Goal: Transaction & Acquisition: Purchase product/service

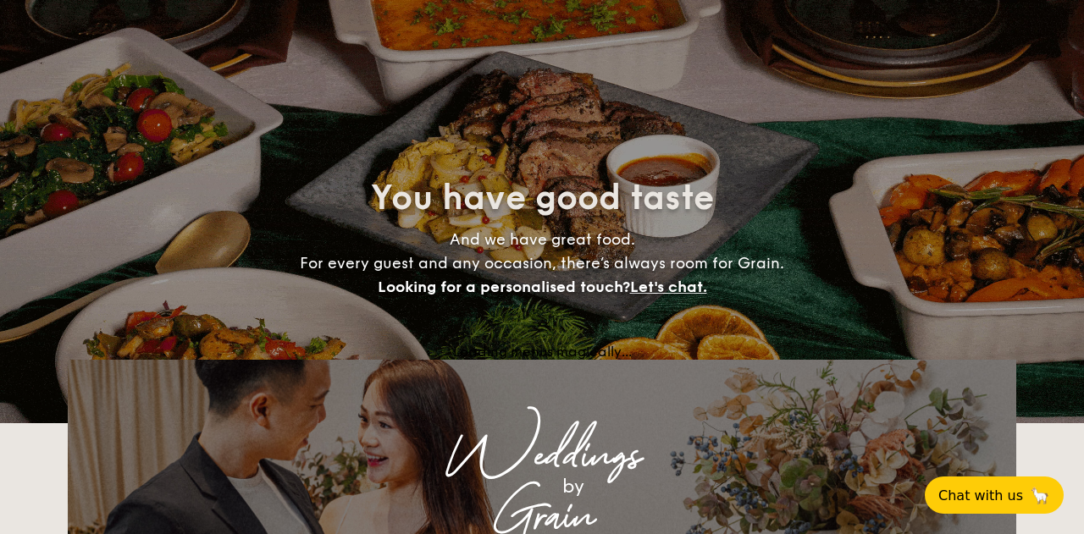
select select
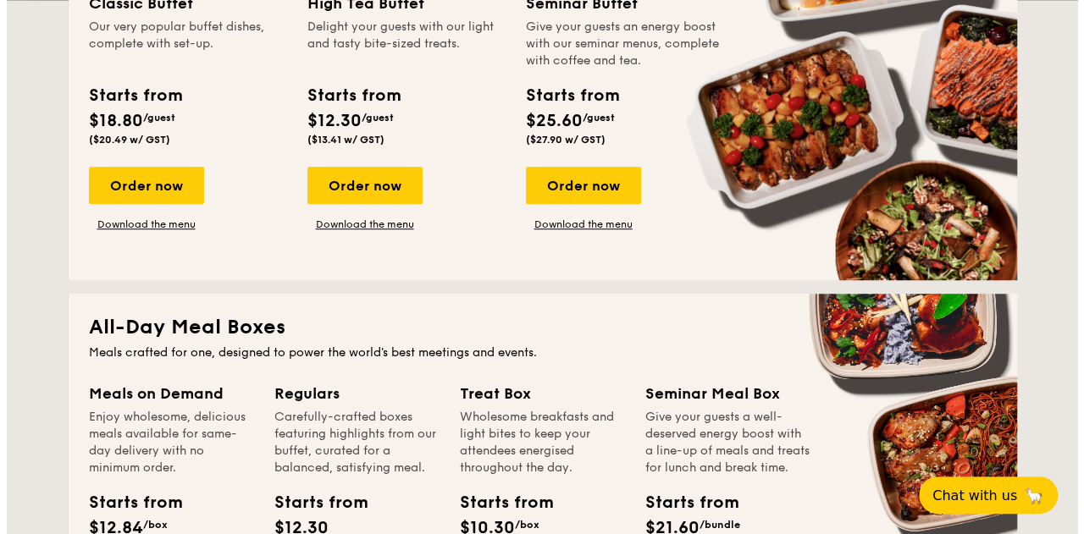
scroll to position [494, 0]
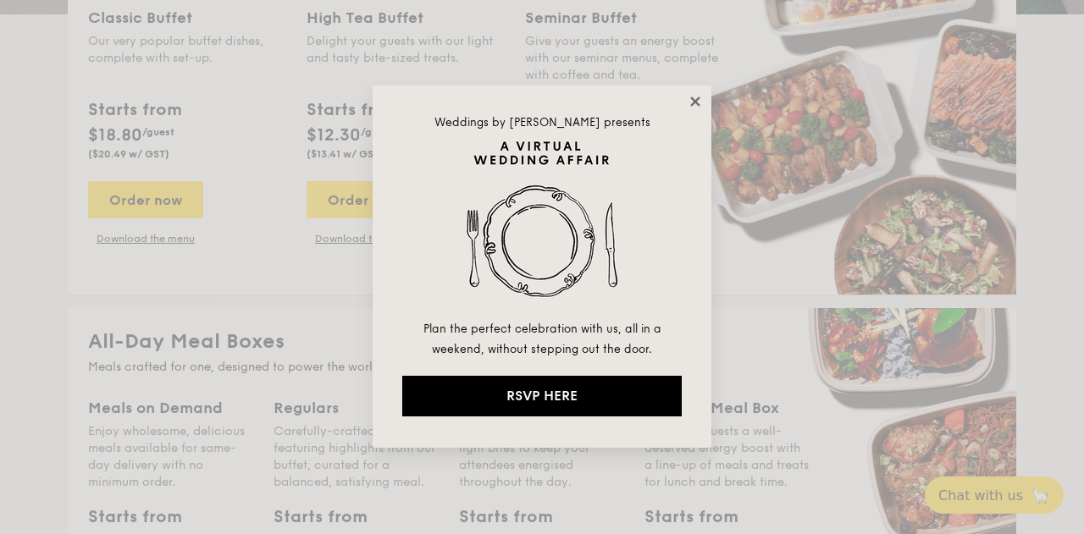
click at [698, 99] on icon at bounding box center [694, 101] width 9 height 9
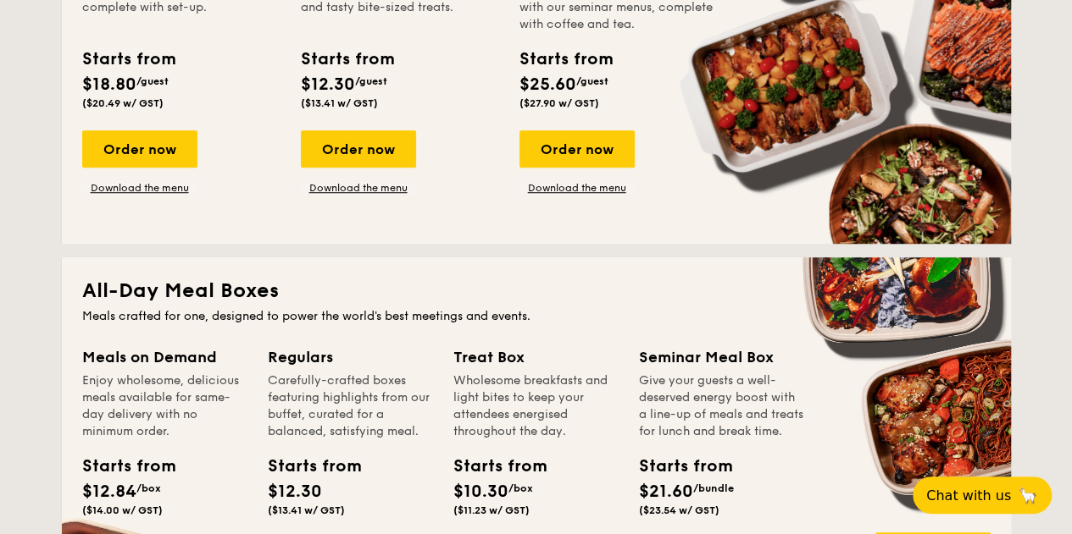
scroll to position [508, 0]
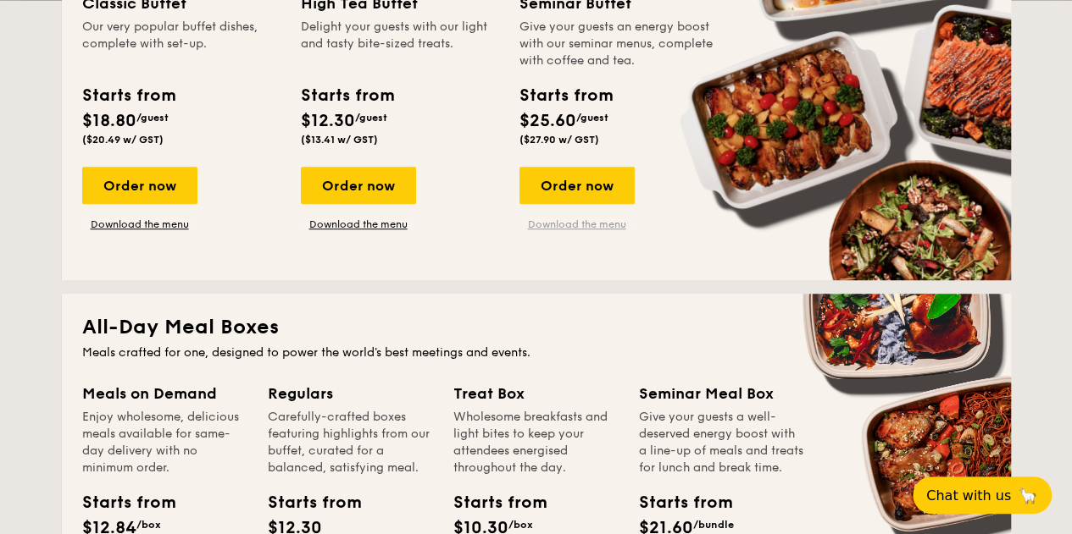
click at [594, 231] on link "Download the menu" at bounding box center [576, 225] width 115 height 14
click at [134, 231] on link "Download the menu" at bounding box center [139, 225] width 115 height 14
click at [178, 204] on div "Order now" at bounding box center [139, 185] width 115 height 37
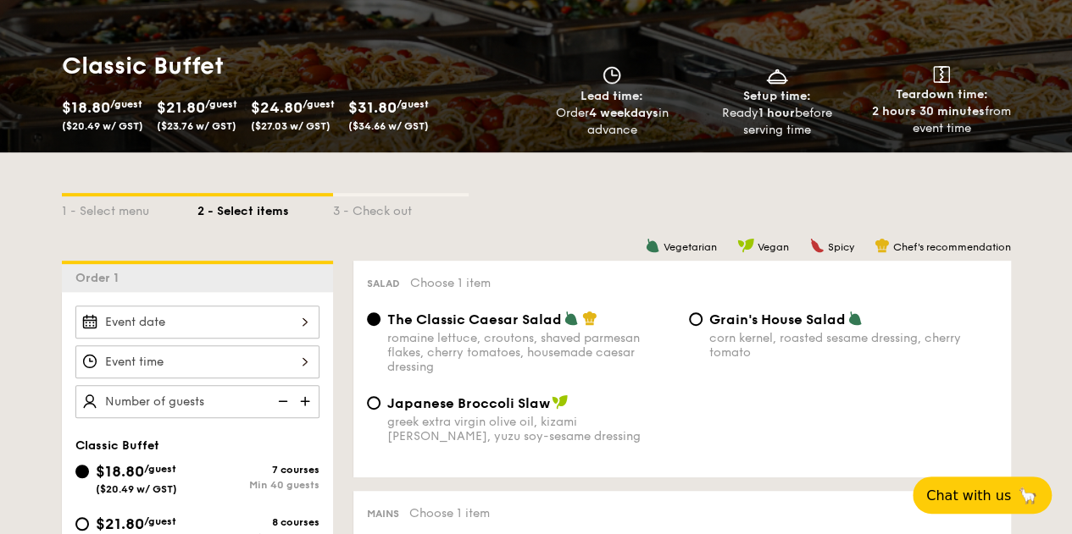
scroll to position [424, 0]
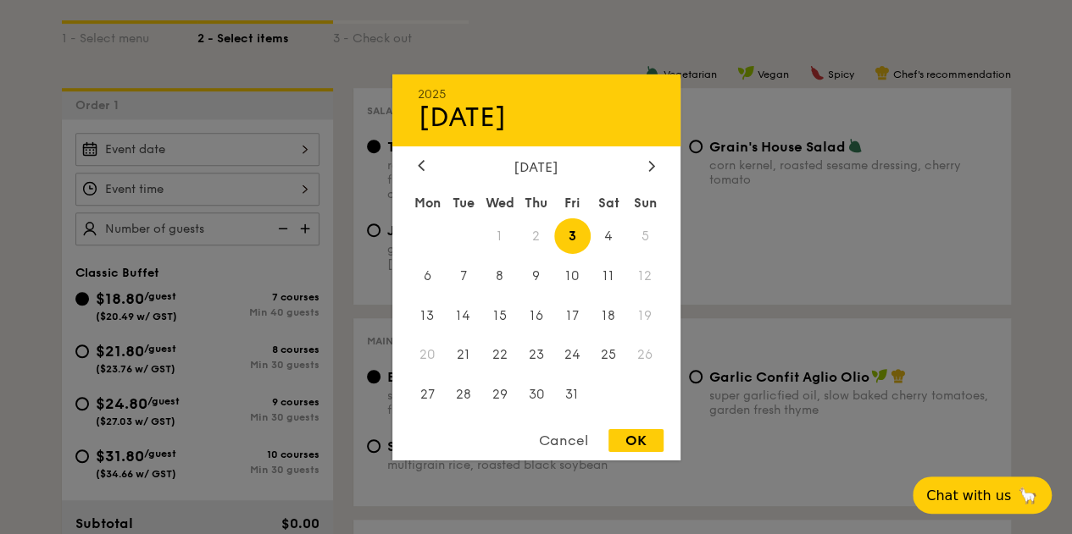
click at [197, 148] on div "2025 Oct [DATE] Tue Wed Thu Fri Sat Sun 1 2 3 4 5 6 7 8 9 10 11 12 13 14 15 16 …" at bounding box center [197, 149] width 244 height 33
click at [540, 312] on span "16" at bounding box center [536, 315] width 36 height 36
click at [660, 447] on div "OK" at bounding box center [635, 440] width 55 height 23
type input "[DATE]"
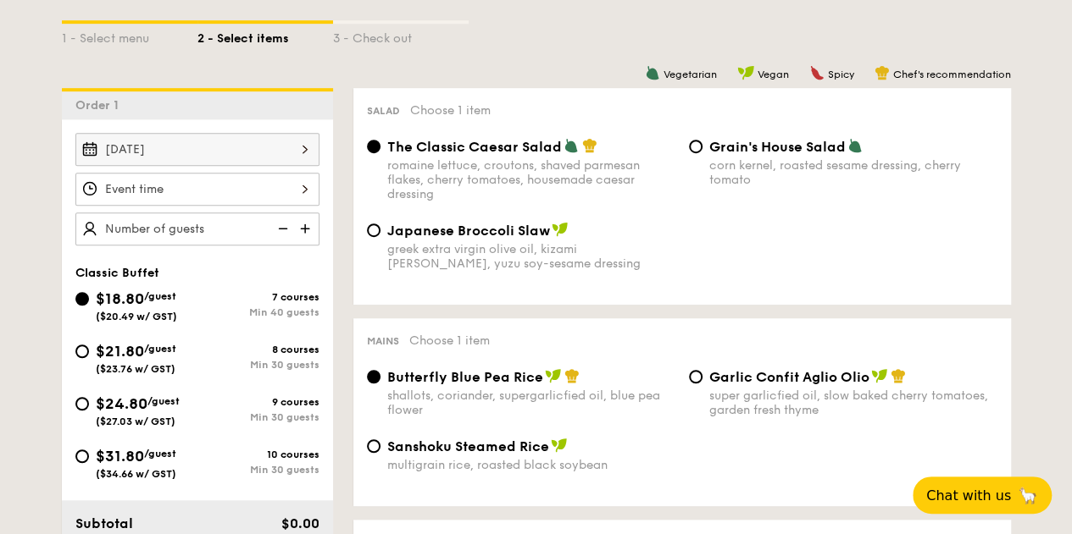
click at [244, 206] on div at bounding box center [197, 189] width 244 height 33
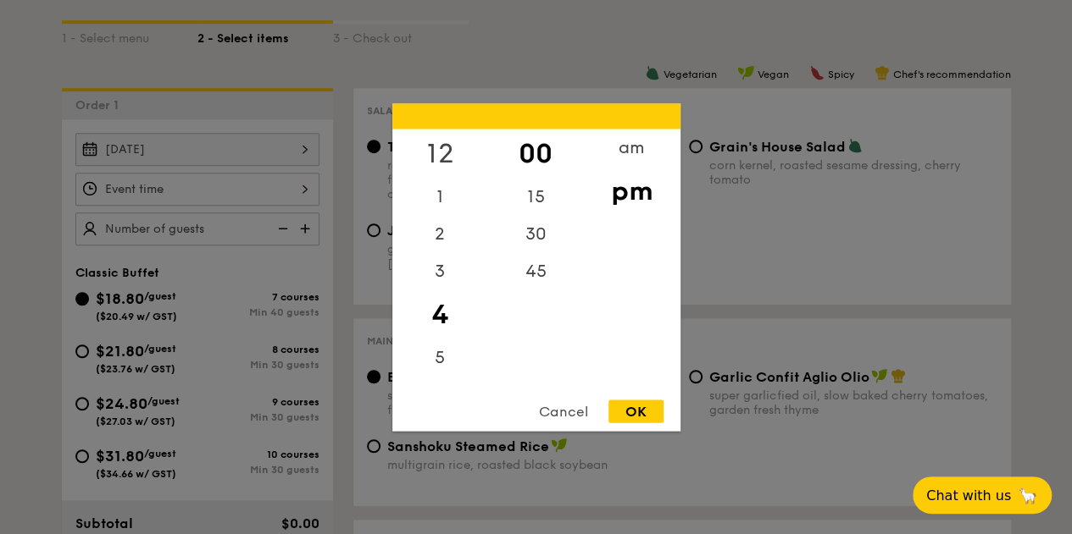
click at [444, 147] on div "12" at bounding box center [440, 153] width 96 height 49
click at [617, 195] on div "pm" at bounding box center [632, 190] width 96 height 49
click at [652, 421] on div "OK" at bounding box center [635, 411] width 55 height 23
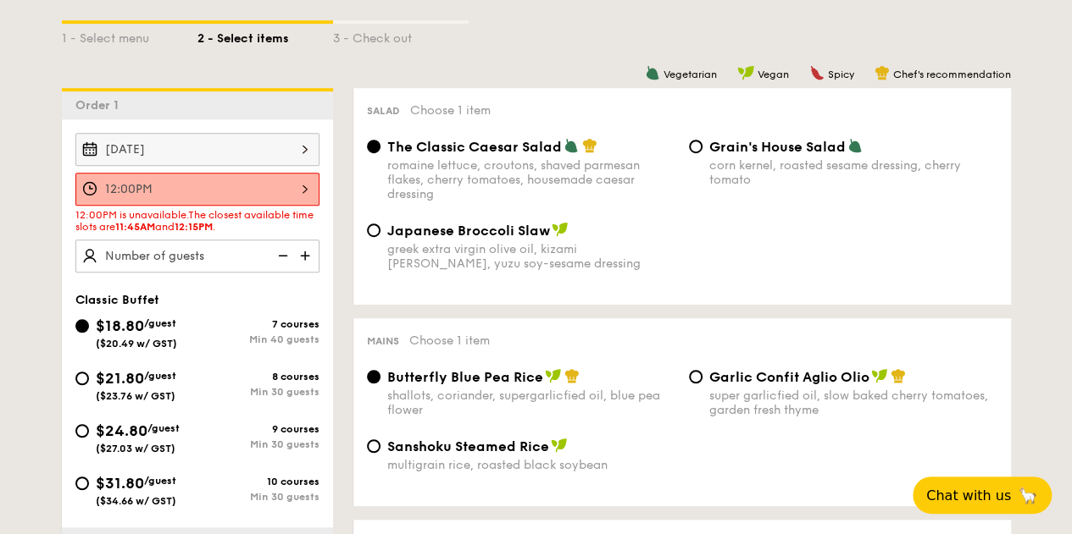
click at [227, 206] on div "12:00PM" at bounding box center [197, 189] width 244 height 33
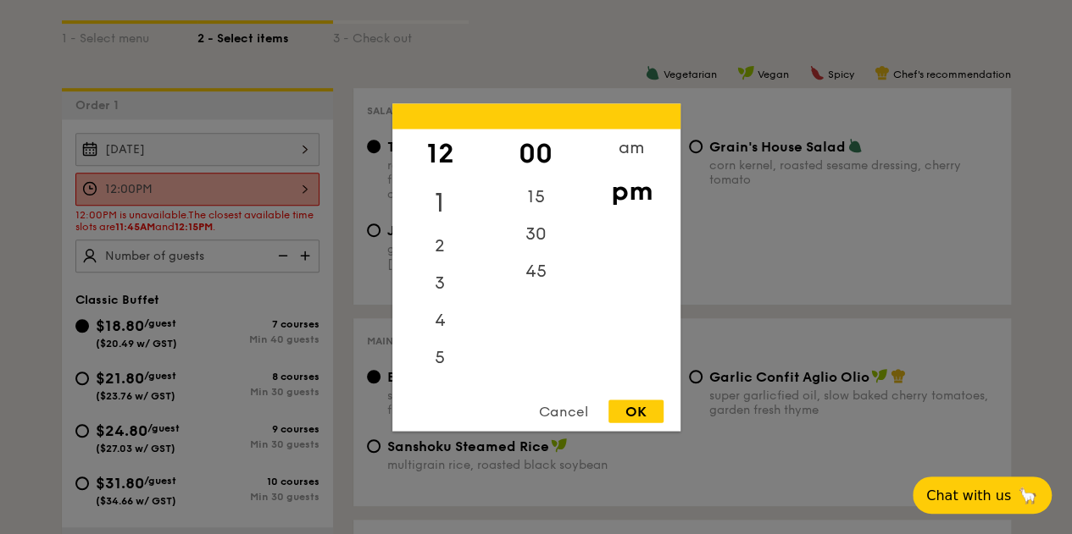
scroll to position [339, 0]
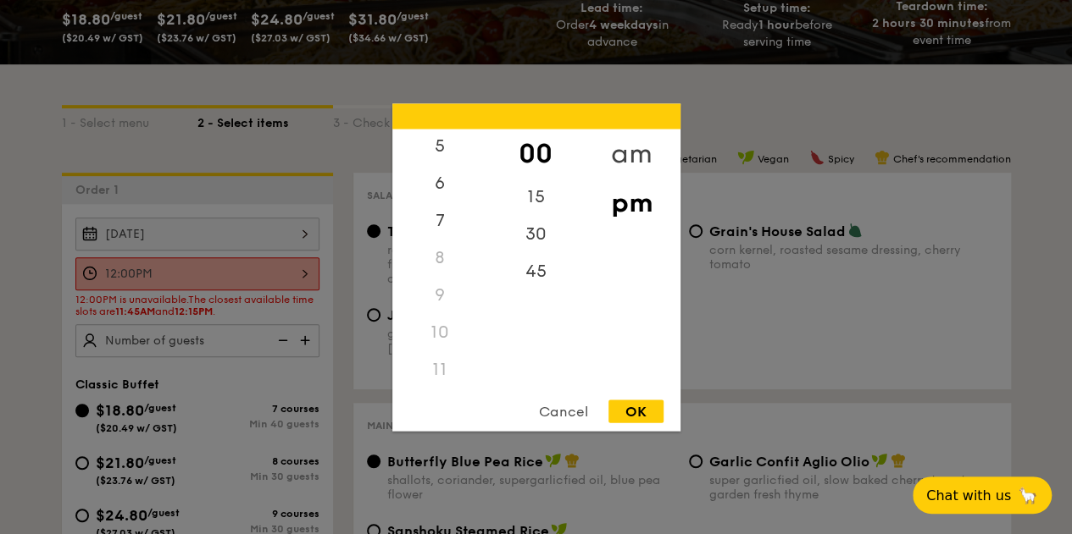
click at [629, 143] on div "am" at bounding box center [632, 153] width 96 height 49
click at [441, 377] on div "11" at bounding box center [440, 375] width 96 height 49
click at [549, 263] on div "45" at bounding box center [536, 276] width 96 height 49
click at [647, 406] on div "OK" at bounding box center [635, 411] width 55 height 23
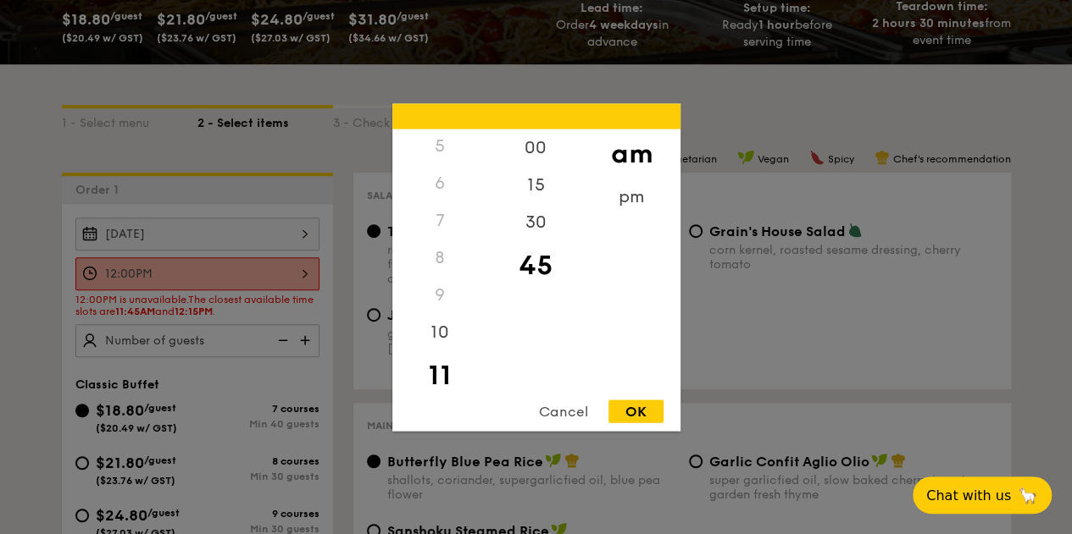
type input "11:45AM"
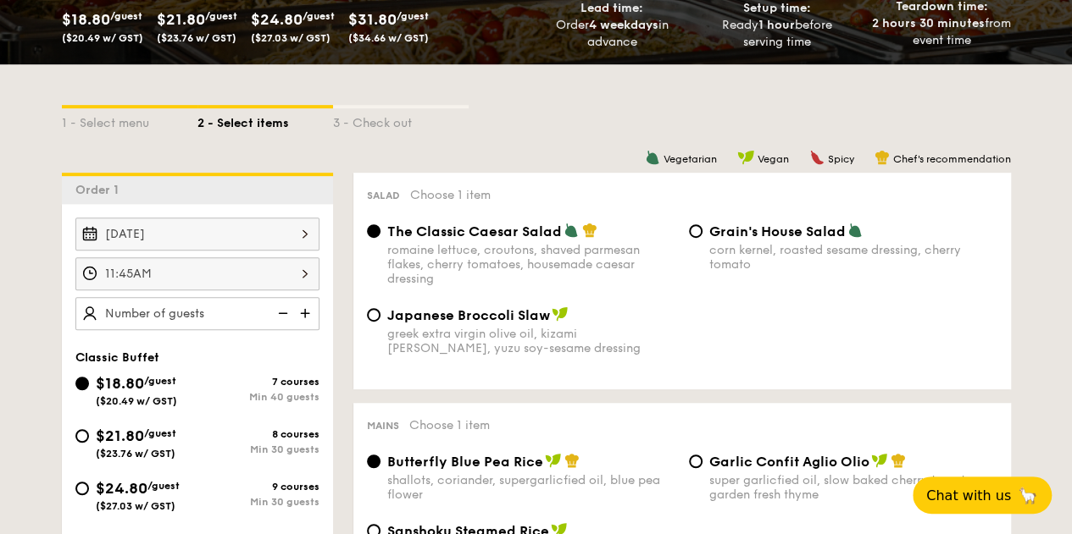
click at [307, 323] on img at bounding box center [306, 313] width 25 height 32
click at [282, 324] on img at bounding box center [281, 313] width 25 height 32
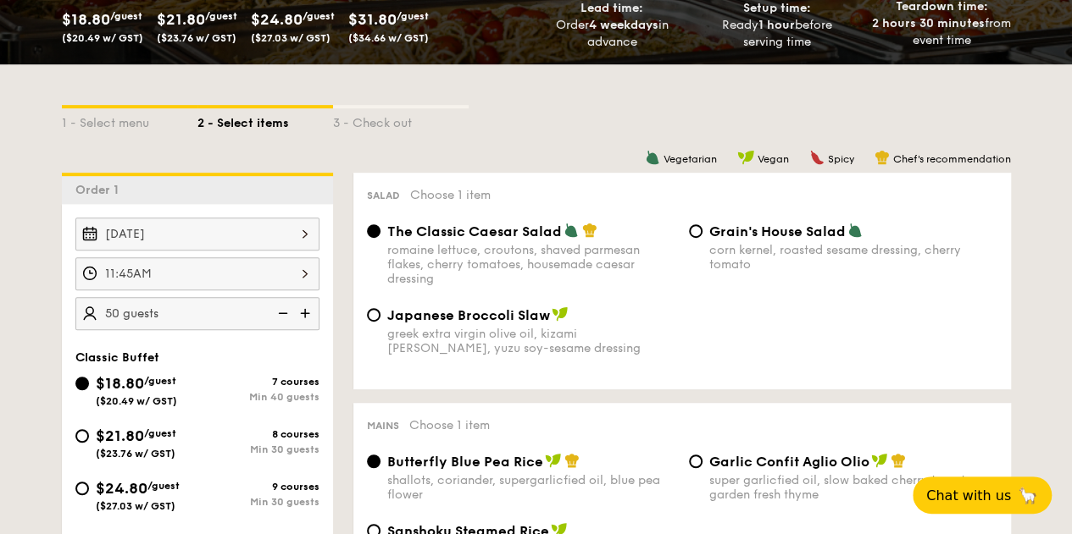
click at [282, 324] on img at bounding box center [281, 313] width 25 height 32
click at [208, 312] on input "40" at bounding box center [197, 313] width 244 height 33
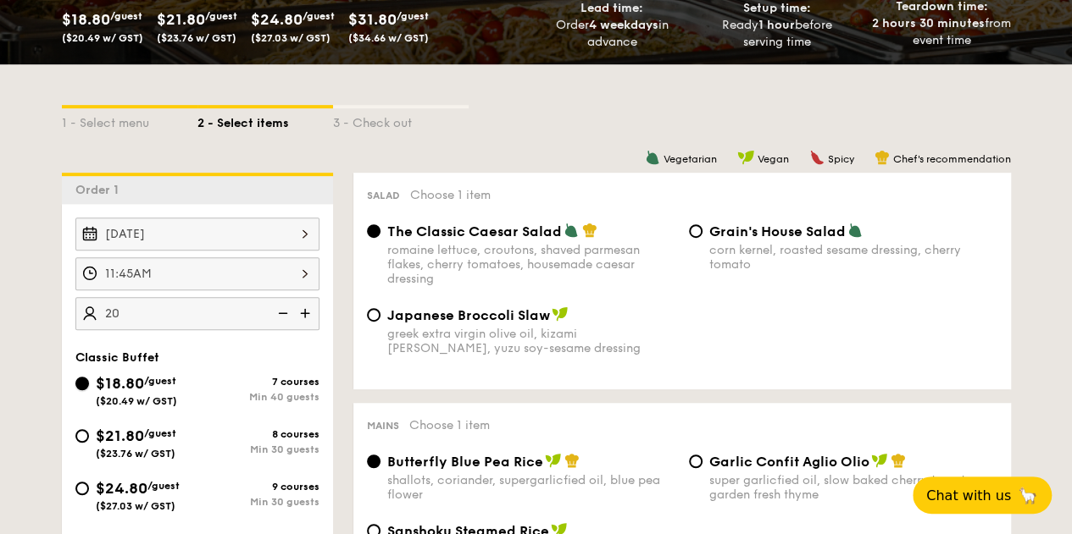
type input "40 guests"
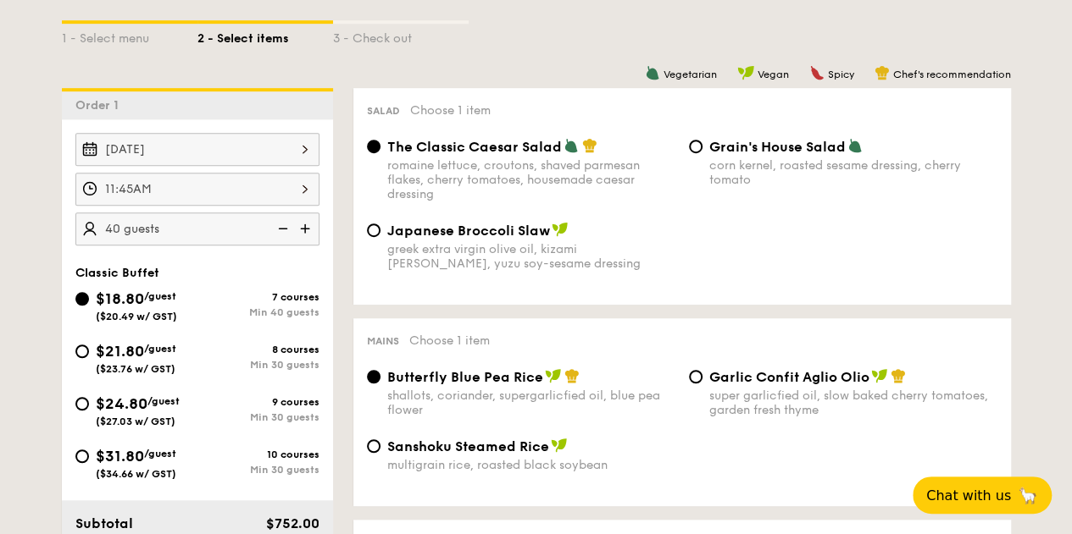
click at [80, 373] on div "$21.80 /guest ($23.76 w/ GST)" at bounding box center [136, 358] width 122 height 36
click at [80, 358] on input "$21.80 /guest ($23.76 w/ GST) 8 courses Min 30 guests" at bounding box center [82, 352] width 14 height 14
radio input "true"
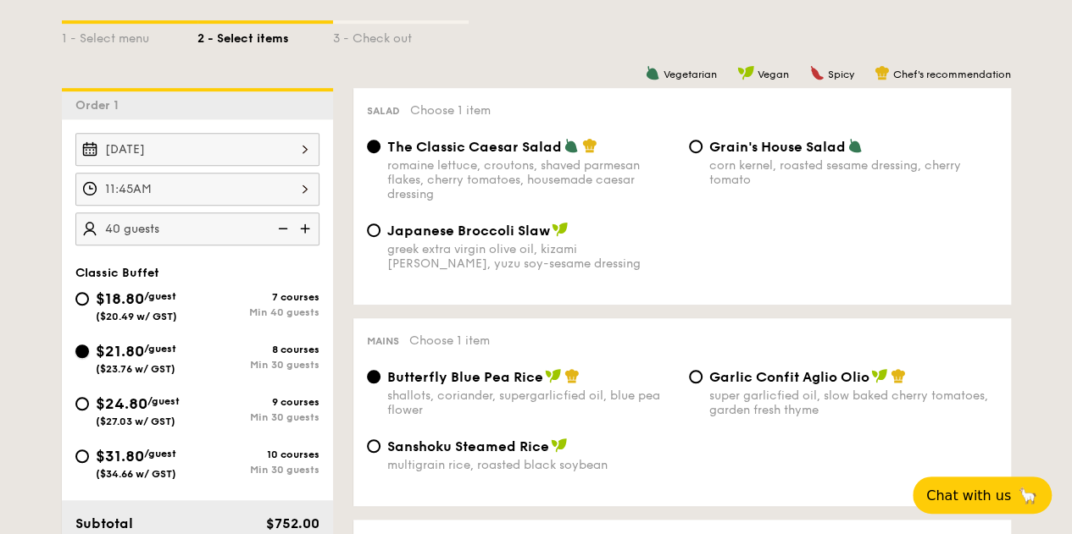
radio input "true"
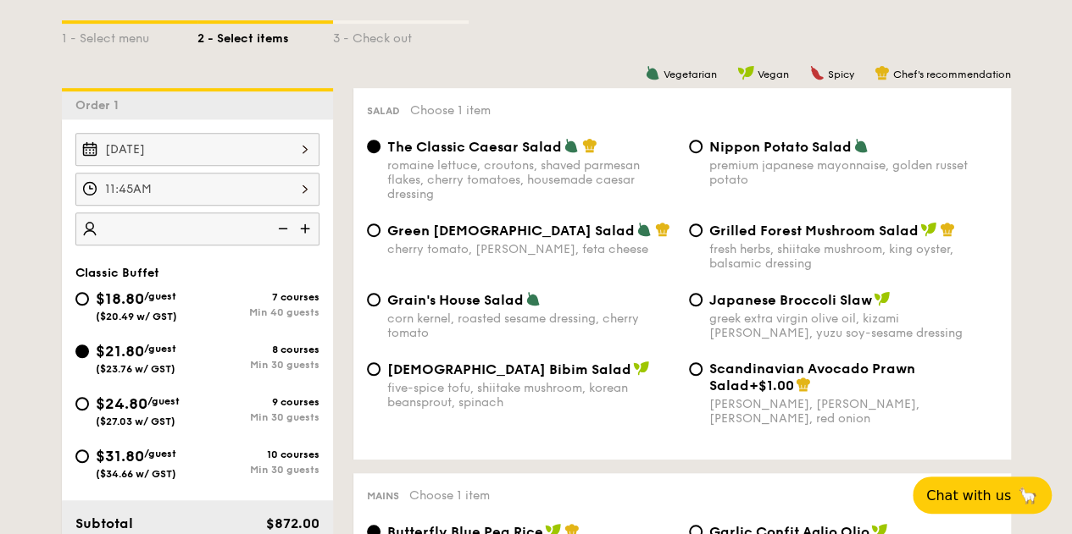
click at [277, 240] on img at bounding box center [281, 229] width 25 height 32
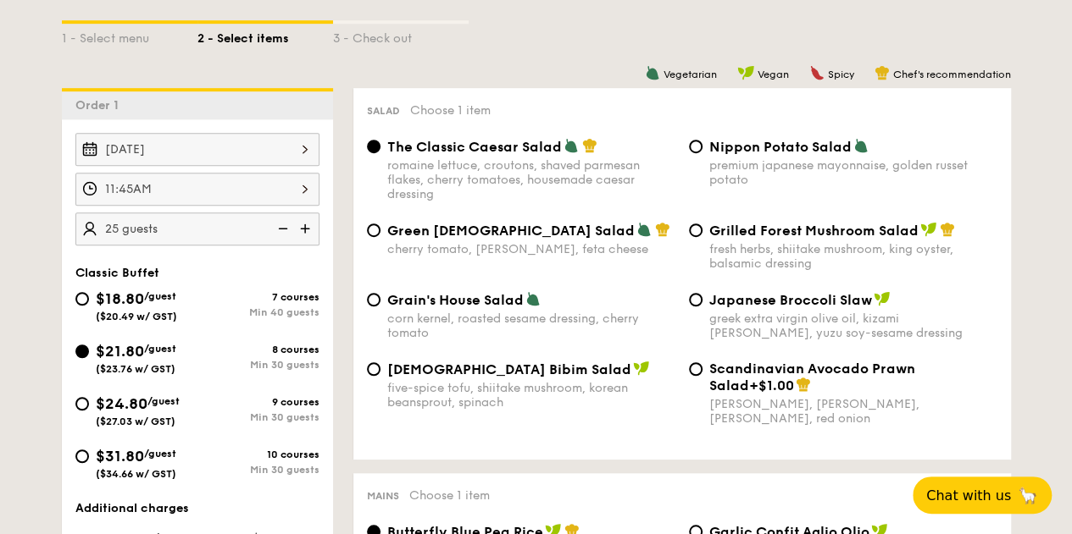
click at [277, 240] on img at bounding box center [281, 229] width 25 height 32
type input "20 guests"
click at [277, 240] on img at bounding box center [281, 229] width 25 height 32
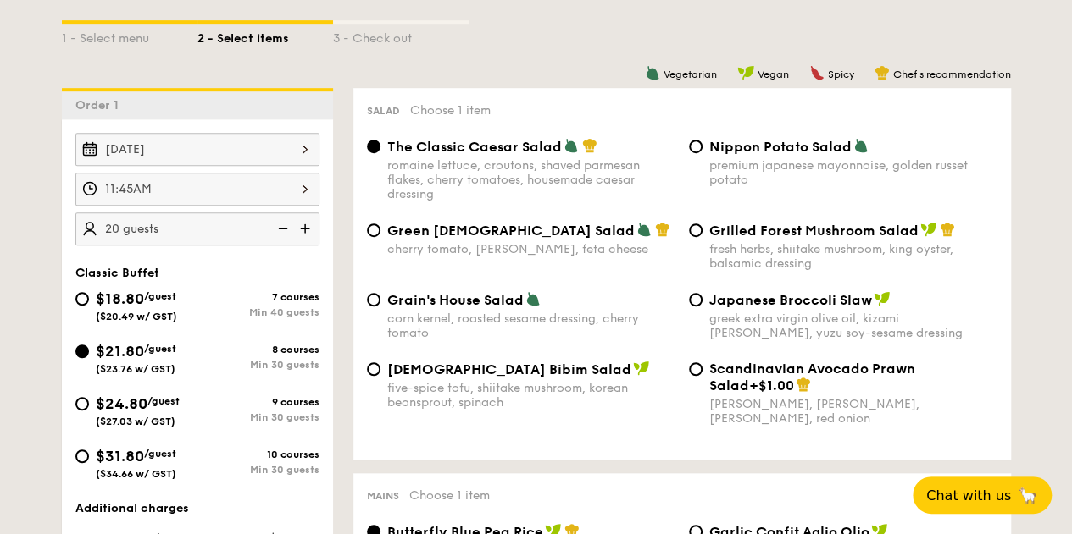
drag, startPoint x: 787, startPoint y: 252, endPoint x: 783, endPoint y: 263, distance: 12.6
click at [786, 260] on div "Grilled Forest Mushroom Salad fresh herbs, shiitake mushroom, king oyster, bals…" at bounding box center [853, 246] width 288 height 49
click at [800, 155] on span "Nippon Potato Salad" at bounding box center [780, 147] width 142 height 16
click at [702, 153] on input "Nippon Potato Salad premium japanese mayonnaise, golden russet potato" at bounding box center [696, 147] width 14 height 14
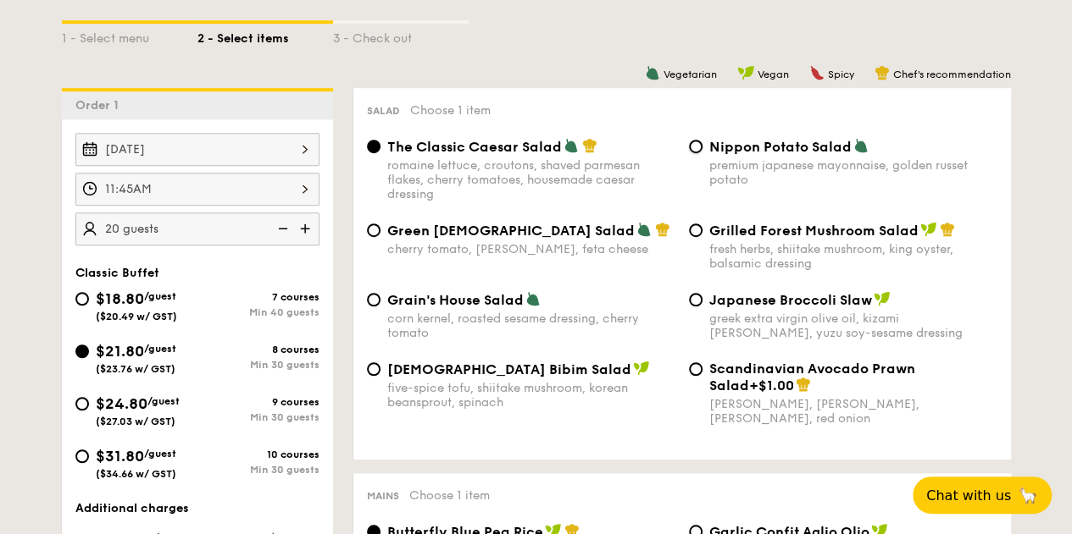
radio input "true"
click at [688, 163] on div "Nippon Potato Salad premium japanese mayonnaise, golden russet potato" at bounding box center [843, 162] width 322 height 49
click at [695, 153] on input "Nippon Potato Salad premium japanese mayonnaise, golden russet potato" at bounding box center [696, 147] width 14 height 14
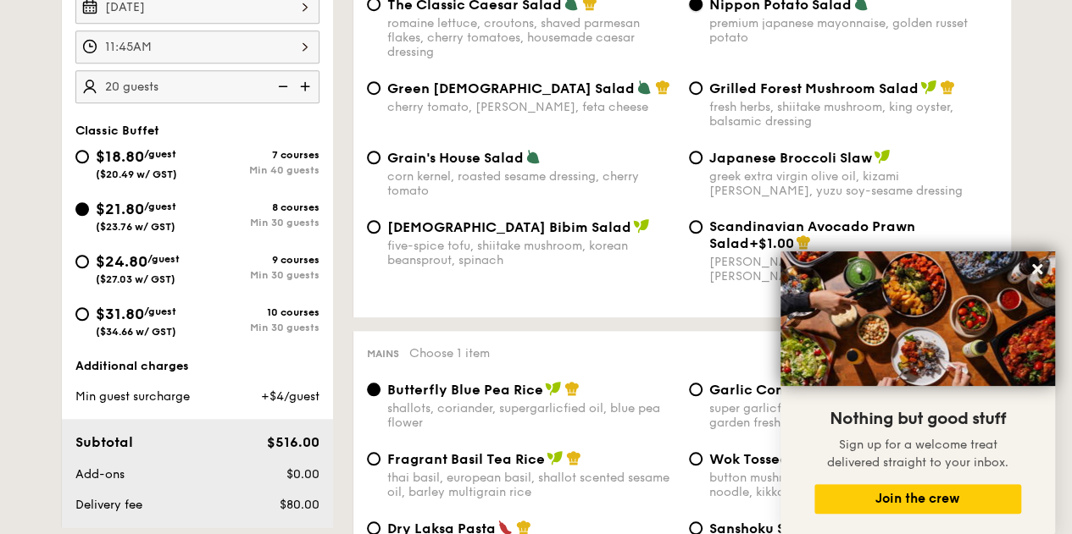
scroll to position [593, 0]
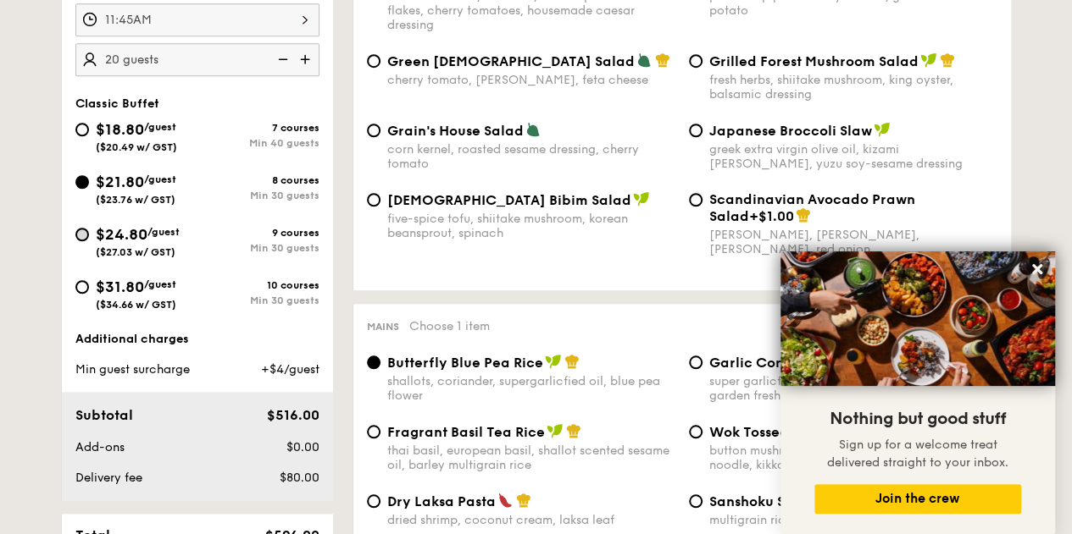
click at [86, 241] on div "$24.80 /guest ($27.03 w/ GST)" at bounding box center [136, 241] width 122 height 36
click at [86, 241] on input "$24.80 /guest ($27.03 w/ GST) 9 courses Min 30 guests" at bounding box center [82, 235] width 14 height 14
radio input "true"
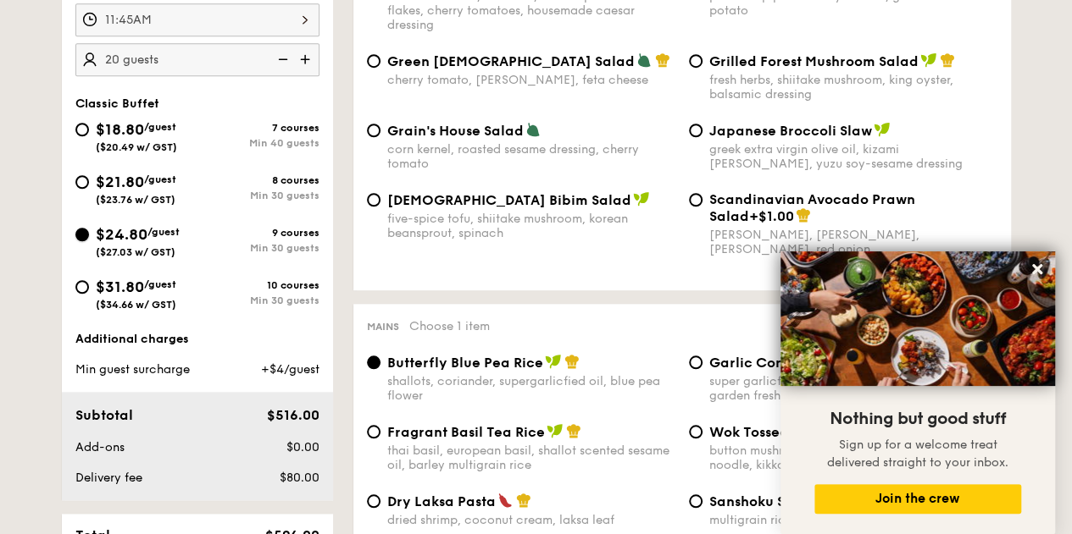
radio input "true"
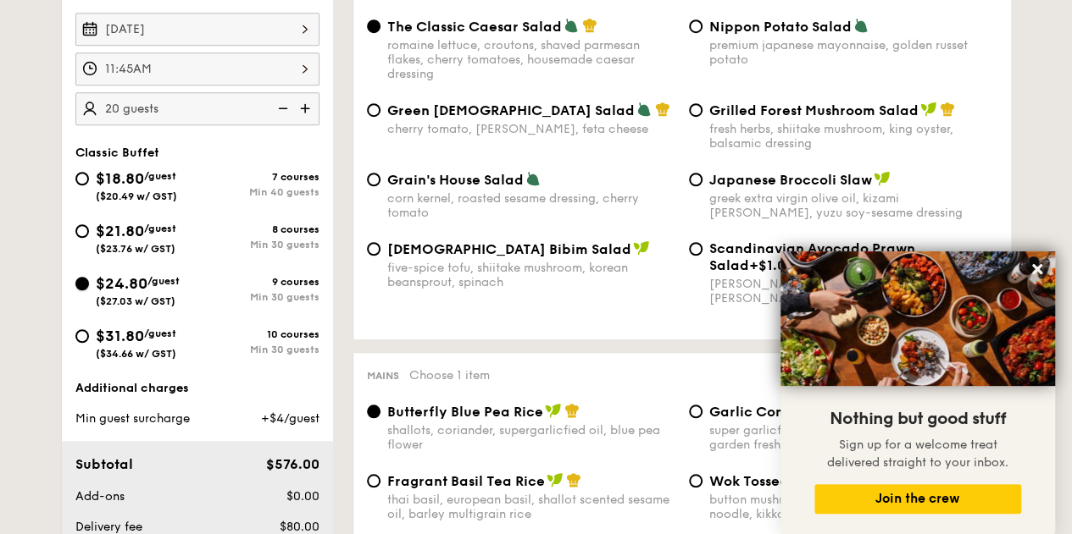
scroll to position [508, 0]
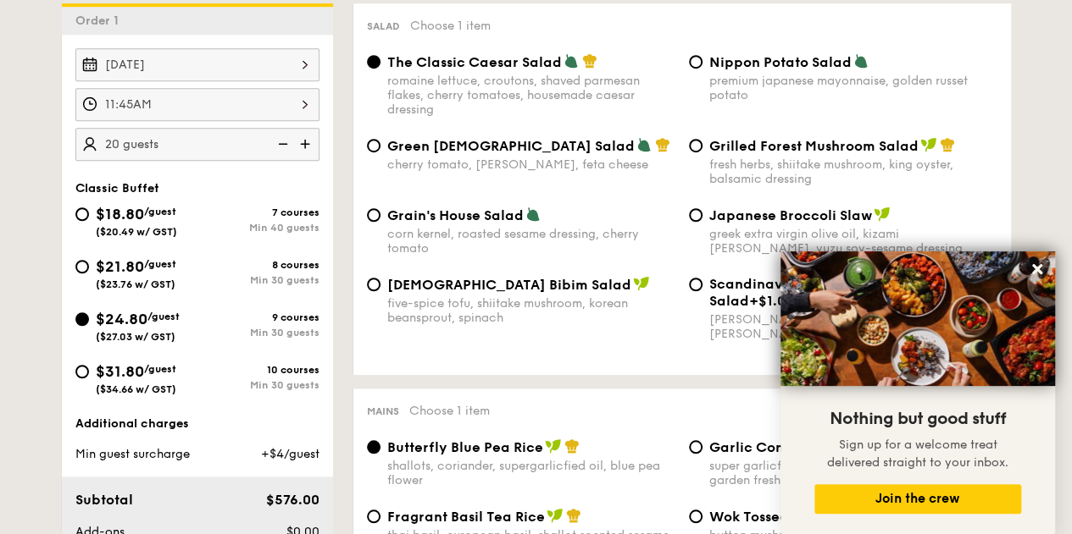
click at [702, 71] on div "Nippon Potato Salad premium japanese mayonnaise, golden russet potato" at bounding box center [843, 77] width 322 height 49
click at [696, 69] on input "Nippon Potato Salad premium japanese mayonnaise, golden russet potato" at bounding box center [696, 62] width 14 height 14
radio input "true"
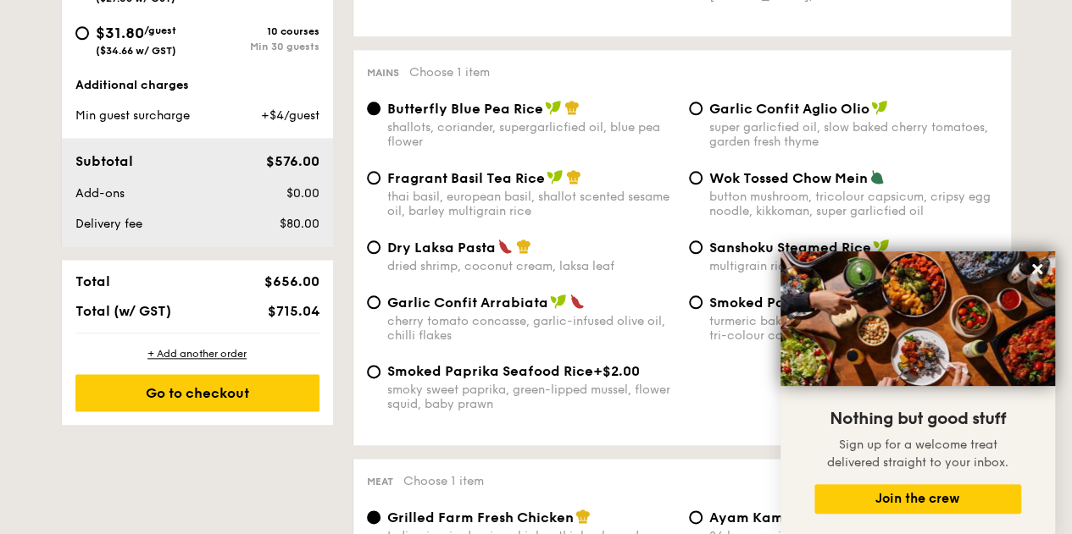
scroll to position [932, 0]
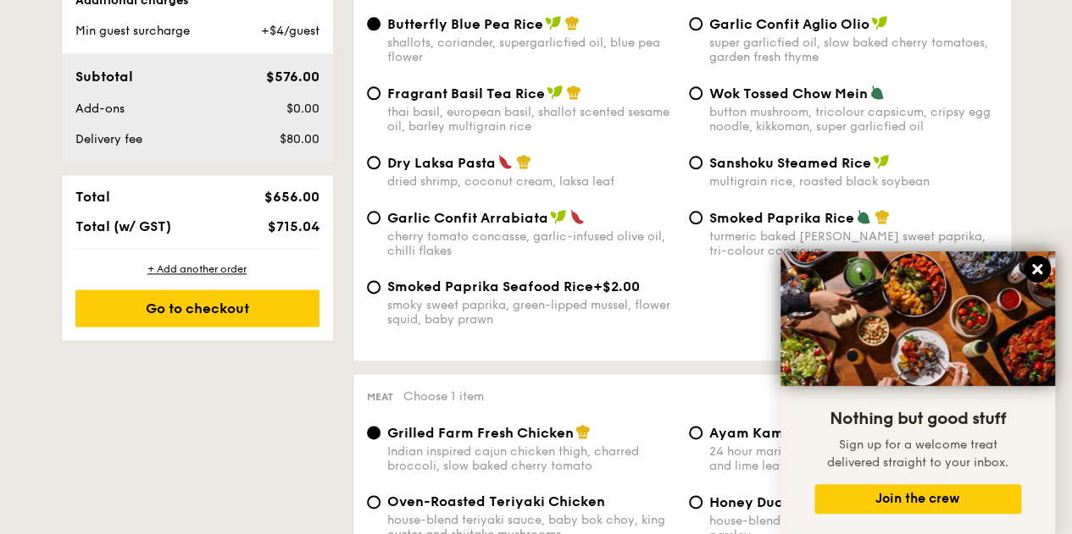
click at [1037, 269] on icon at bounding box center [1037, 269] width 10 height 10
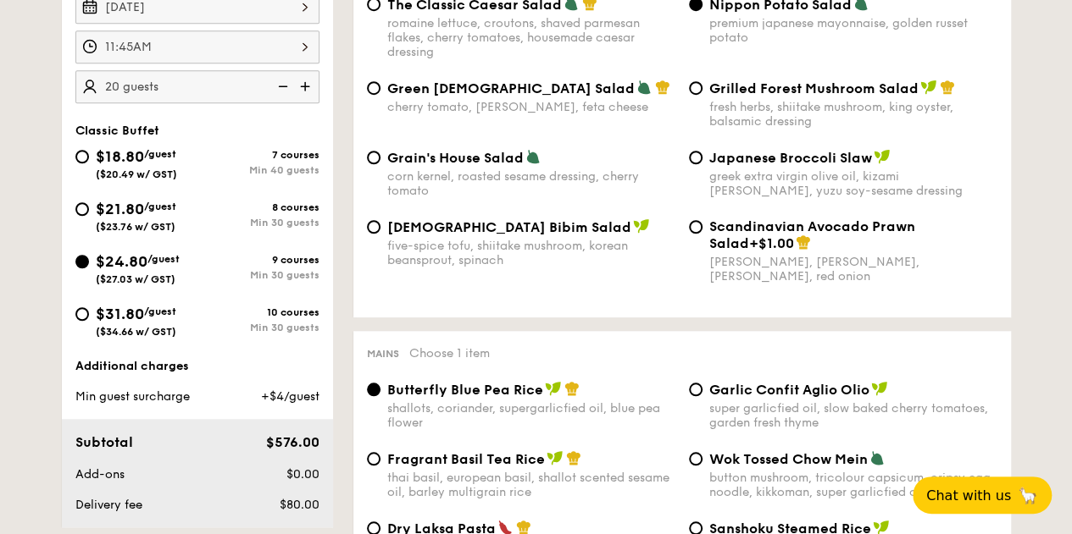
scroll to position [593, 0]
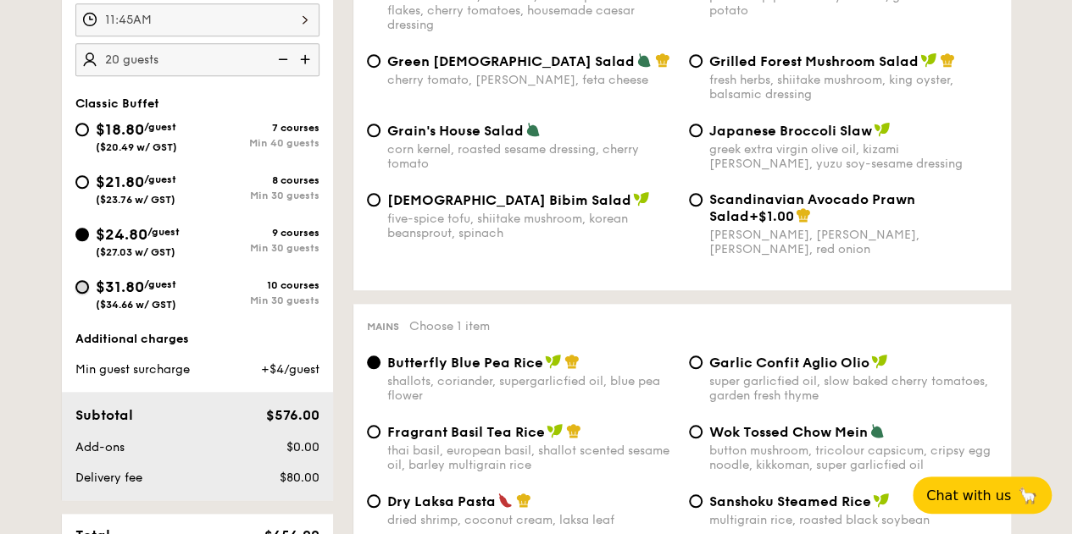
click at [85, 294] on input "$31.80 /guest ($34.66 w/ GST) 10 courses Min 30 guests" at bounding box center [82, 287] width 14 height 14
radio input "true"
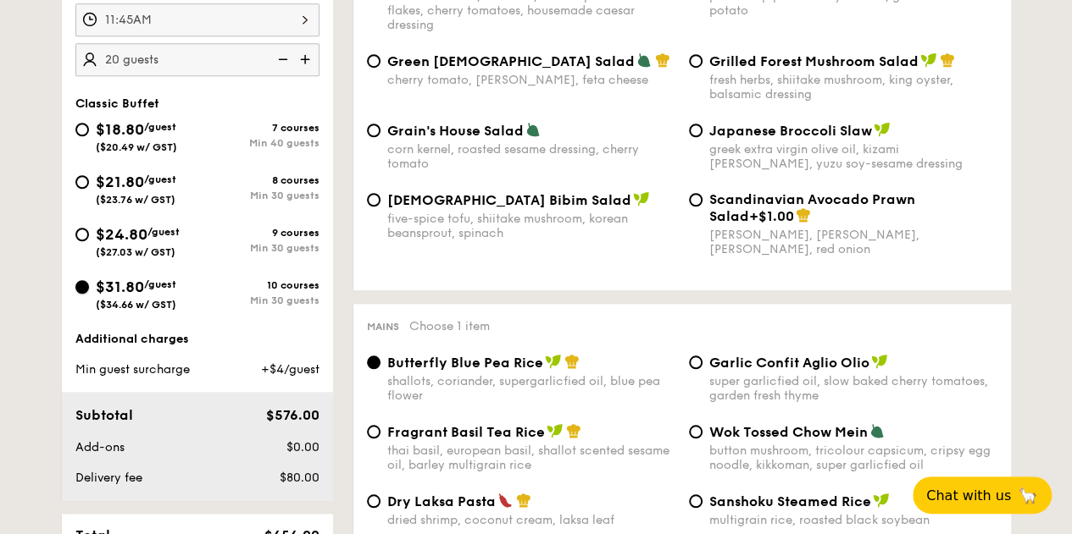
radio input "true"
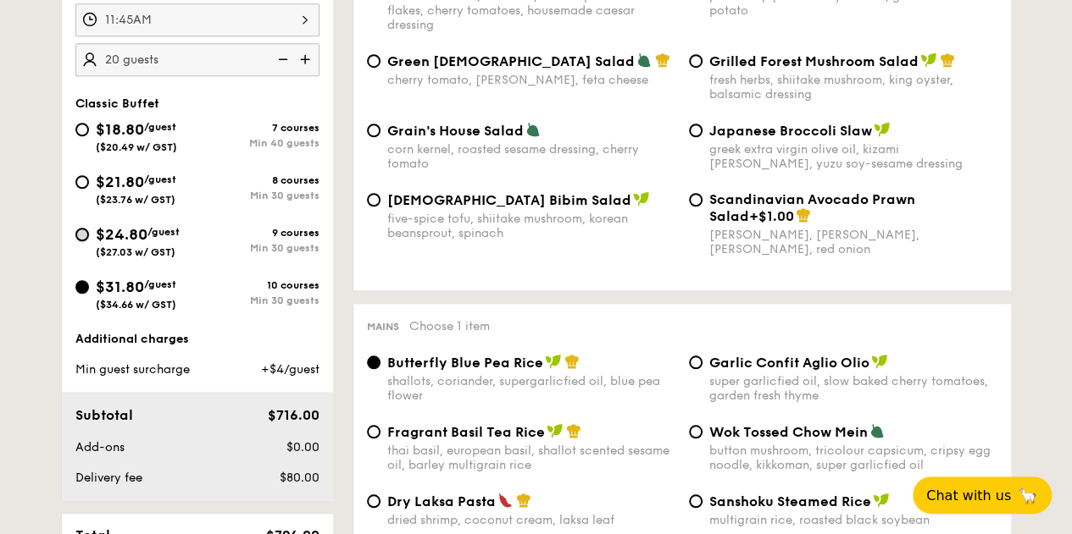
click at [85, 241] on input "$24.80 /guest ($27.03 w/ GST) 9 courses Min 30 guests" at bounding box center [82, 235] width 14 height 14
radio input "true"
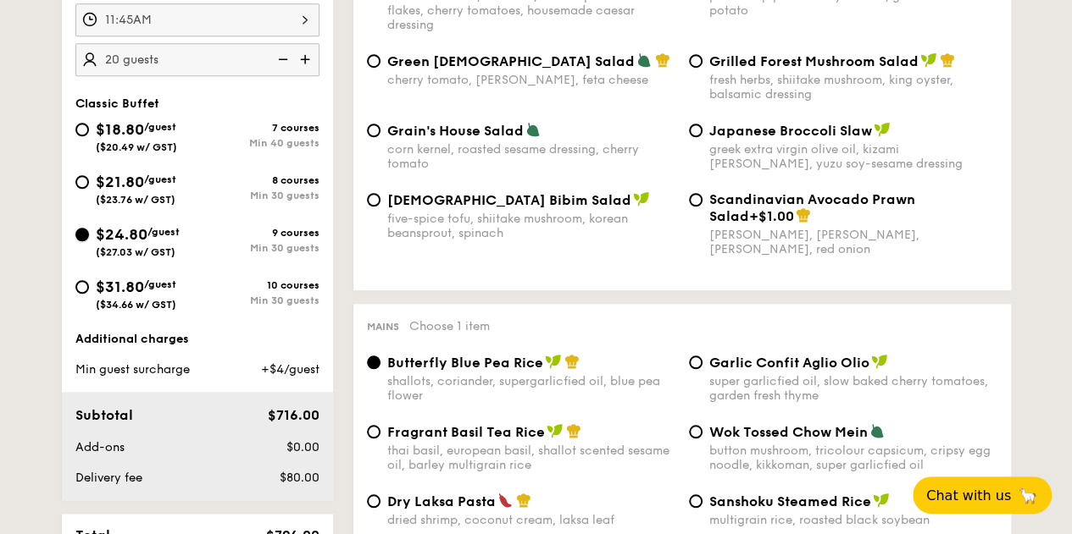
radio input "true"
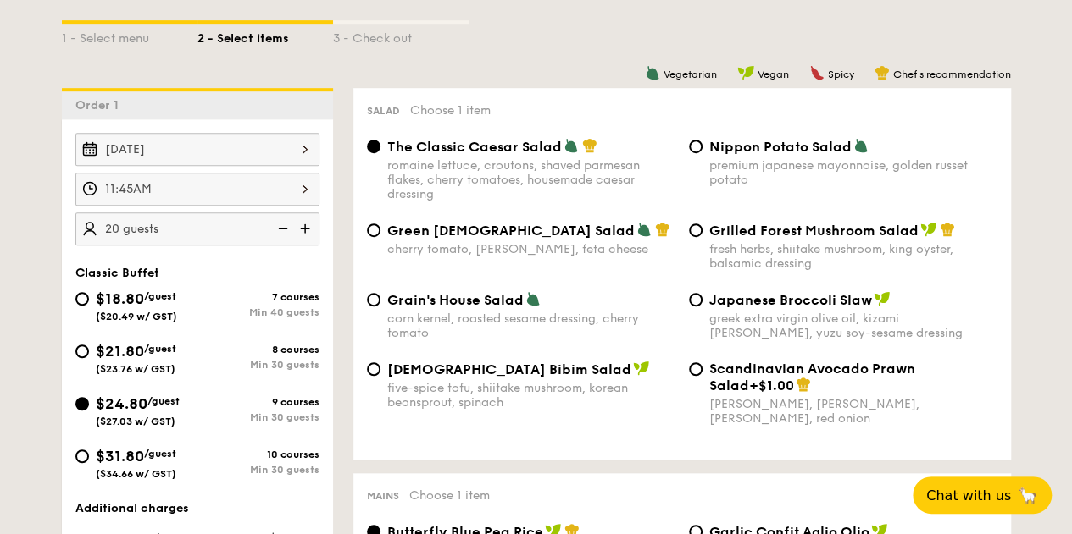
click at [742, 155] on span "Nippon Potato Salad" at bounding box center [780, 147] width 142 height 16
click at [702, 153] on input "Nippon Potato Salad premium japanese mayonnaise, golden russet potato" at bounding box center [696, 147] width 14 height 14
radio input "true"
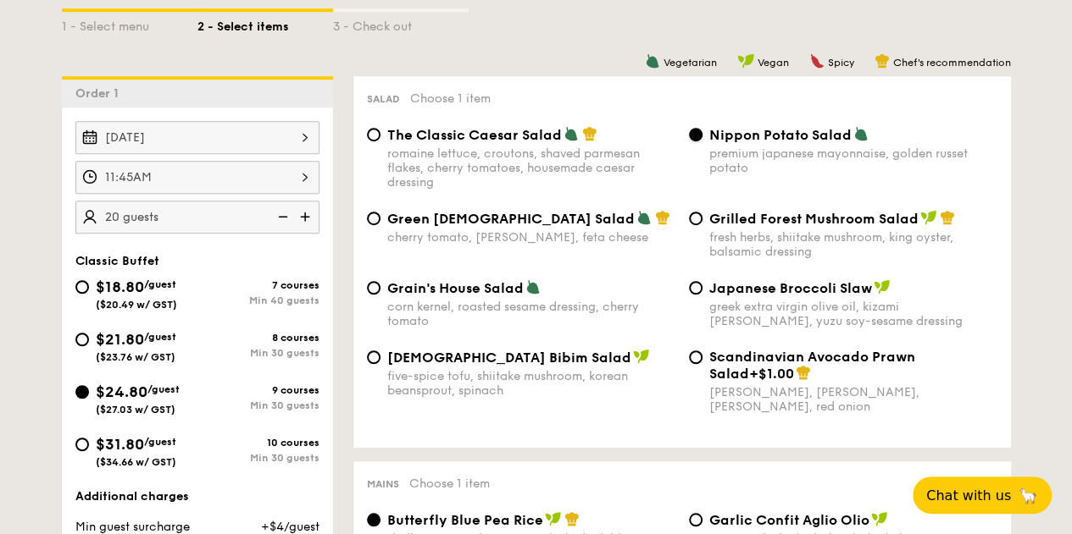
scroll to position [847, 0]
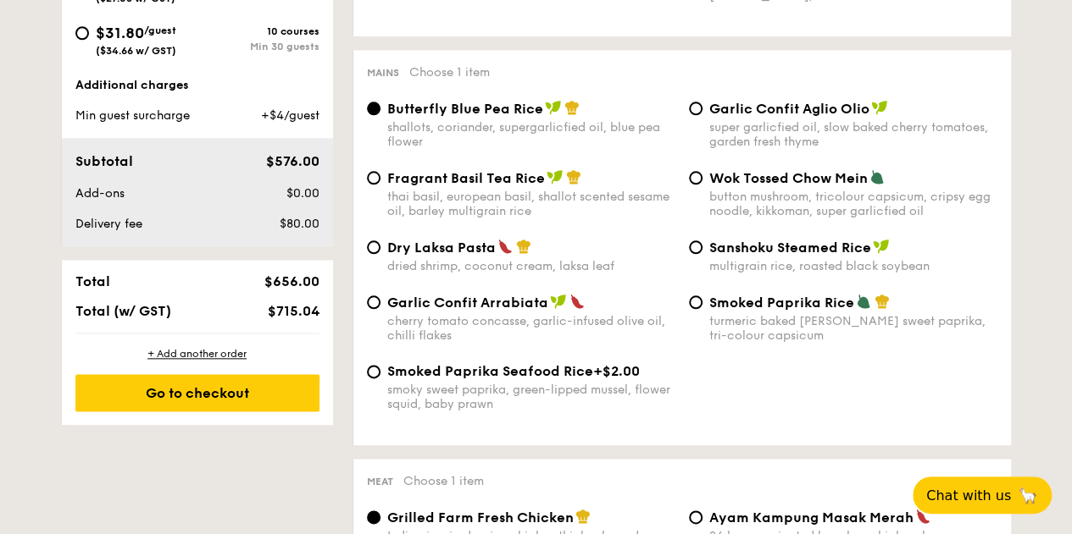
click at [700, 189] on div "Wok Tossed Chow Mein button mushroom, tricolour capsicum, cripsy egg noodle, ki…" at bounding box center [843, 193] width 322 height 49
click at [712, 186] on span "Wok Tossed Chow Mein" at bounding box center [788, 178] width 158 height 16
click at [702, 185] on input "Wok Tossed Chow Mein button mushroom, tricolour capsicum, cripsy egg noodle, ki…" at bounding box center [696, 178] width 14 height 14
radio input "true"
click at [369, 115] on input "Butterfly Blue Pea Rice shallots, coriander, supergarlicfied oil, blue pea flow…" at bounding box center [374, 109] width 14 height 14
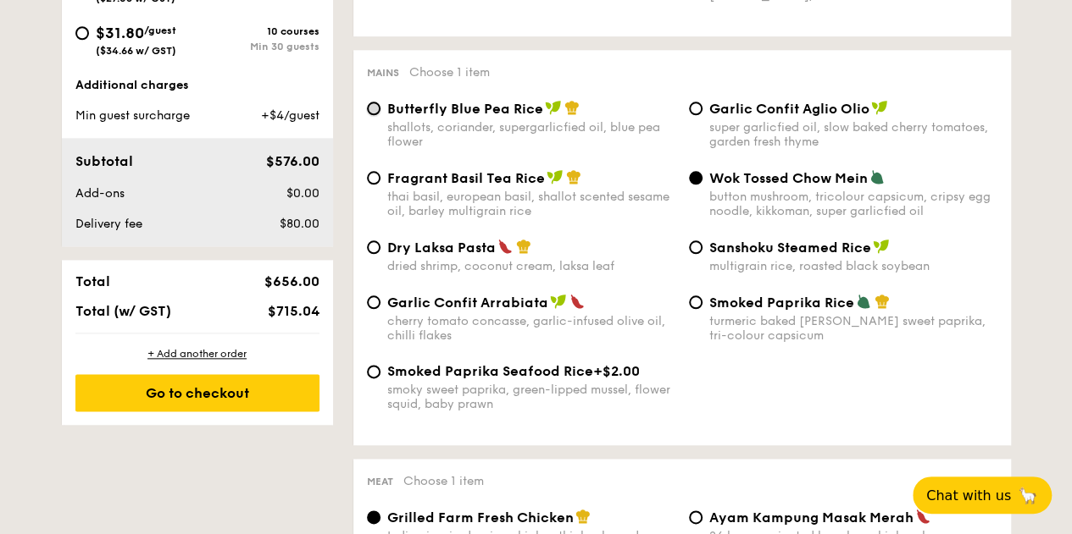
radio input "true"
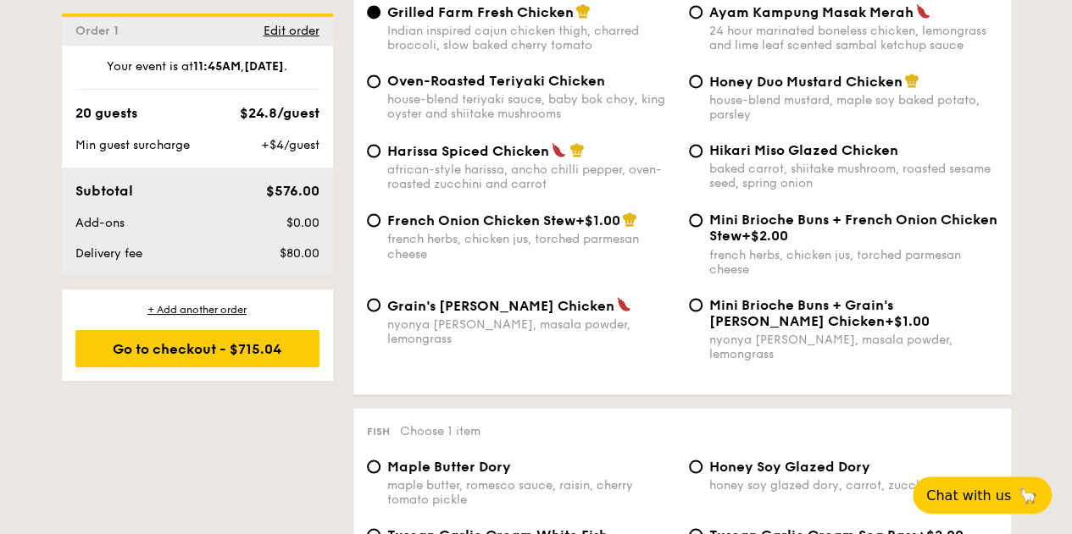
scroll to position [1355, 0]
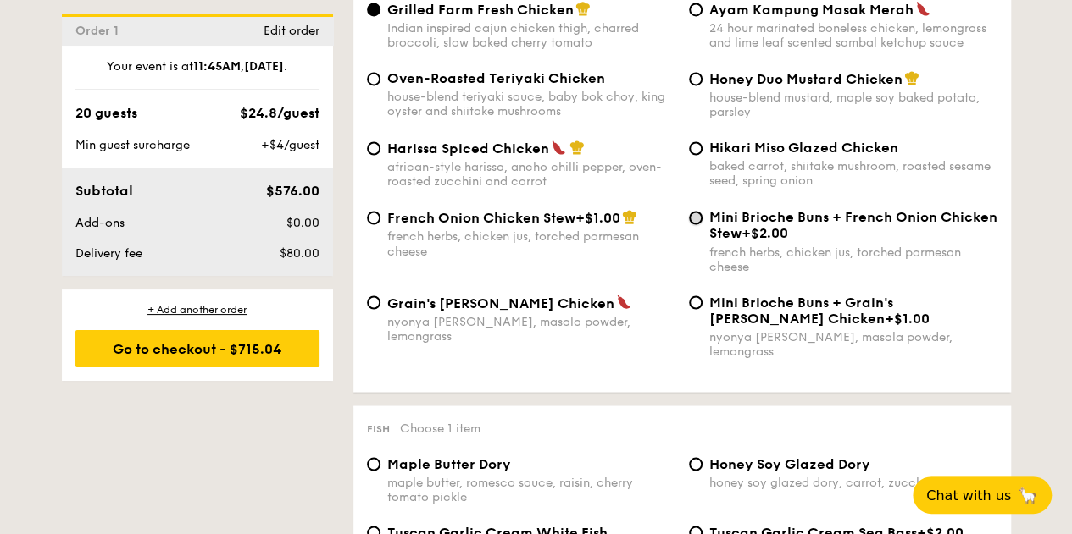
click at [690, 224] on input "Mini Brioche Buns + French Onion Chicken Stew +$2.00 french herbs, chicken jus,…" at bounding box center [696, 218] width 14 height 14
radio input "true"
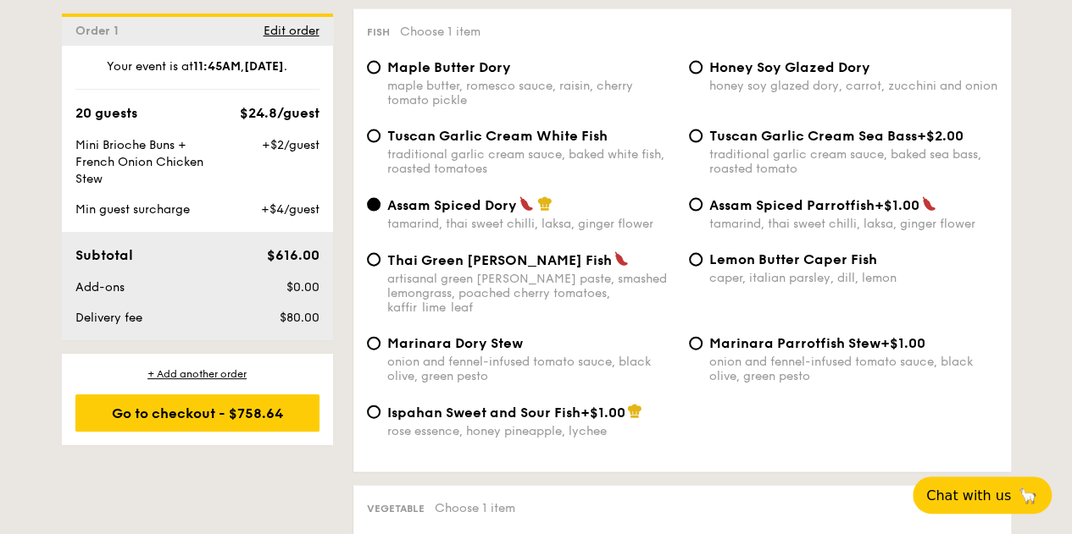
scroll to position [1779, 0]
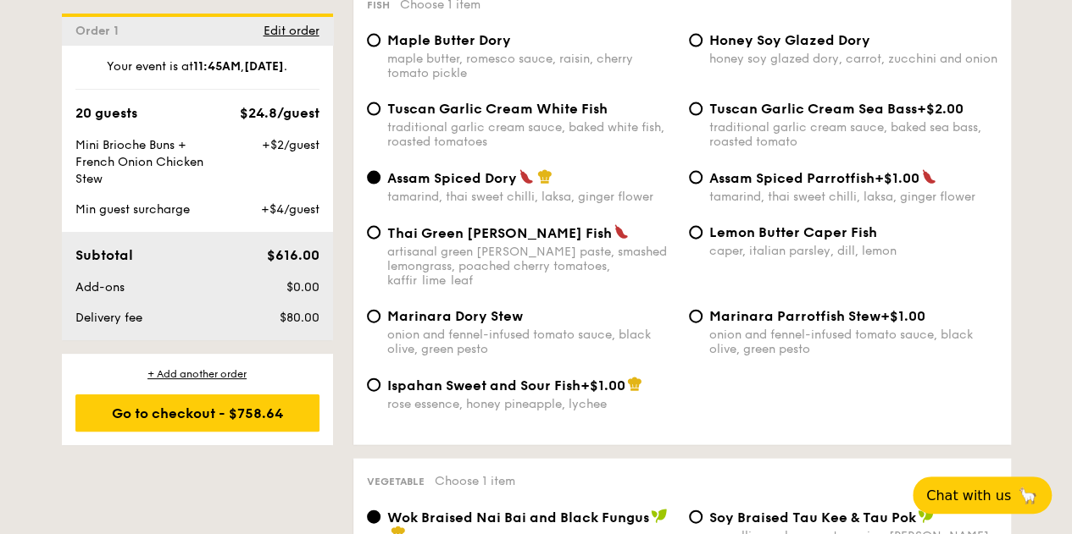
click at [429, 48] on span "Maple Butter Dory" at bounding box center [449, 40] width 124 height 16
click at [380, 47] on input "Maple Butter Dory maple butter, romesco sauce, raisin, cherry tomato pickle" at bounding box center [374, 41] width 14 height 14
radio input "true"
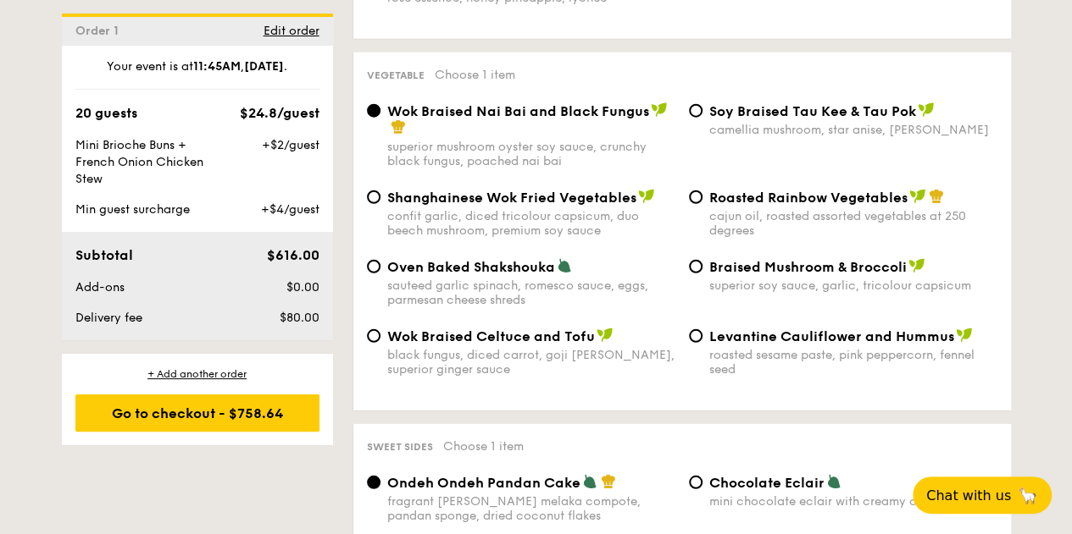
scroll to position [2202, 0]
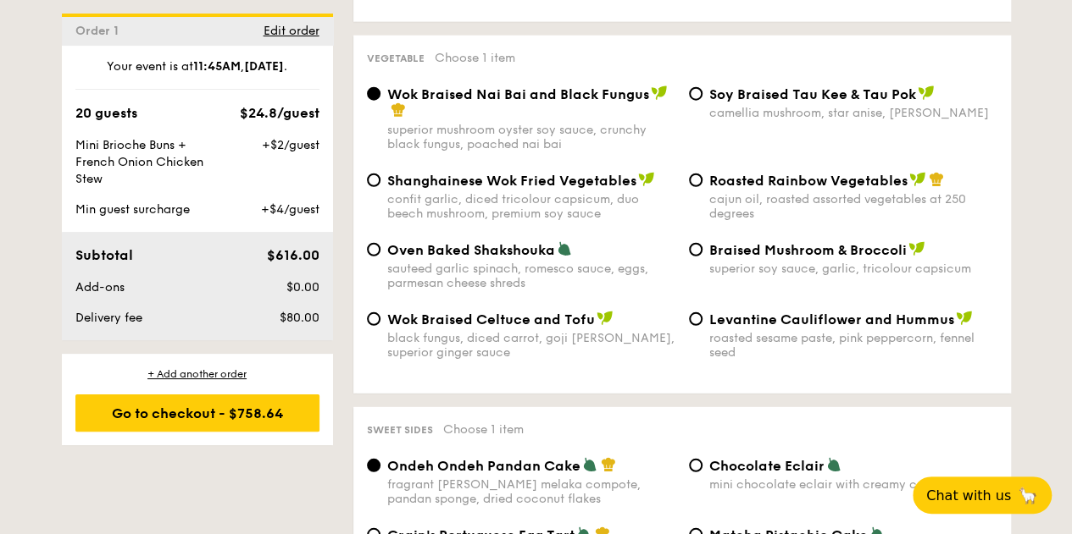
click at [747, 96] on span "⁠Soy Braised Tau Kee & Tau Pok" at bounding box center [812, 94] width 207 height 16
click at [702, 96] on input "⁠Soy Braised Tau Kee & Tau Pok camellia mushroom, star anise, goji [PERSON_NAME]" at bounding box center [696, 94] width 14 height 14
radio input "true"
click at [802, 190] on div "Roasted Rainbow Vegetables cajun oil, roasted assorted vegetables at 250 degrees" at bounding box center [853, 196] width 288 height 49
click at [702, 187] on input "Roasted Rainbow Vegetables cajun oil, roasted assorted vegetables at 250 degrees" at bounding box center [696, 181] width 14 height 14
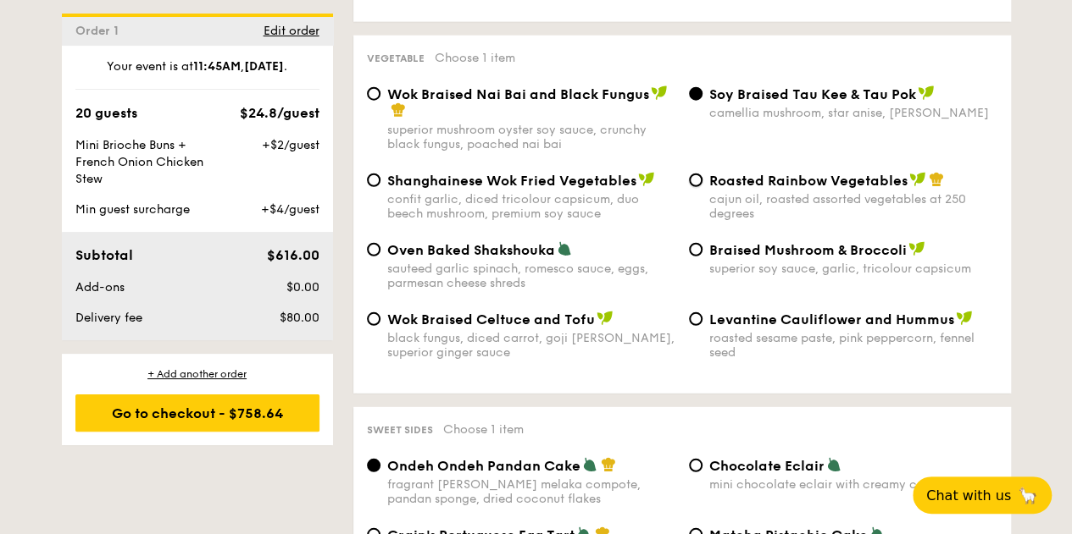
radio input "true"
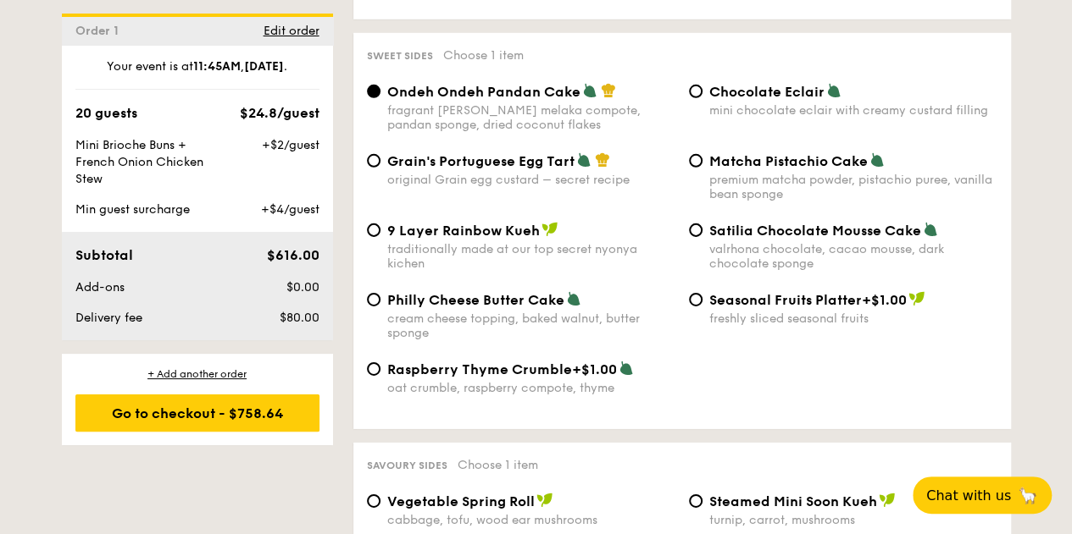
scroll to position [2541, 0]
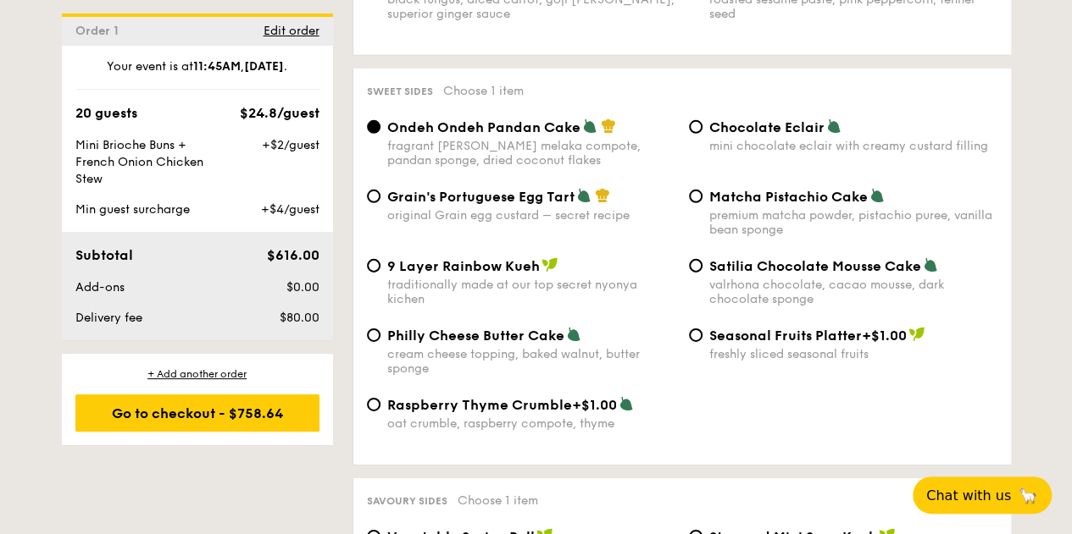
click at [767, 219] on div "premium matcha powder, pistachio puree, vanilla bean sponge" at bounding box center [853, 222] width 288 height 29
click at [702, 203] on input "Matcha Pistachio Cake premium matcha powder, pistachio puree, vanilla bean spon…" at bounding box center [696, 197] width 14 height 14
radio input "true"
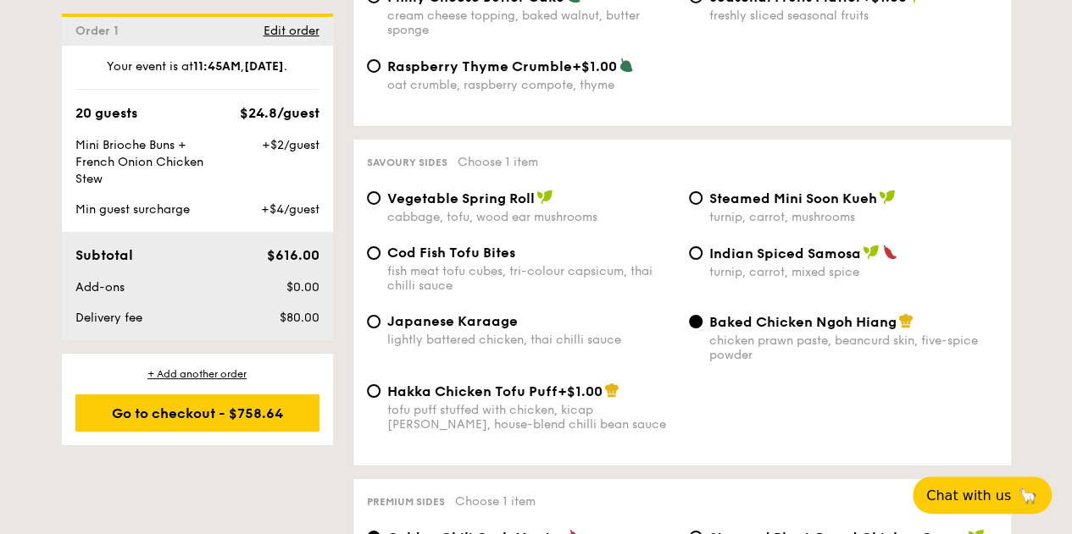
scroll to position [2965, 0]
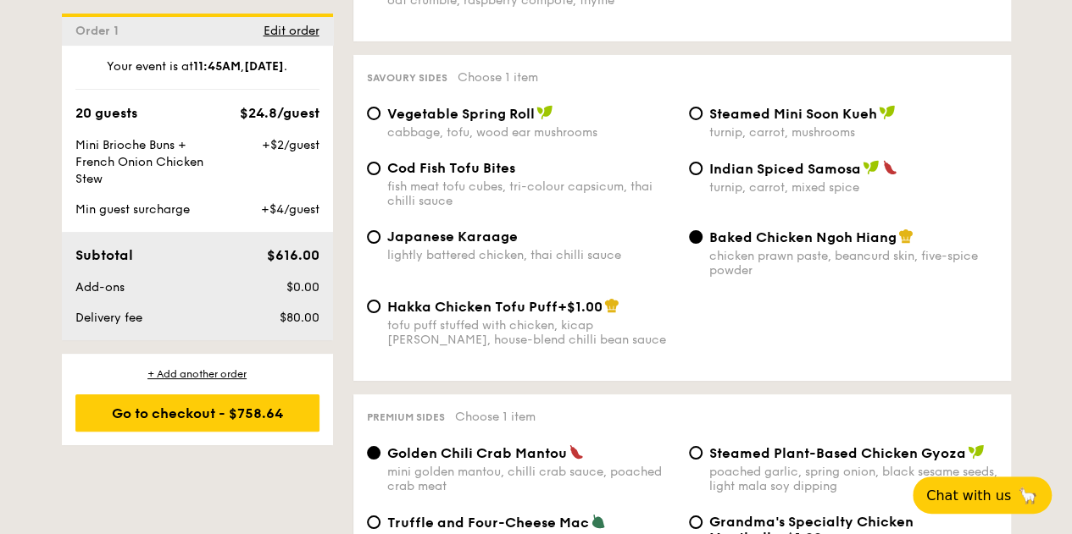
click at [742, 130] on div "Steamed Mini Soon Kueh turnip, carrot, mushrooms" at bounding box center [853, 122] width 288 height 35
click at [702, 120] on input "Steamed Mini Soon Kueh turnip, carrot, mushrooms" at bounding box center [696, 114] width 14 height 14
radio input "true"
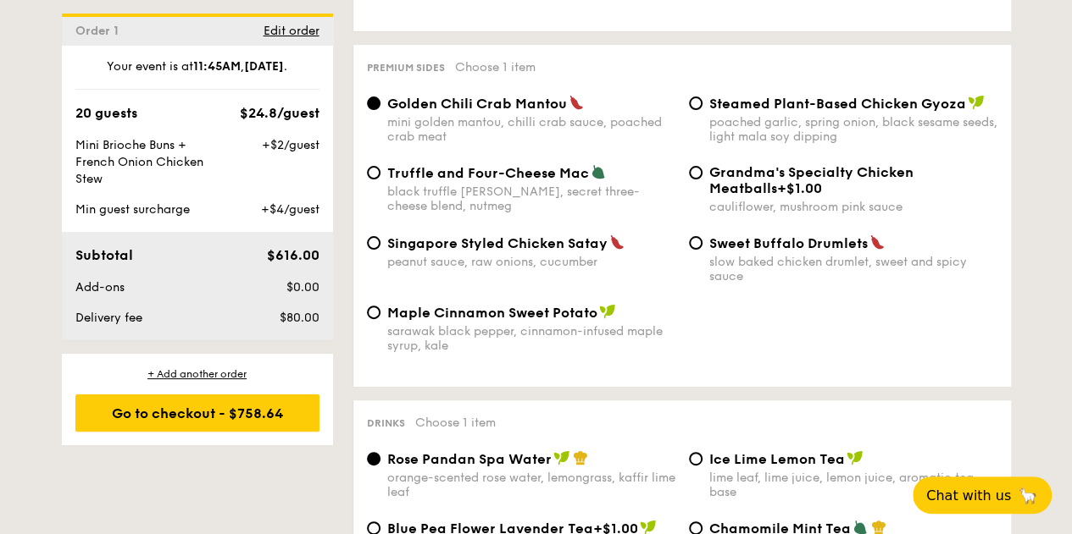
scroll to position [3304, 0]
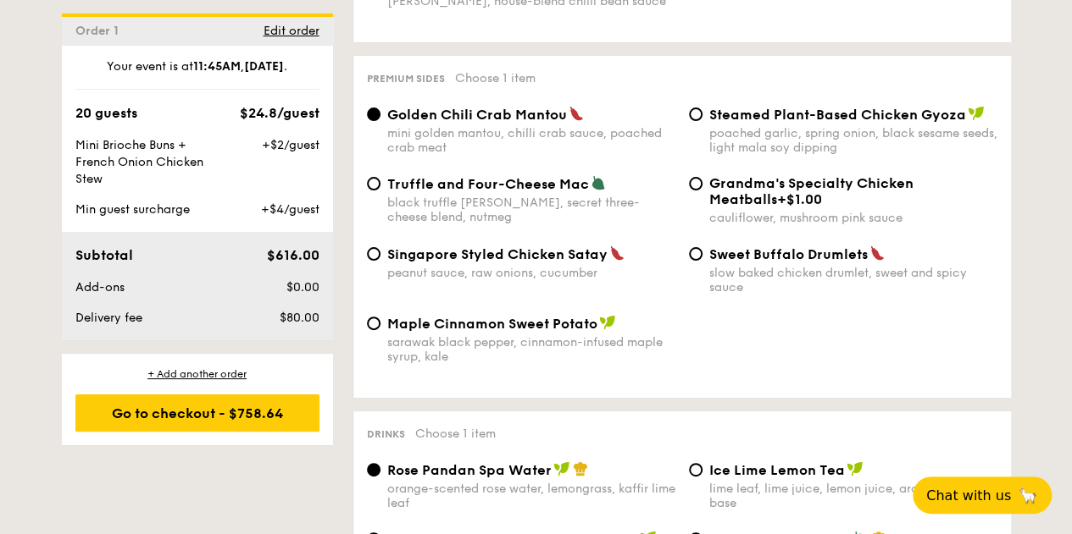
click at [478, 277] on div "peanut sauce, raw onions, cucumber" at bounding box center [531, 273] width 288 height 14
click at [380, 261] on input "Singapore Styled Chicken Satay peanut sauce, raw onions, cucumber" at bounding box center [374, 254] width 14 height 14
radio input "true"
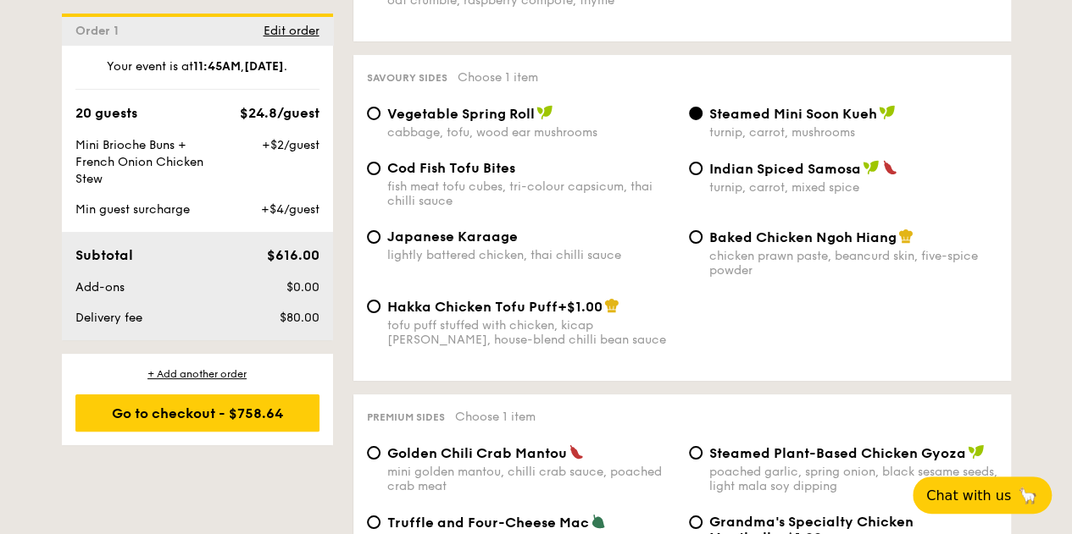
scroll to position [3049, 0]
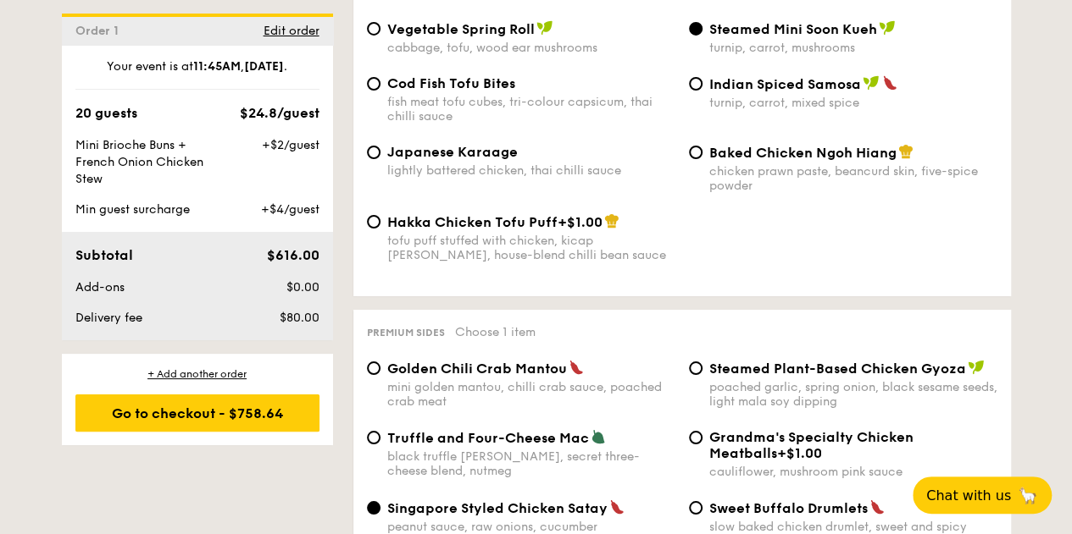
click at [742, 170] on div "chicken prawn paste, beancurd skin, five-spice powder" at bounding box center [853, 178] width 288 height 29
click at [702, 159] on input "Baked Chicken Ngoh Hiang chicken prawn paste, beancurd skin, five-spice powder" at bounding box center [696, 153] width 14 height 14
radio input "true"
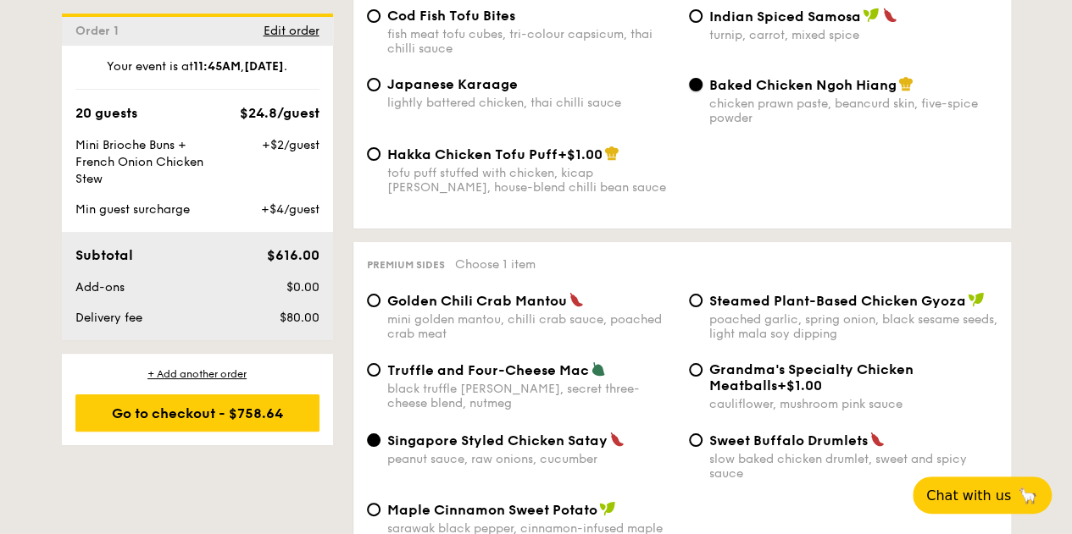
scroll to position [2965, 0]
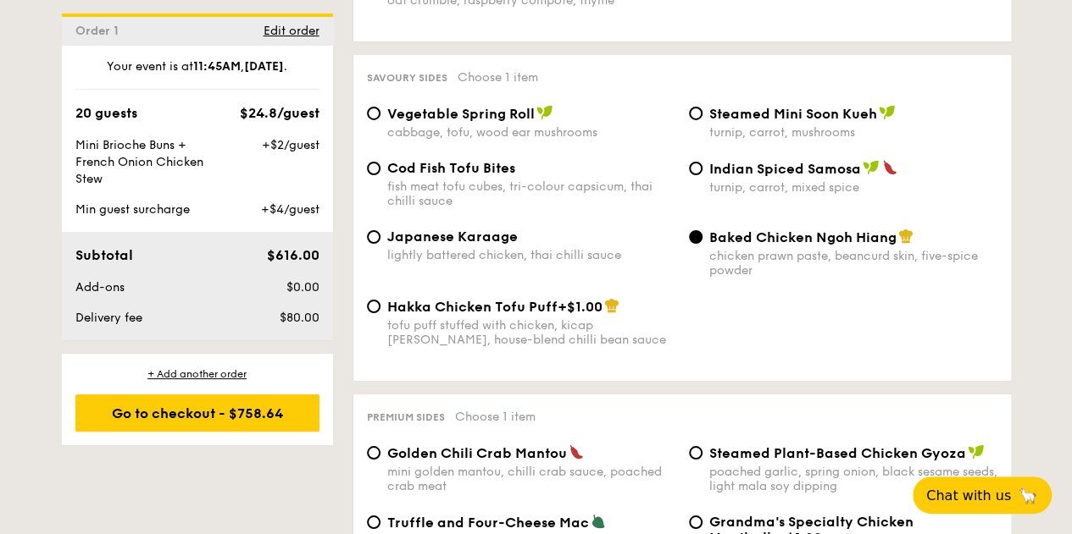
click at [730, 188] on div "turnip, carrot, mixed spice" at bounding box center [853, 187] width 288 height 14
click at [702, 175] on input "Indian Spiced Samosa turnip, carrot, mixed spice" at bounding box center [696, 169] width 14 height 14
radio input "true"
click at [705, 131] on label "Steamed Mini Soon Kueh turnip, carrot, mushrooms" at bounding box center [843, 132] width 308 height 16
click at [702, 120] on input "Steamed Mini Soon Kueh turnip, carrot, mushrooms" at bounding box center [696, 114] width 14 height 14
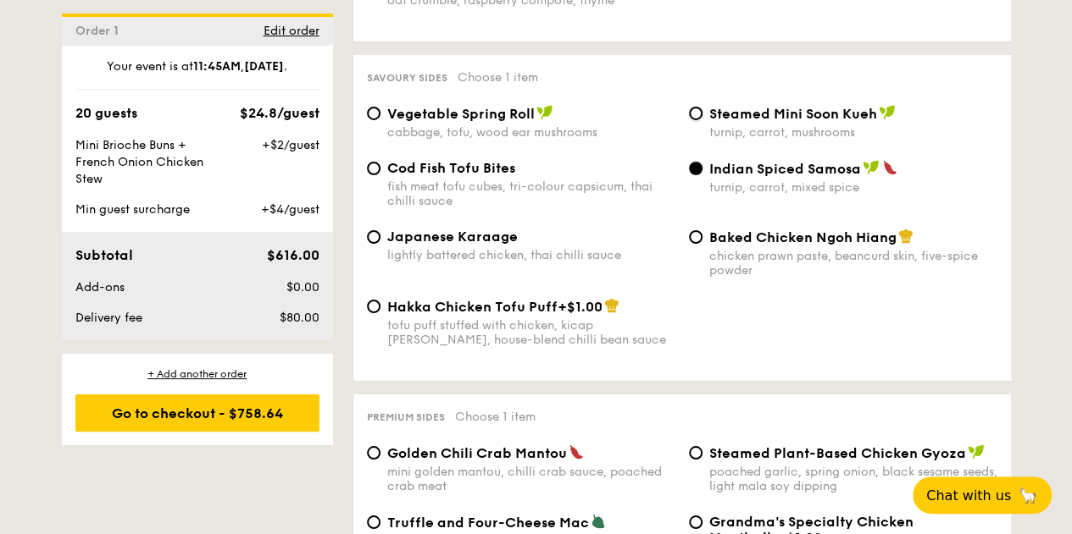
radio input "true"
click at [424, 128] on div "Vegetable Spring Roll cabbage, tofu, wood ear mushrooms" at bounding box center [531, 122] width 288 height 35
click at [380, 120] on input "Vegetable Spring Roll cabbage, tofu, wood ear mushrooms" at bounding box center [374, 114] width 14 height 14
radio input "true"
click at [766, 117] on span "Steamed Mini Soon Kueh" at bounding box center [793, 114] width 168 height 16
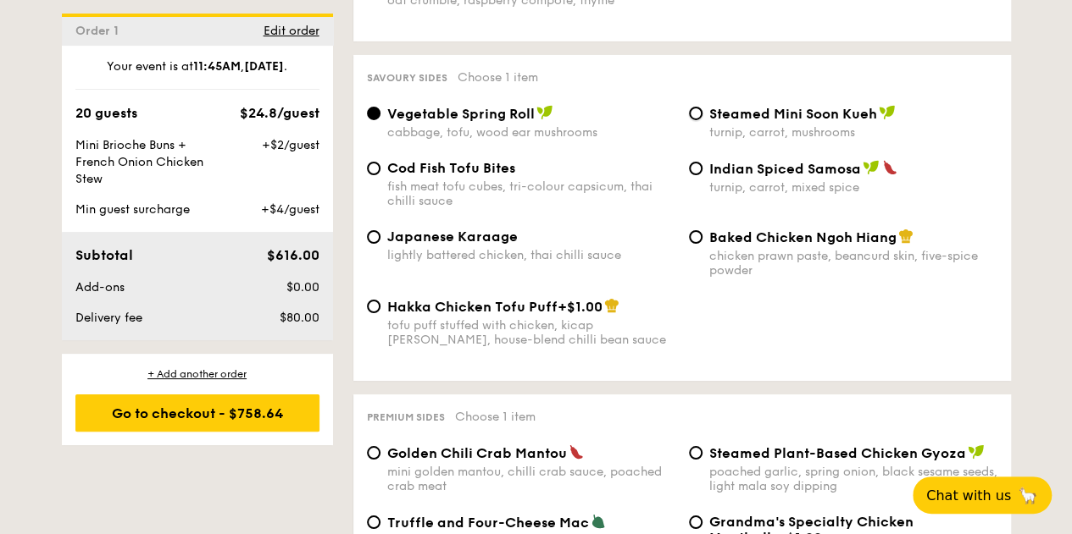
click at [702, 117] on input "Steamed Mini Soon Kueh turnip, carrot, mushrooms" at bounding box center [696, 114] width 14 height 14
radio input "true"
click at [506, 116] on span "Vegetable Spring Roll" at bounding box center [460, 114] width 147 height 16
click at [380, 116] on input "Vegetable Spring Roll cabbage, tofu, wood ear mushrooms" at bounding box center [374, 114] width 14 height 14
radio input "true"
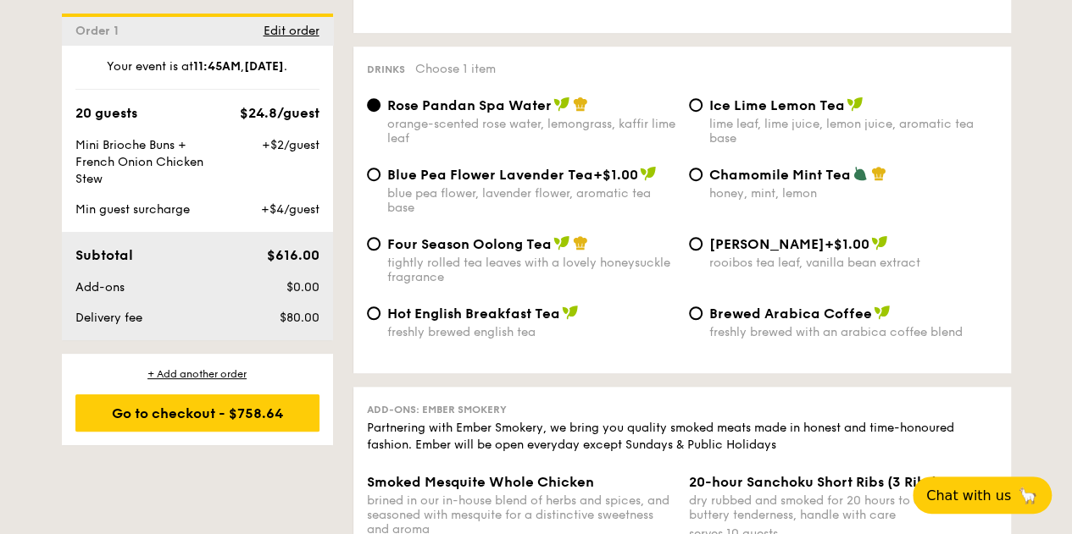
scroll to position [3642, 0]
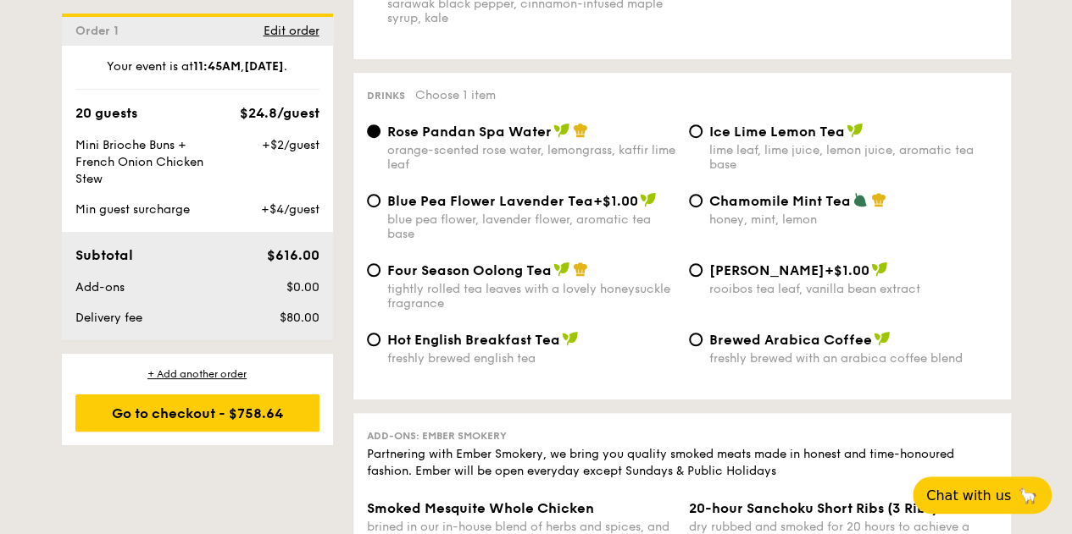
click at [739, 221] on div "Chamomile Mint Tea honey, mint, lemon" at bounding box center [853, 209] width 288 height 35
click at [702, 208] on input "Chamomile Mint Tea honey, mint, lemon" at bounding box center [696, 201] width 14 height 14
radio input "true"
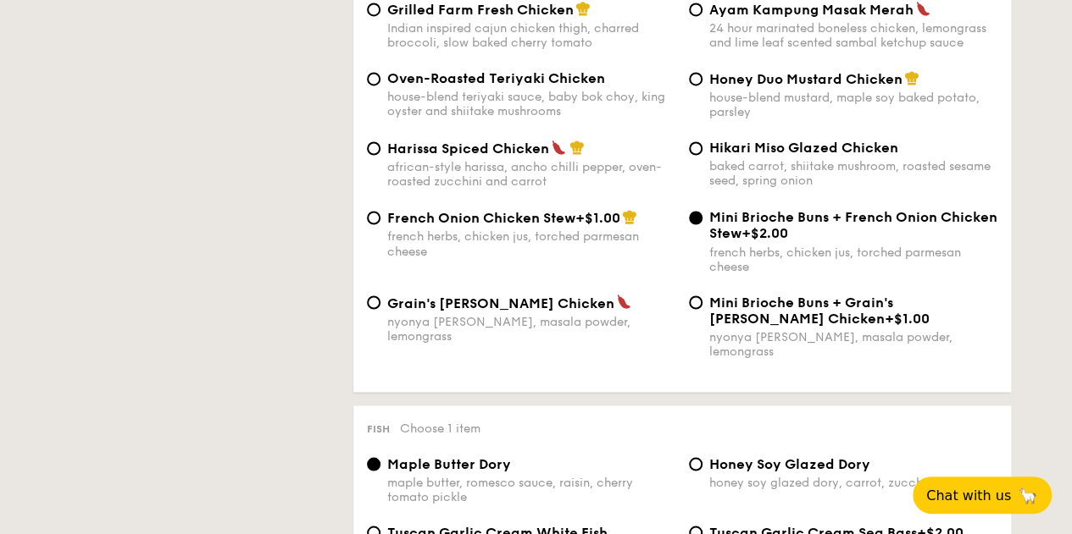
scroll to position [1186, 0]
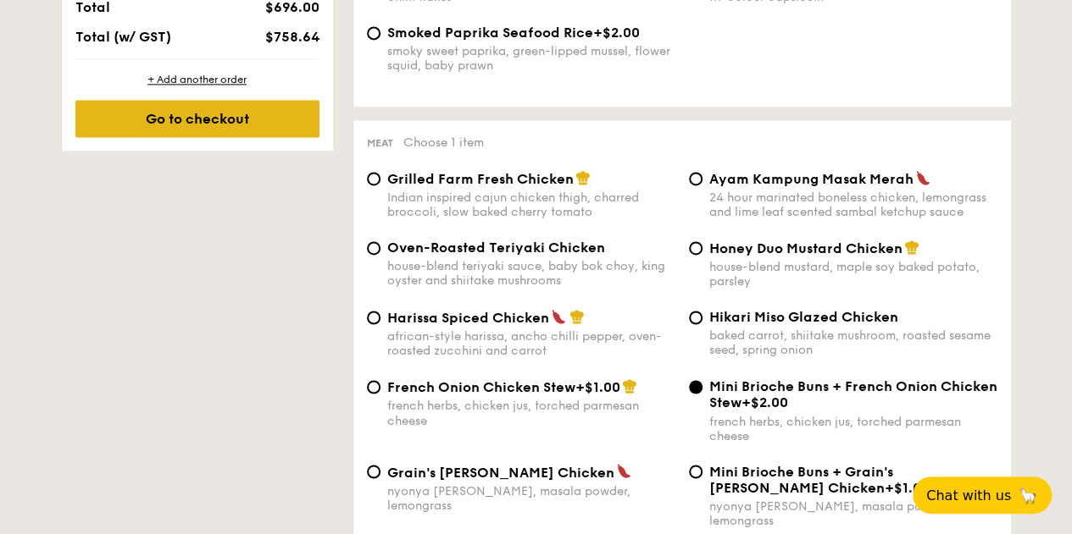
click at [252, 137] on div "Go to checkout" at bounding box center [197, 118] width 244 height 37
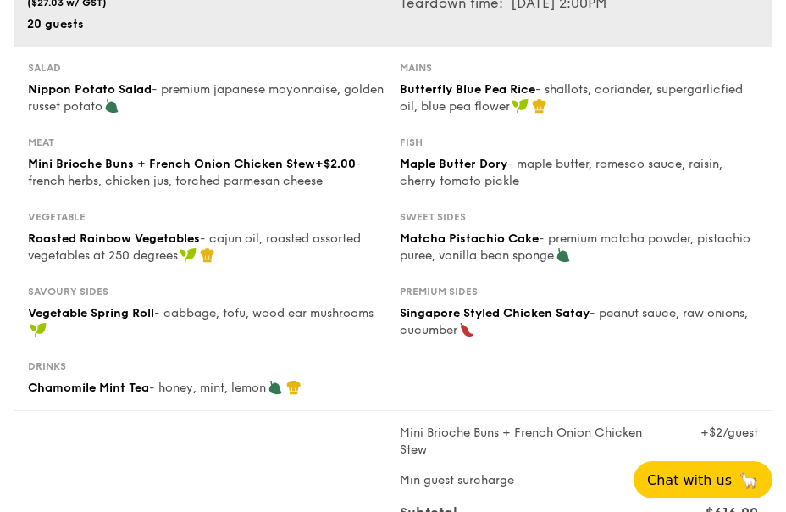
scroll to position [169, 0]
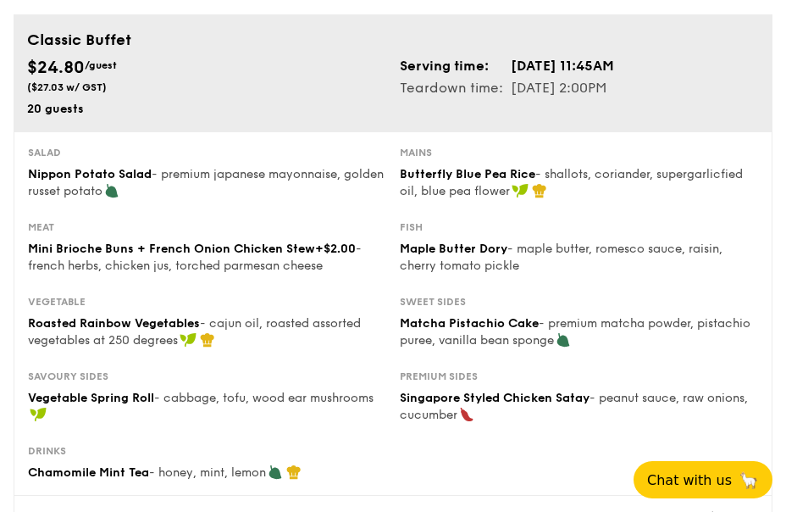
click at [38, 169] on span "Nippon Potato Salad" at bounding box center [90, 174] width 124 height 14
drag, startPoint x: 90, startPoint y: 163, endPoint x: 148, endPoint y: 163, distance: 58.4
click at [148, 163] on div "Salad Nippon Potato Salad - premium japanese mayonnaise, golden russet potato" at bounding box center [207, 173] width 358 height 54
copy span "Nippon Potato Salad"
click at [416, 166] on div "Butterfly Blue Pea Rice - shallots, coriander, supergarlicfied oil, blue pea fl…" at bounding box center [579, 183] width 358 height 34
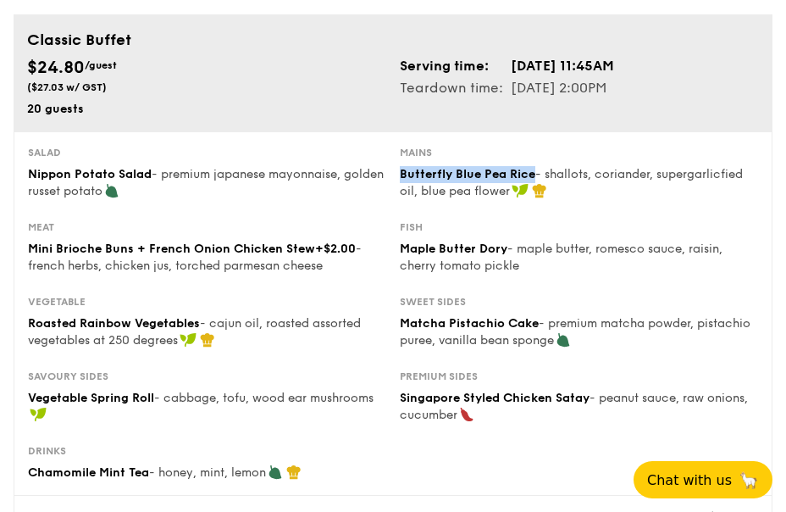
drag, startPoint x: 402, startPoint y: 172, endPoint x: 532, endPoint y: 170, distance: 130.5
click at [532, 170] on span "Butterfly Blue Pea Rice" at bounding box center [468, 174] width 136 height 14
copy span "Butterfly Blue Pea Rice"
drag, startPoint x: 190, startPoint y: 234, endPoint x: 152, endPoint y: 234, distance: 37.3
click at [187, 231] on div "Meat Mini Brioche Buns + French Onion Chicken Stew +$2.00 - french herbs, chick…" at bounding box center [207, 247] width 358 height 54
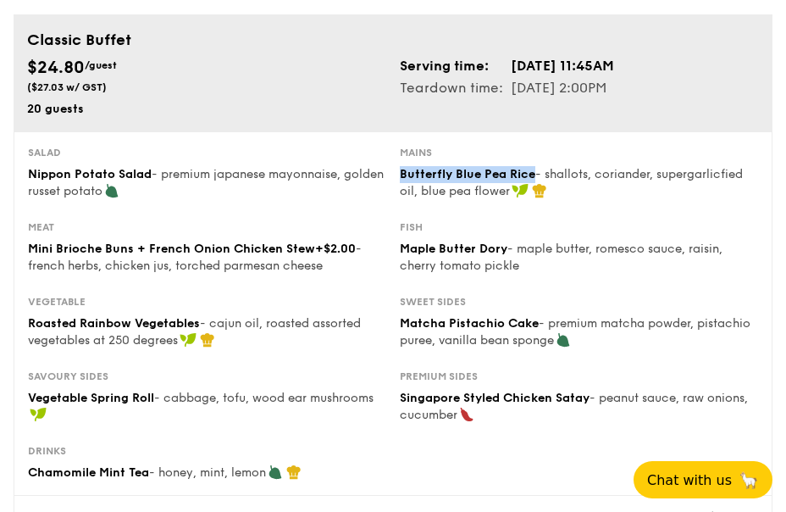
click at [47, 238] on div "Meat Mini Brioche Buns + French Onion Chicken Stew +$2.00 - french herbs, chick…" at bounding box center [207, 247] width 358 height 54
drag, startPoint x: 30, startPoint y: 246, endPoint x: 356, endPoint y: 251, distance: 326.1
click at [356, 251] on div "Mini Brioche Buns + French Onion Chicken Stew +$2.00 - french herbs, chicken ju…" at bounding box center [207, 258] width 358 height 34
copy div "Mini Brioche Buns + French Onion Chicken Stew +$2.00"
click at [200, 273] on div "Mini Brioche Buns + French Onion Chicken Stew +$2.00 - french herbs, chicken ju…" at bounding box center [207, 258] width 358 height 34
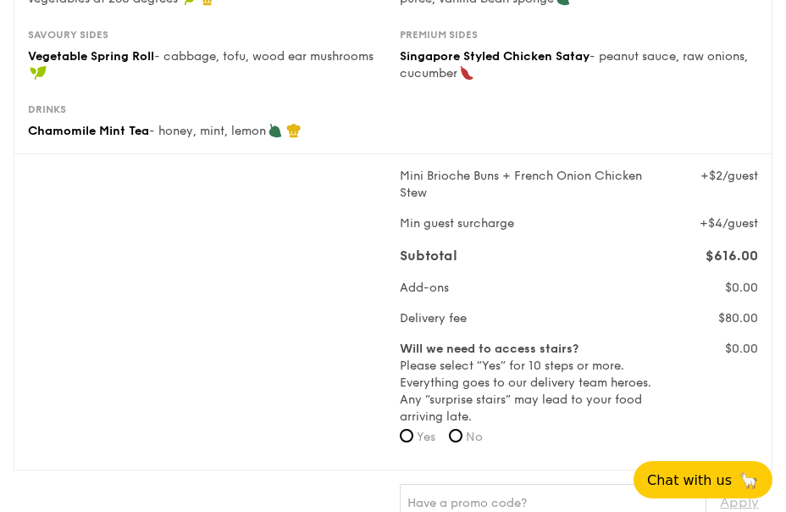
scroll to position [508, 0]
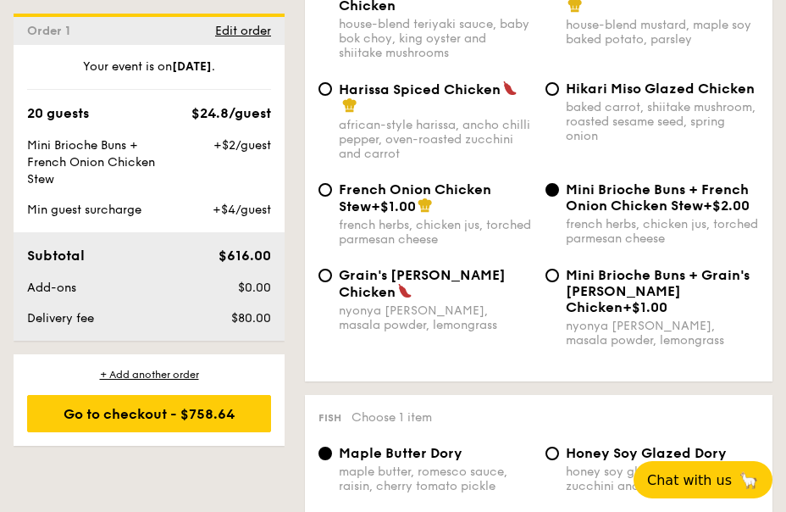
scroll to position [1697, 0]
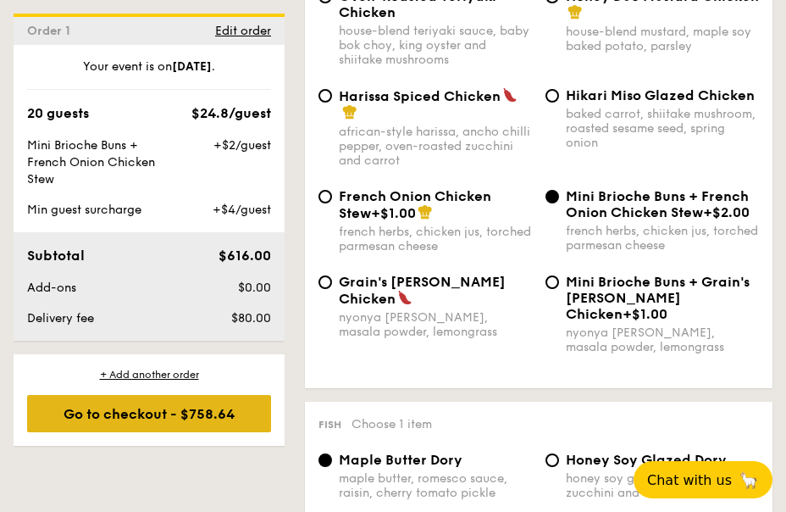
click at [96, 406] on div "Go to checkout - $758.64" at bounding box center [149, 413] width 244 height 37
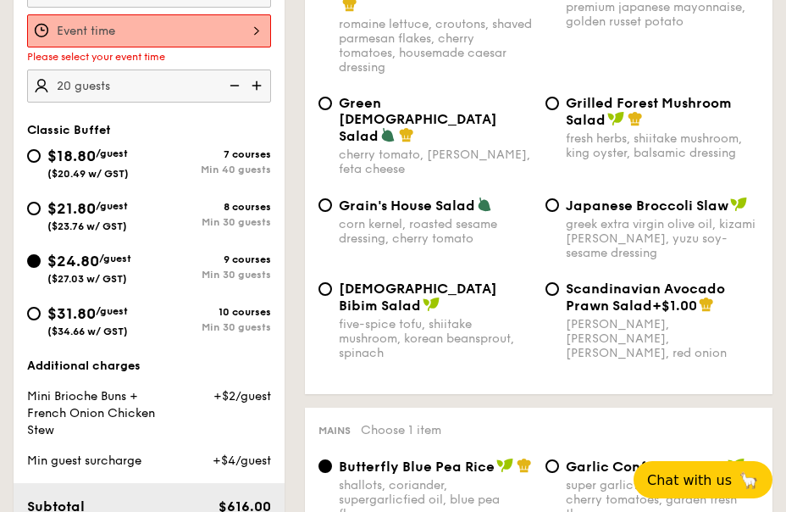
scroll to position [501, 0]
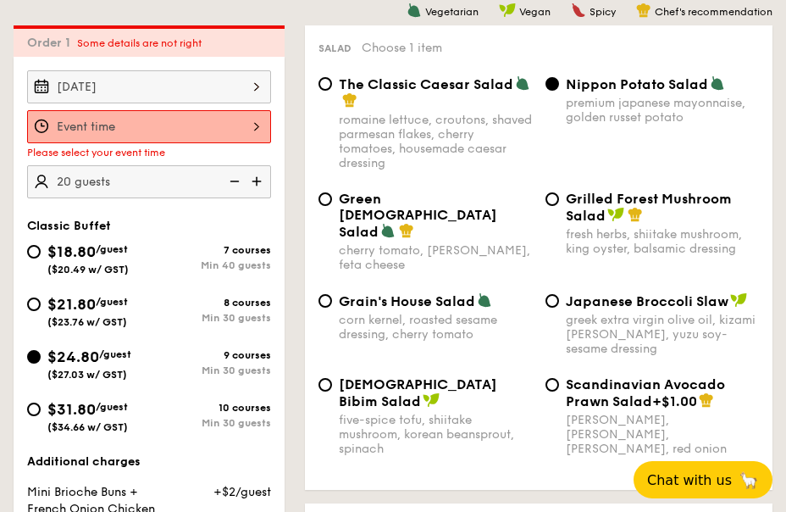
click at [212, 122] on div "12 1 2 3 4 5 6 7 8 9 10 11 00 15 30 45 am pm Cancel OK" at bounding box center [149, 126] width 244 height 33
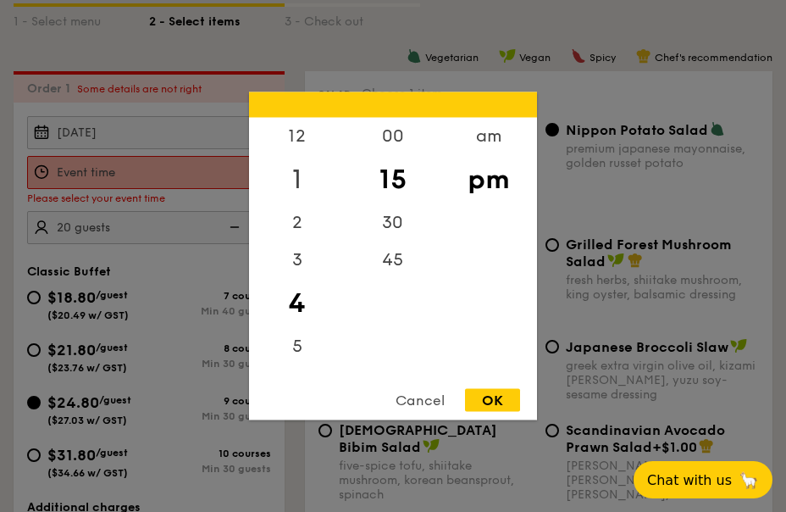
scroll to position [416, 0]
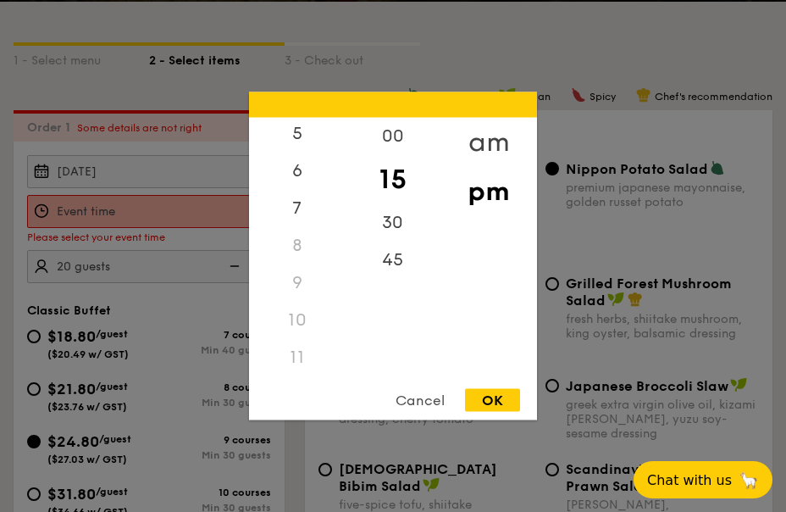
click at [480, 136] on div "am" at bounding box center [488, 142] width 96 height 49
click at [292, 352] on div "11" at bounding box center [297, 357] width 96 height 49
click at [384, 267] on div "45" at bounding box center [393, 265] width 96 height 49
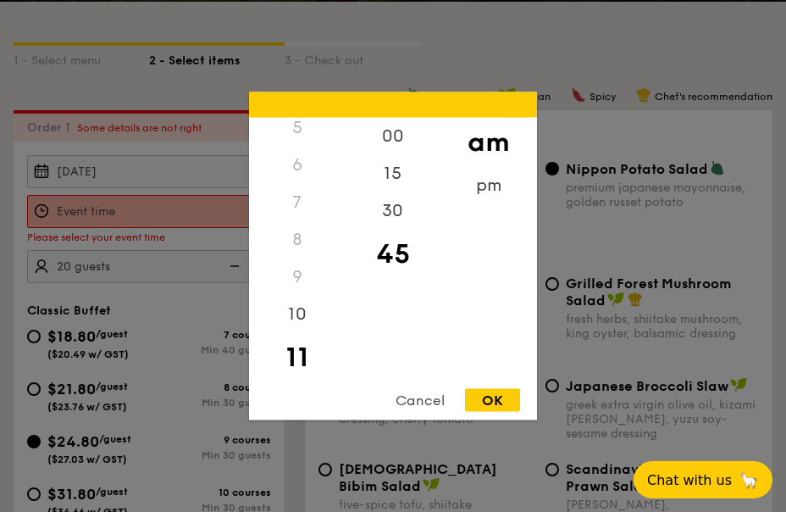
click at [478, 407] on div "OK" at bounding box center [492, 400] width 55 height 23
type input "11:45AM"
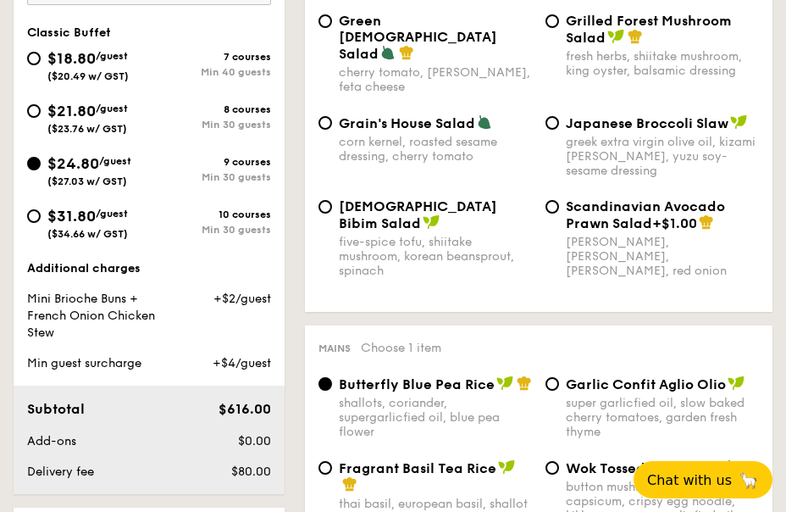
scroll to position [924, 0]
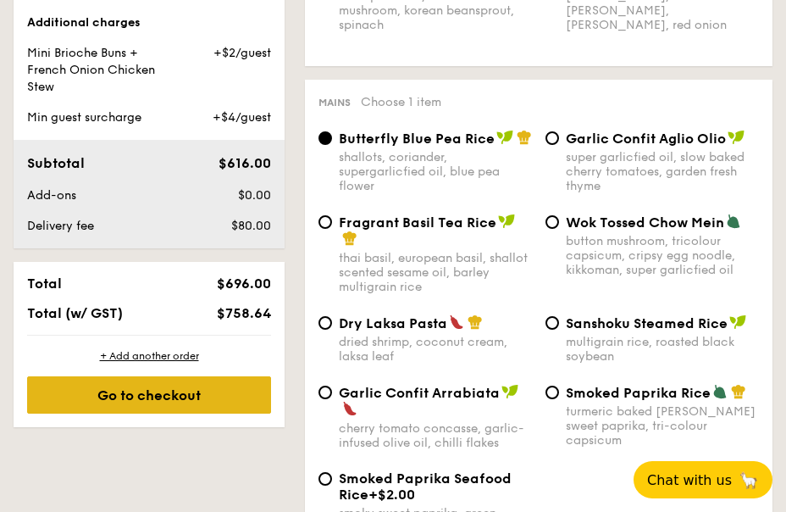
click at [181, 398] on div "Go to checkout" at bounding box center [149, 394] width 244 height 37
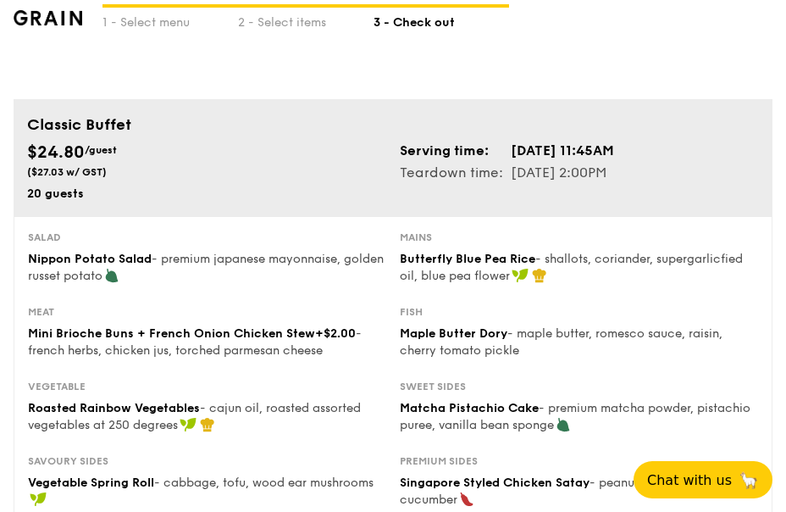
scroll to position [169, 0]
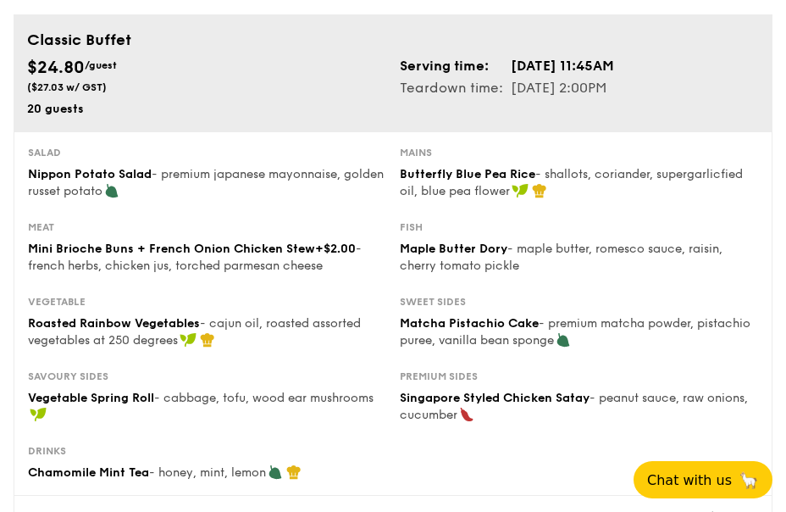
click at [454, 236] on div "Fish Maple Butter Dory - maple butter, romesco sauce, raisin, cherry tomato pic…" at bounding box center [579, 247] width 358 height 54
drag, startPoint x: 401, startPoint y: 251, endPoint x: 507, endPoint y: 252, distance: 105.9
click at [507, 252] on div "Maple Butter Dory - maple butter, romesco sauce, raisin, cherry tomato pickle" at bounding box center [579, 258] width 358 height 34
copy span "Maple Butter Dory"
click at [32, 325] on span "Roasted Rainbow Vegetables" at bounding box center [114, 323] width 172 height 14
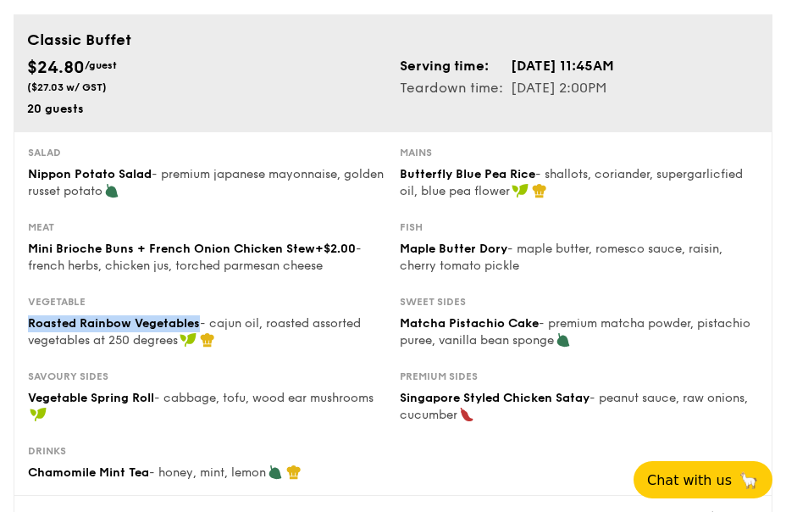
drag, startPoint x: 30, startPoint y: 324, endPoint x: 198, endPoint y: 324, distance: 168.6
click at [198, 324] on span "Roasted Rainbow Vegetables" at bounding box center [114, 323] width 172 height 14
copy span "Roasted Rainbow Vegetables"
click at [450, 328] on span "Matcha Pistachio Cake" at bounding box center [469, 323] width 139 height 14
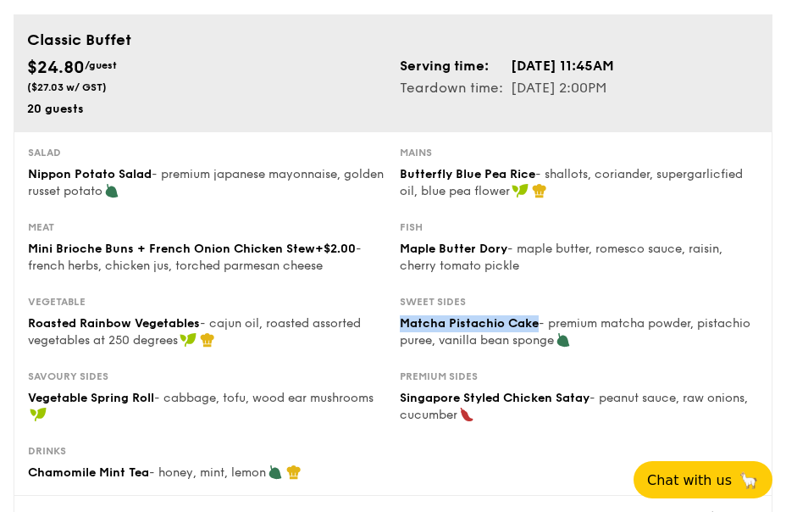
drag, startPoint x: 402, startPoint y: 320, endPoint x: 535, endPoint y: 321, distance: 133.8
click at [535, 321] on span "Matcha Pistachio Cake" at bounding box center [469, 323] width 139 height 14
copy span "Matcha Pistachio Cake"
click at [90, 405] on div "Vegetable Spring Roll - cabbage, tofu, wood ear mushrooms" at bounding box center [207, 407] width 358 height 34
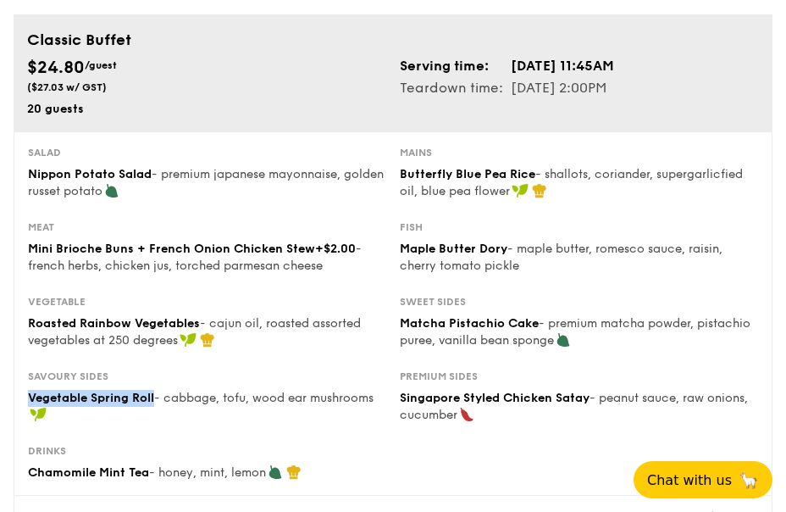
drag, startPoint x: 23, startPoint y: 397, endPoint x: 158, endPoint y: 390, distance: 134.9
click at [158, 390] on div "Savoury sides Vegetable Spring Roll - cabbage, tofu, wood ear mushrooms" at bounding box center [207, 396] width 372 height 54
copy span "Vegetable Spring Roll"
click at [414, 380] on div "Premium sides" at bounding box center [579, 376] width 358 height 14
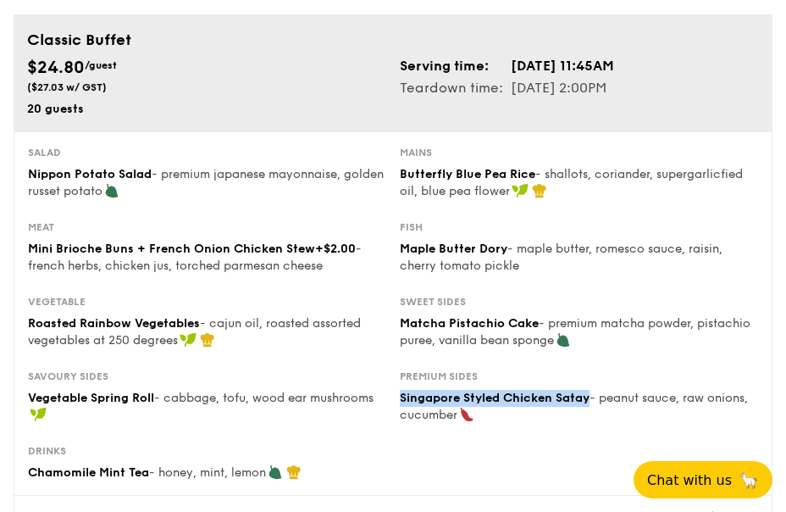
drag, startPoint x: 400, startPoint y: 397, endPoint x: 590, endPoint y: 404, distance: 189.9
click at [590, 404] on span "Singapore Styled Chicken Satay" at bounding box center [495, 397] width 190 height 14
copy span "Singapore Styled Chicken Satay"
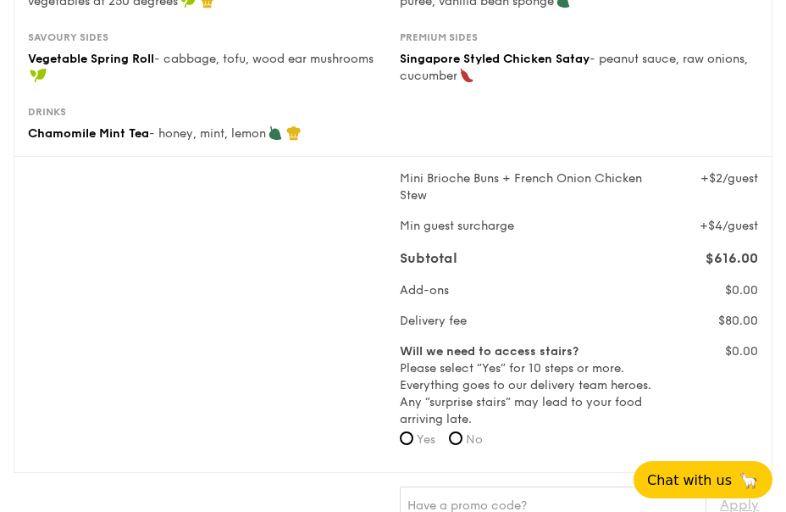
click at [71, 58] on span "Vegetable Spring Roll" at bounding box center [91, 59] width 126 height 14
drag, startPoint x: 30, startPoint y: 131, endPoint x: 150, endPoint y: 136, distance: 120.4
click at [150, 136] on div "Chamomile Mint Tea - honey, mint, lemon" at bounding box center [207, 133] width 358 height 17
copy span "Chamomile Mint Tea"
click at [251, 334] on div "Mini Brioche Buns + French Onion Chicken Stew +$2/guest Min guest surcharge +$4…" at bounding box center [393, 314] width 744 height 288
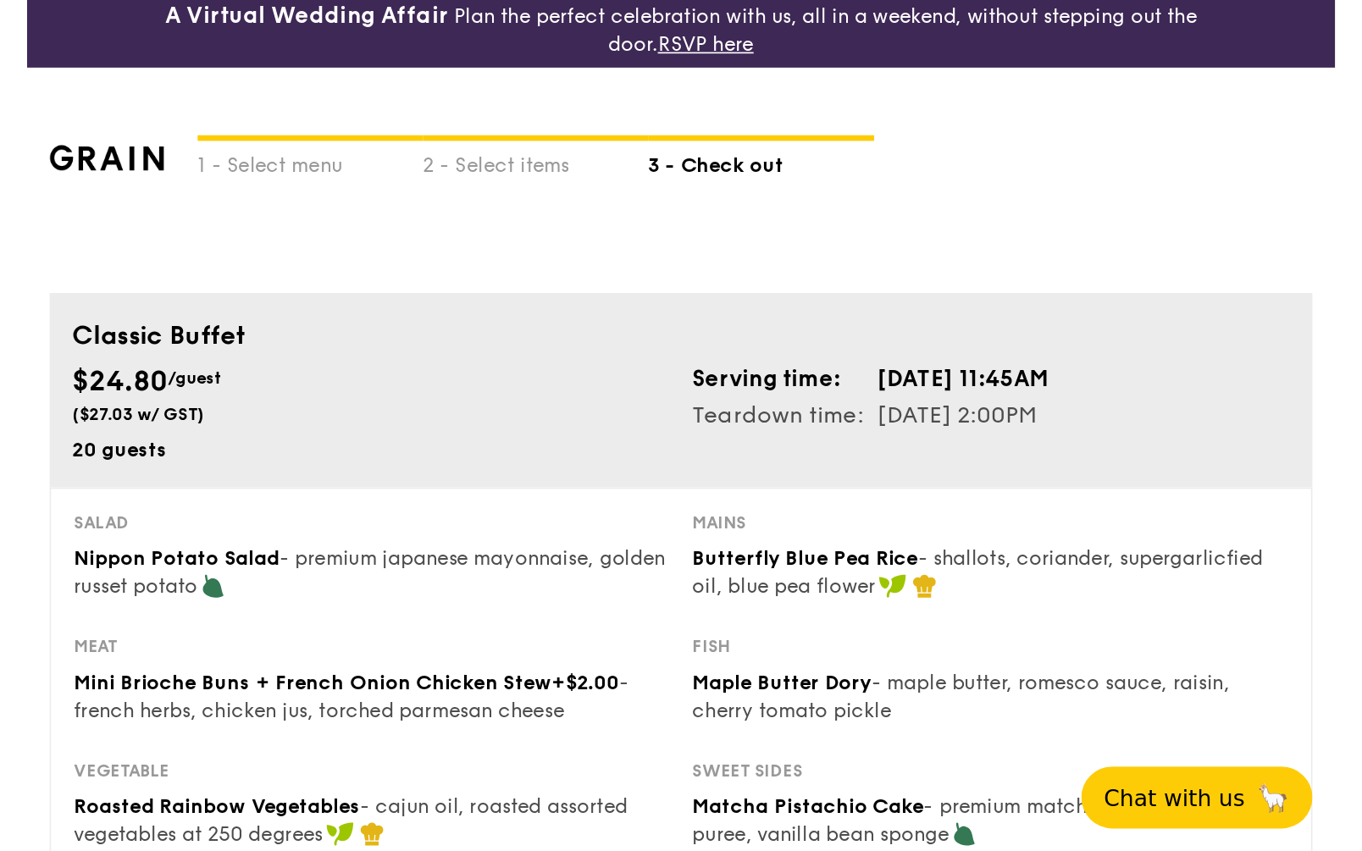
scroll to position [0, 0]
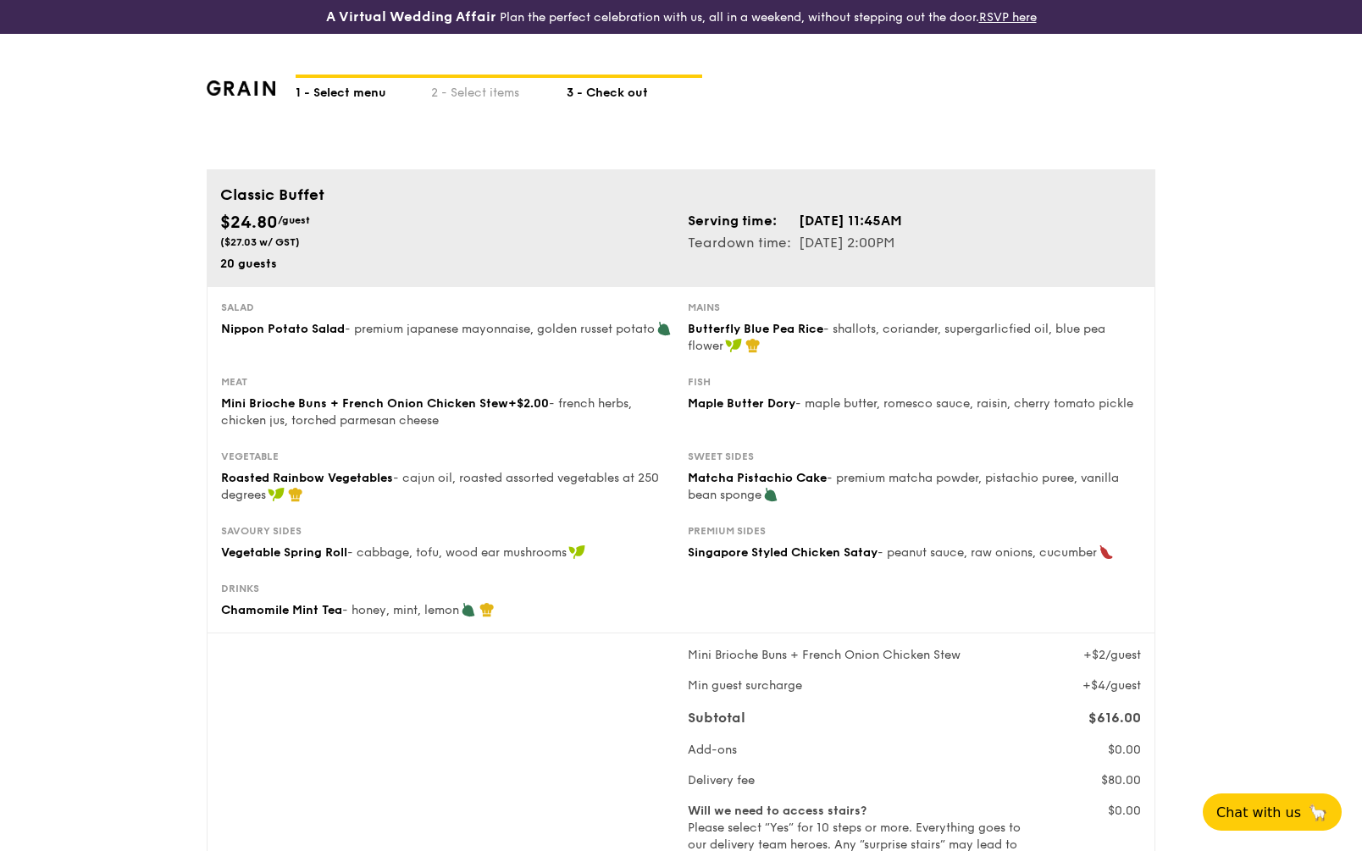
click at [350, 95] on div "1 - Select menu" at bounding box center [364, 90] width 136 height 24
select select
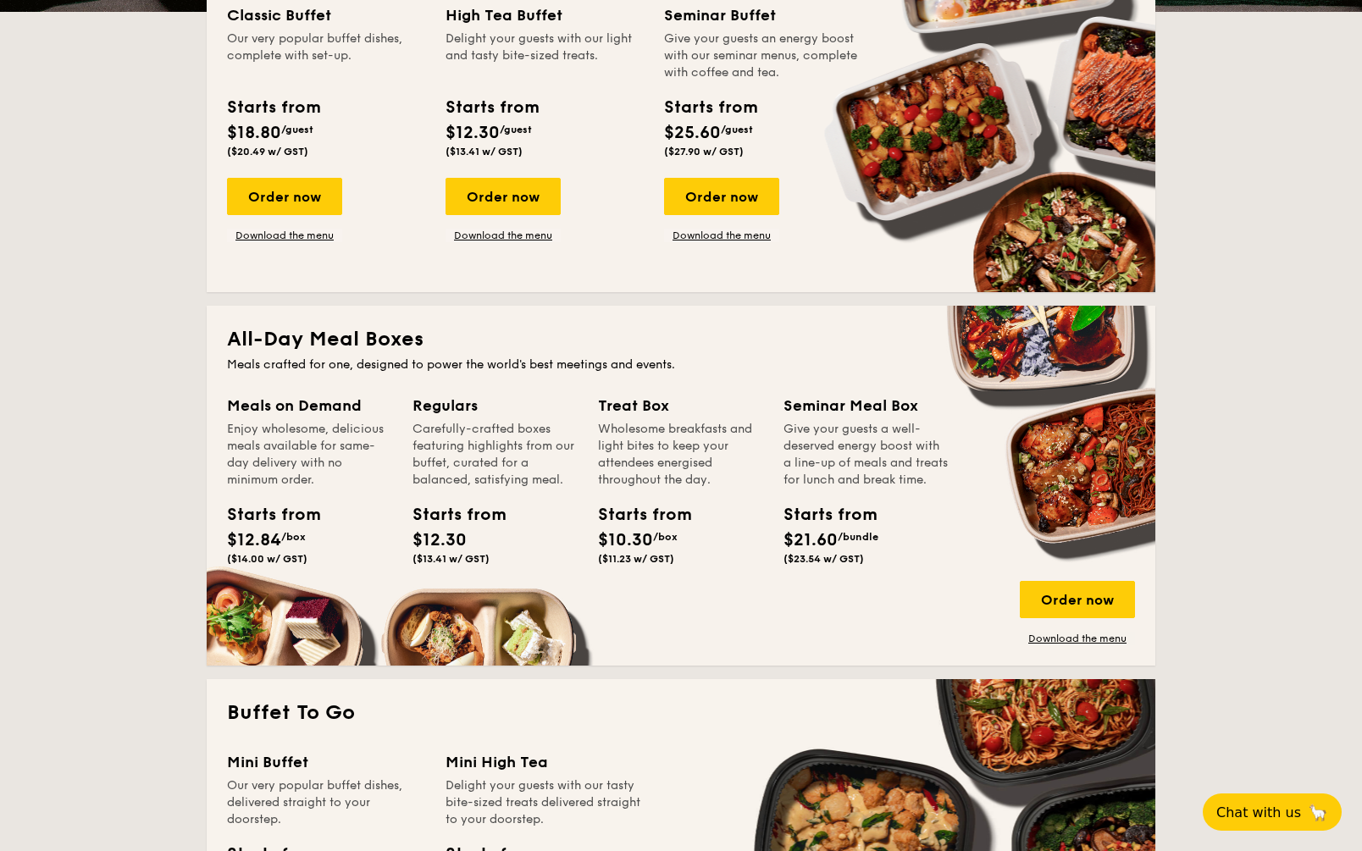
scroll to position [508, 0]
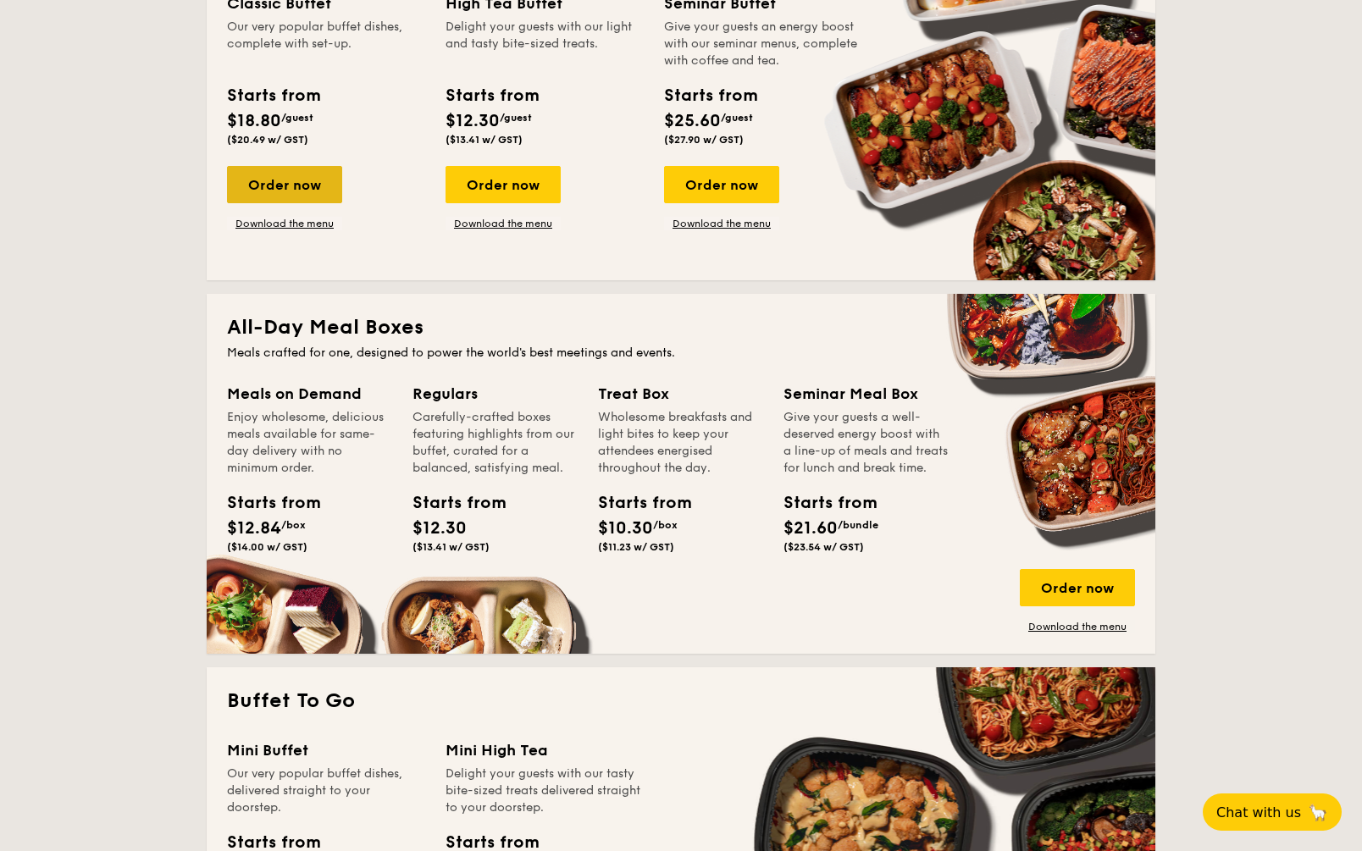
click at [251, 178] on div "Order now" at bounding box center [284, 184] width 115 height 37
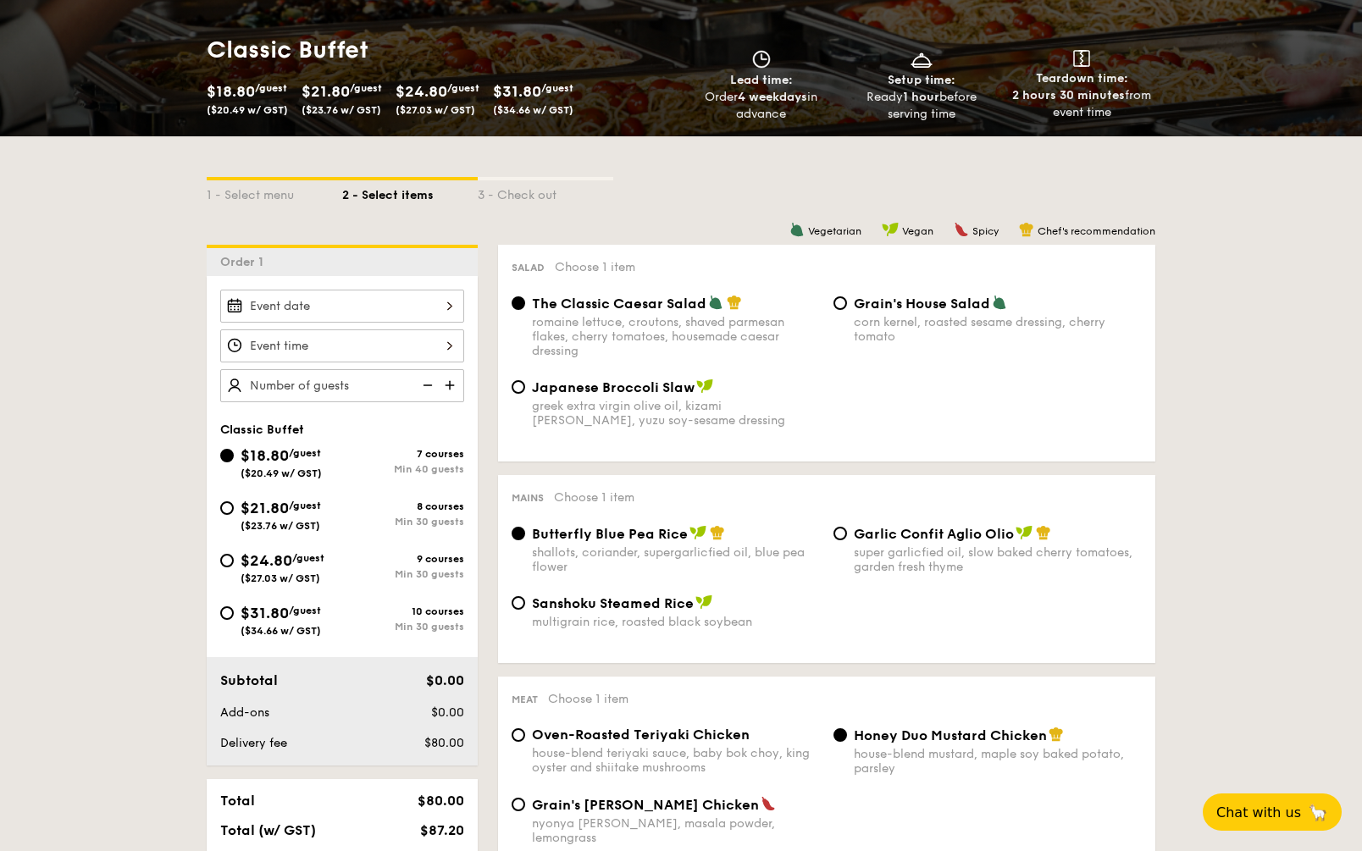
scroll to position [339, 0]
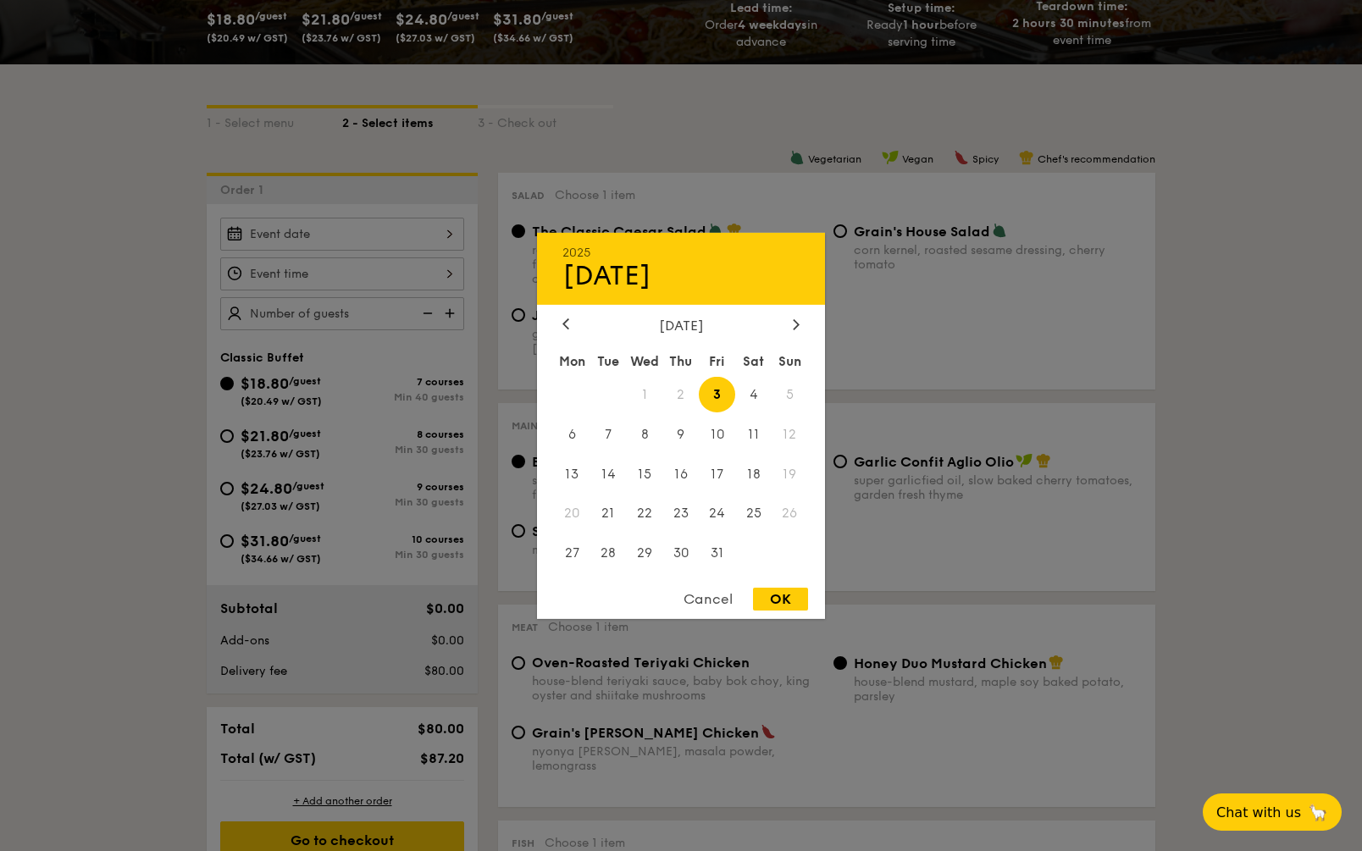
click at [344, 240] on div "2025 Oct [DATE] Tue Wed Thu Fri Sat Sun 1 2 3 4 5 6 7 8 9 10 11 12 13 14 15 16 …" at bounding box center [342, 234] width 244 height 33
click at [715, 472] on span "17" at bounding box center [717, 474] width 36 height 36
click at [767, 534] on div "OK" at bounding box center [780, 599] width 55 height 23
type input "[DATE]"
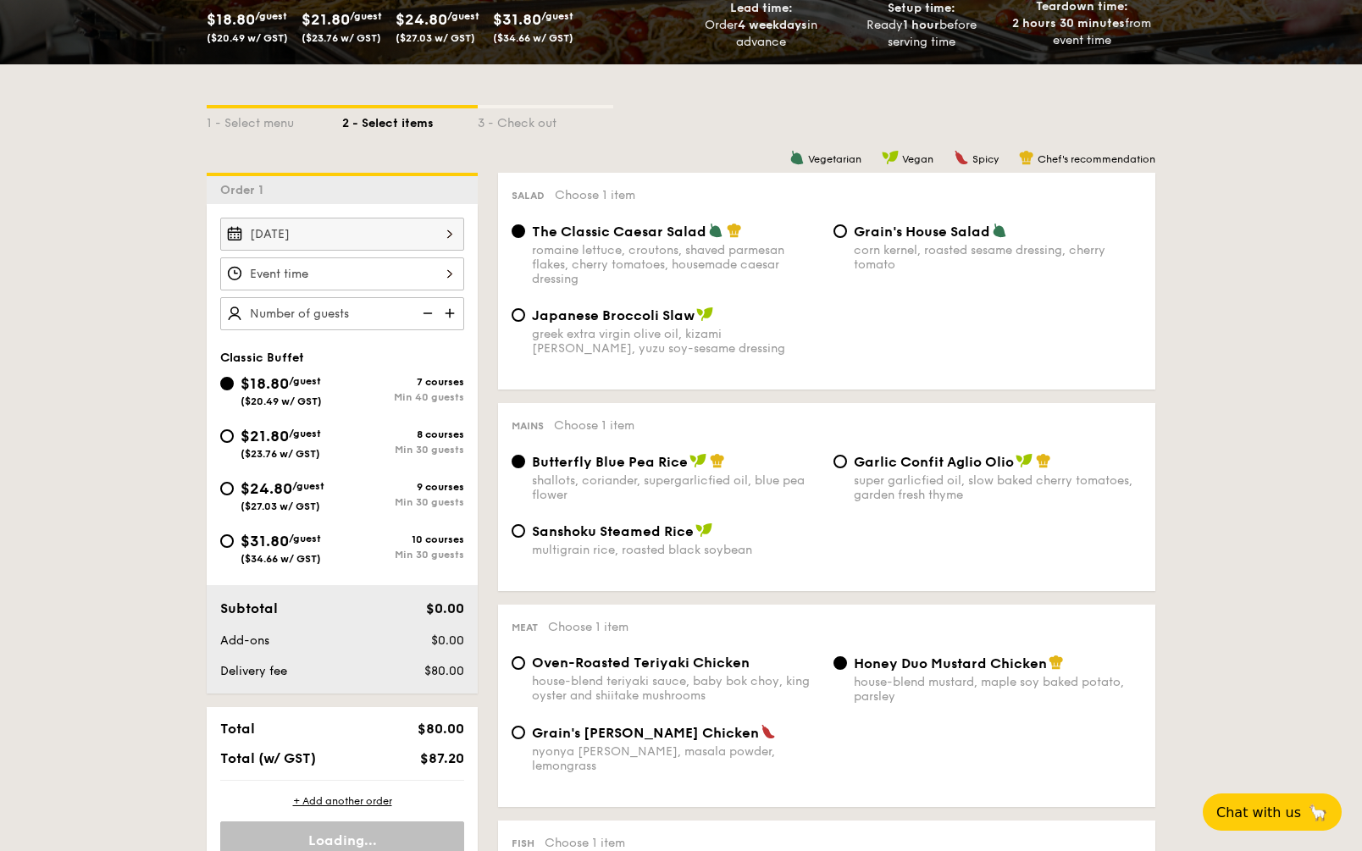
click at [442, 282] on div at bounding box center [342, 274] width 244 height 33
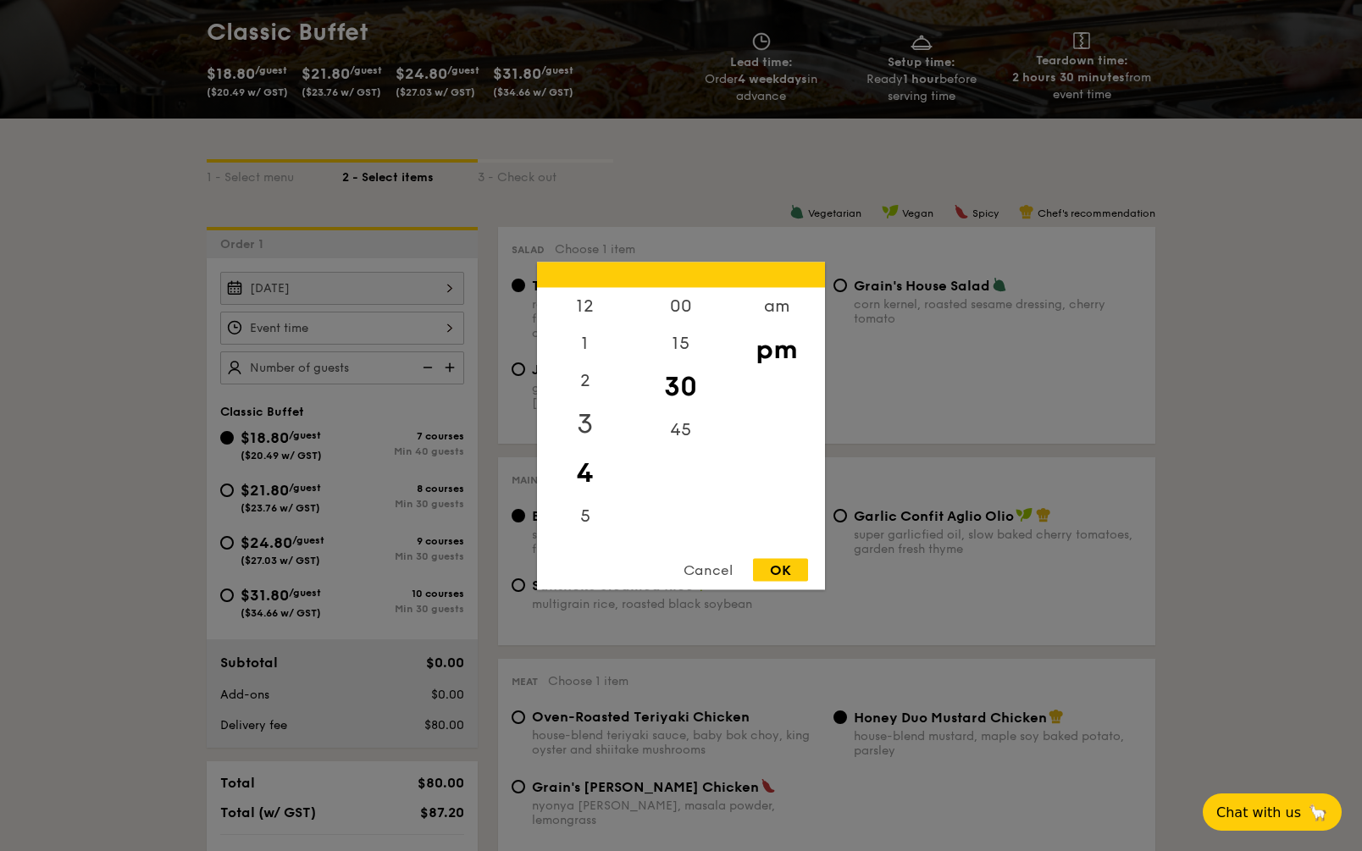
scroll to position [254, 0]
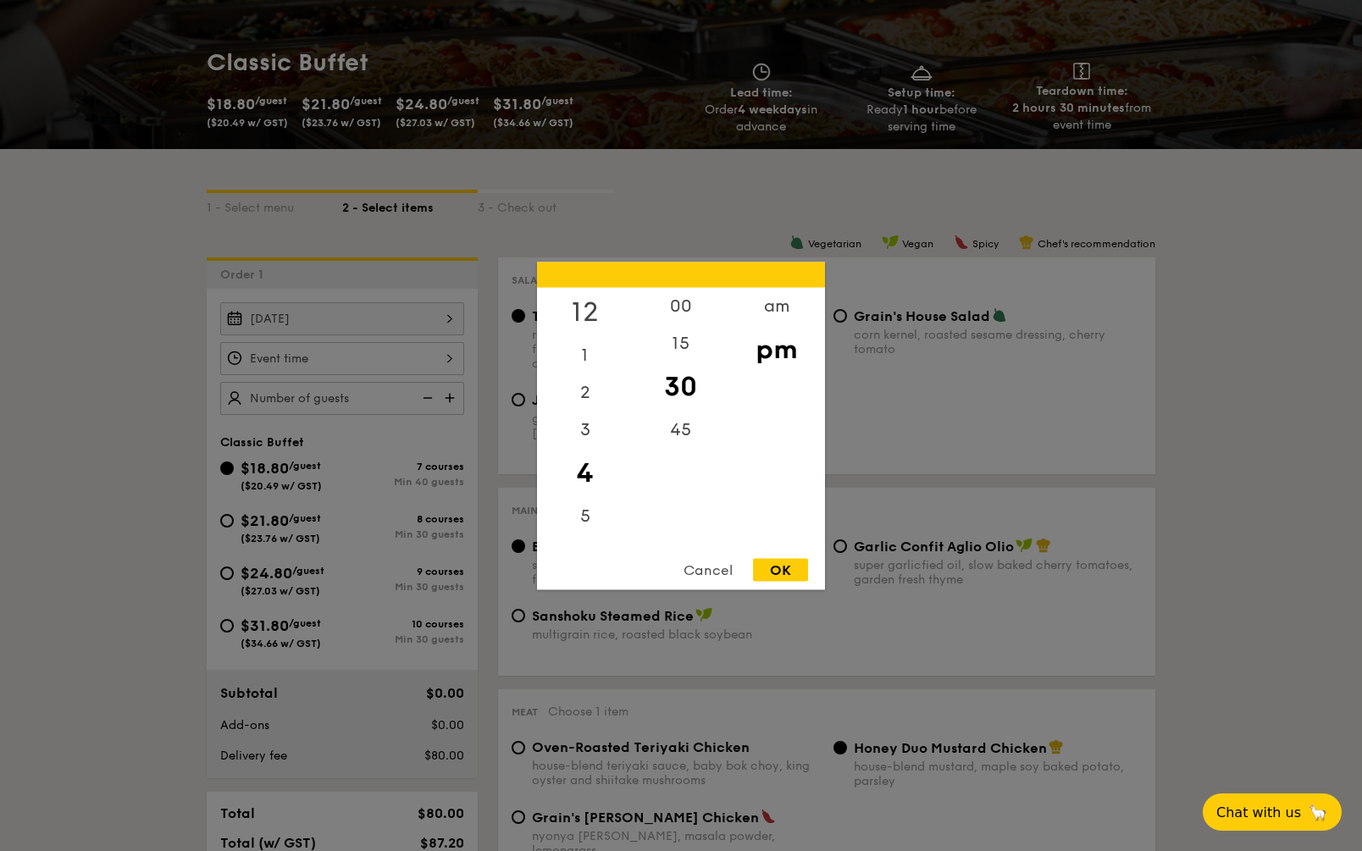
click at [586, 308] on div "12" at bounding box center [585, 311] width 96 height 49
click at [685, 306] on div "00" at bounding box center [681, 311] width 96 height 49
click at [784, 534] on div "OK" at bounding box center [780, 569] width 55 height 23
type input "12:00PM"
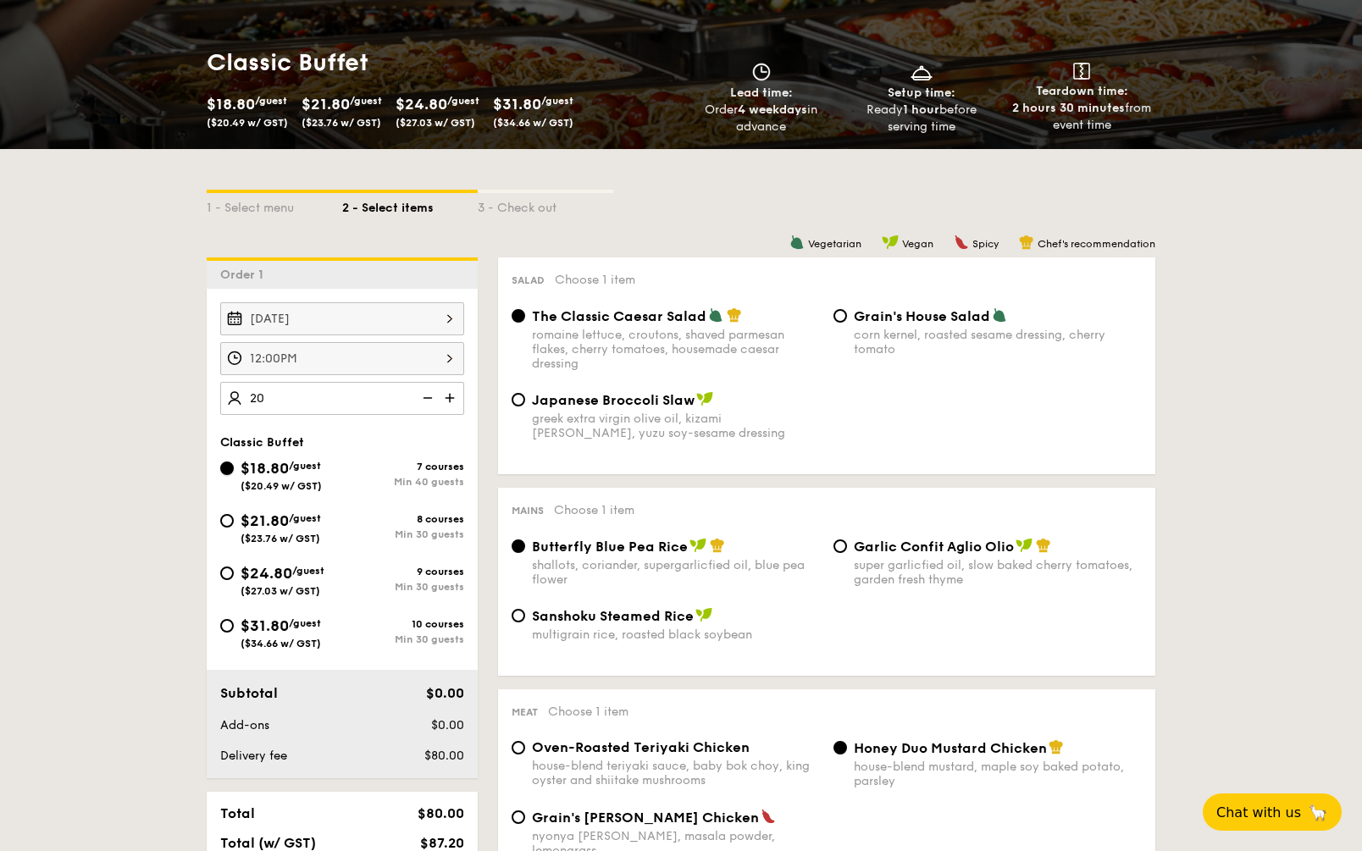
type input "40 guests"
click at [363, 532] on div "Min 30 guests" at bounding box center [403, 535] width 122 height 12
click at [234, 528] on input "$21.80 /guest ($23.76 w/ GST) 8 courses Min 30 guests" at bounding box center [227, 521] width 14 height 14
radio input "true"
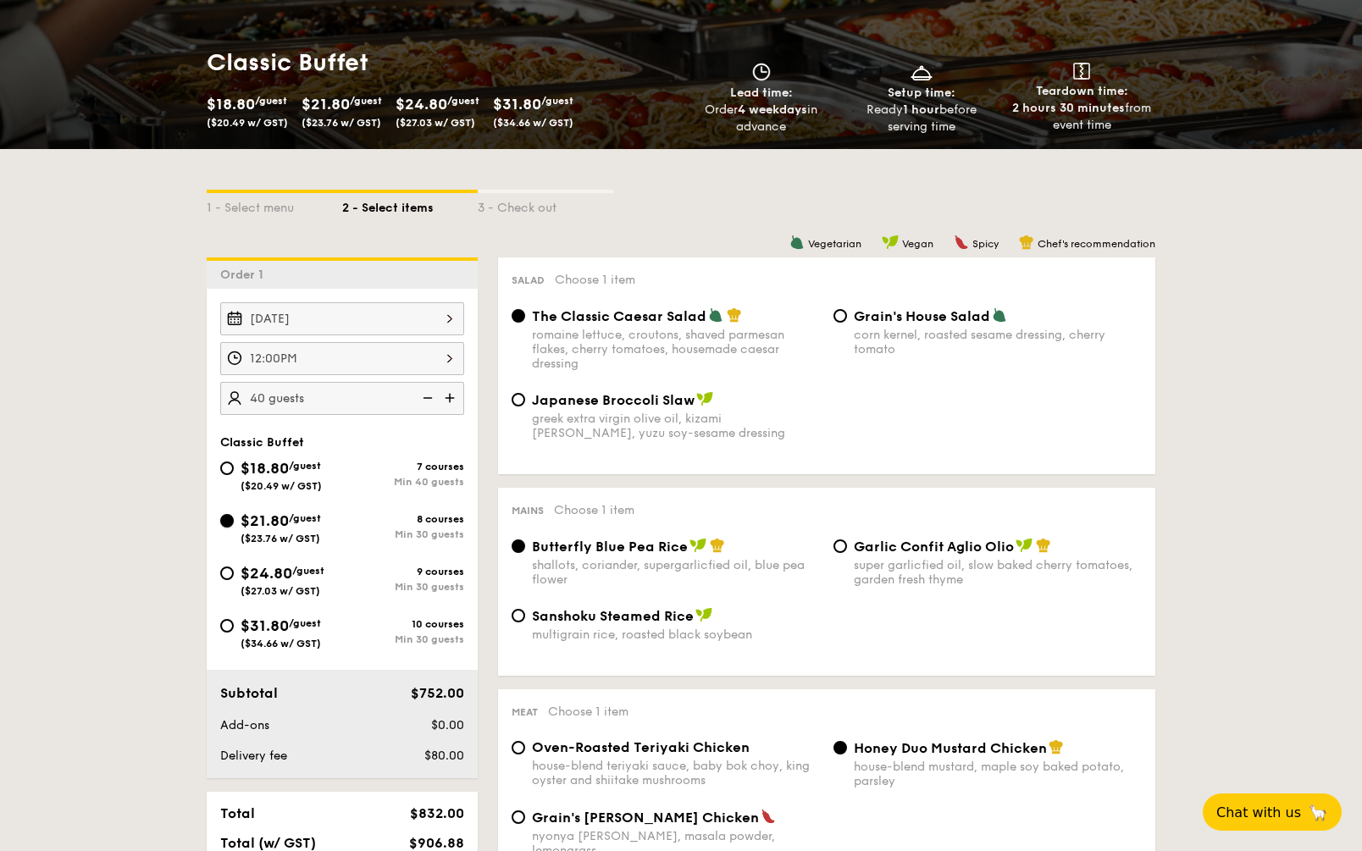
radio input "true"
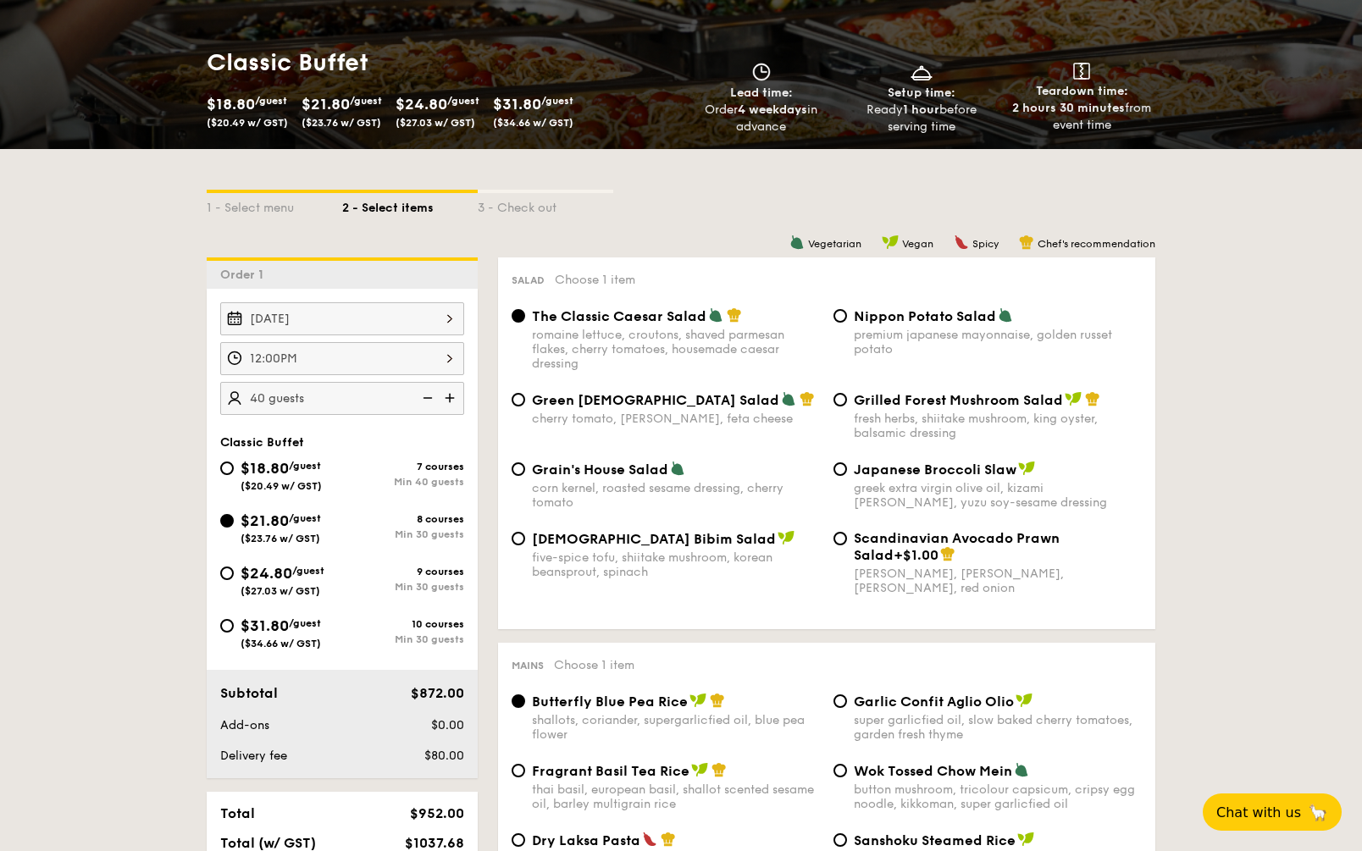
click at [335, 534] on div "$24.80 /guest ($27.03 w/ GST)" at bounding box center [281, 580] width 122 height 36
click at [234, 534] on input "$24.80 /guest ($27.03 w/ GST) 9 courses Min 30 guests" at bounding box center [227, 574] width 14 height 14
radio input "true"
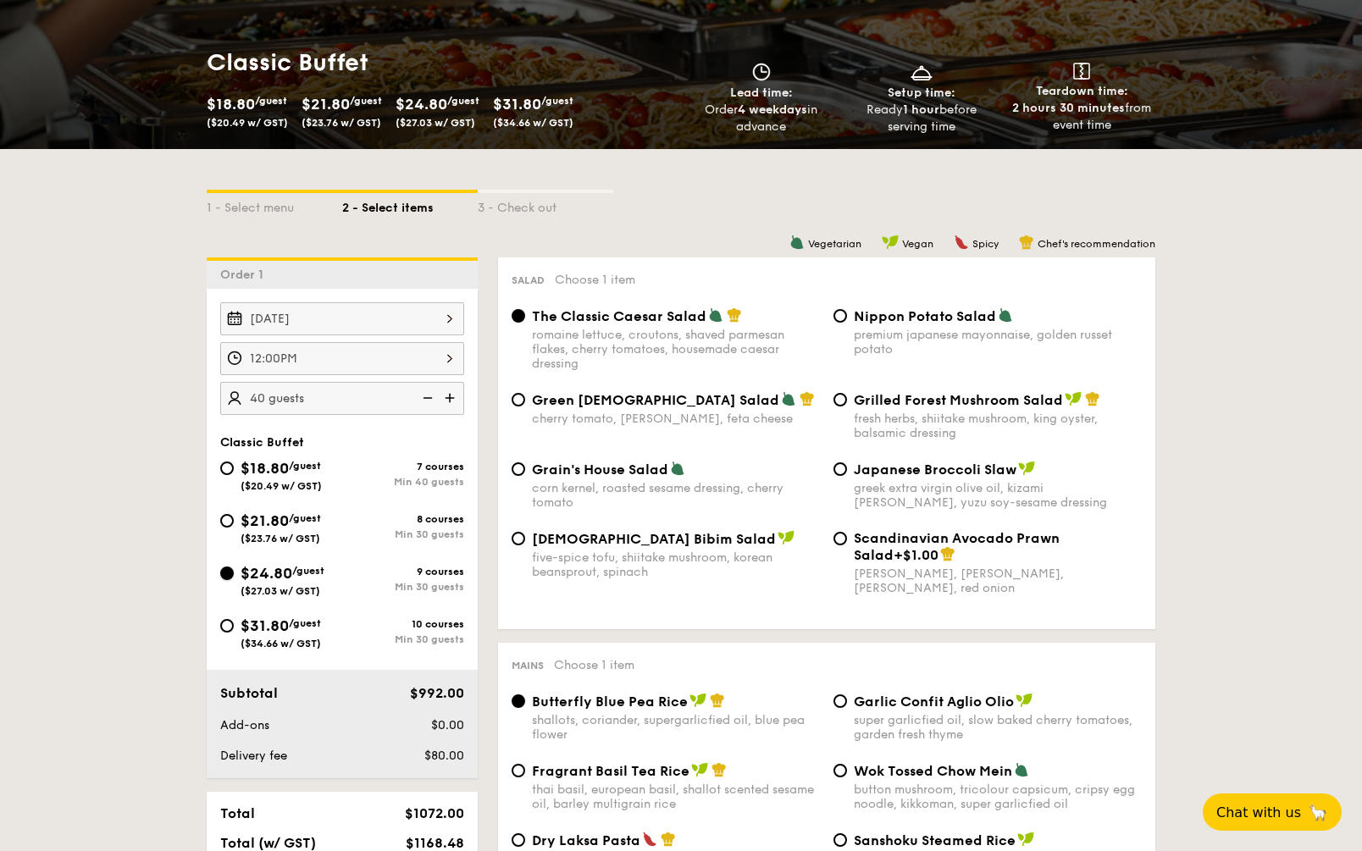
radio input "true"
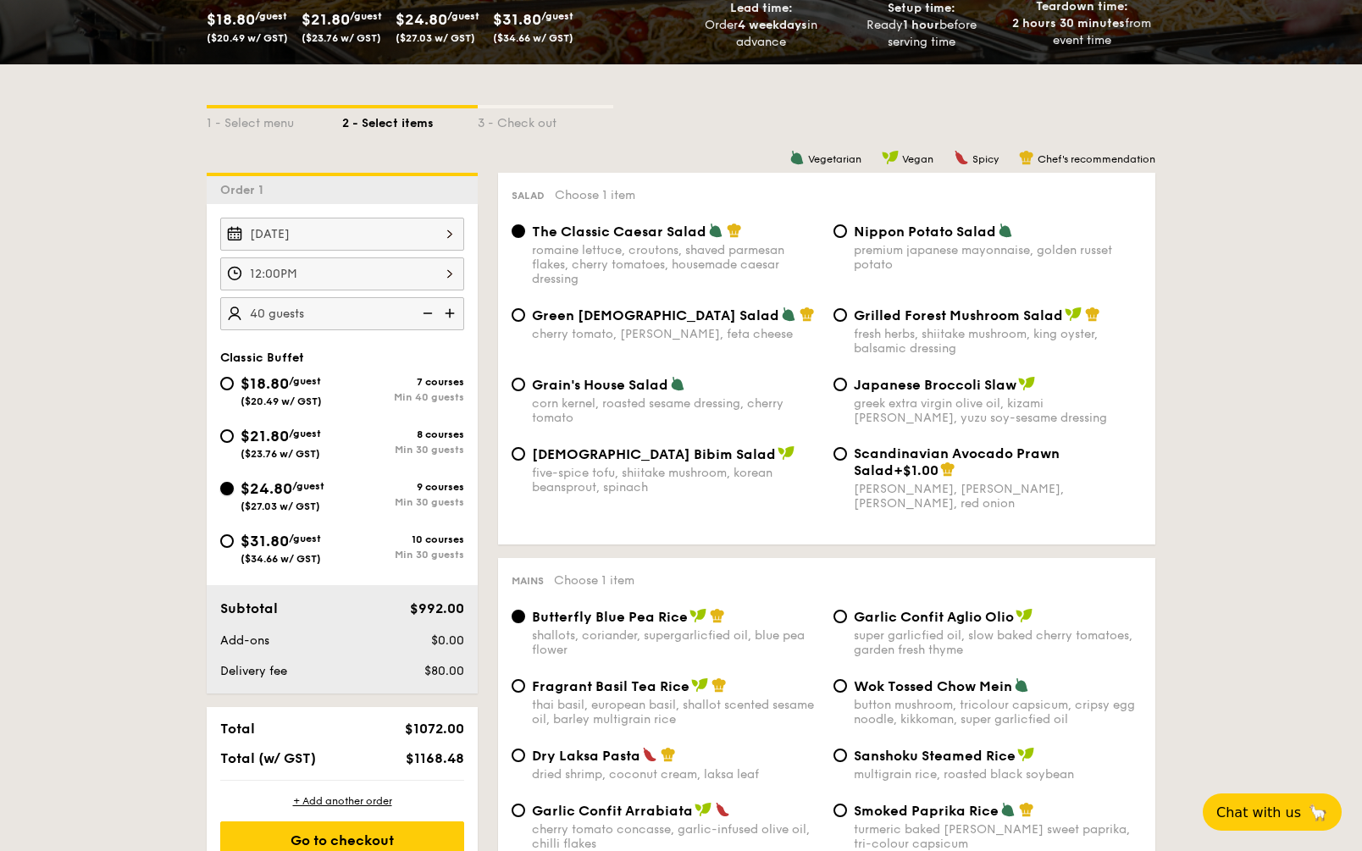
scroll to position [424, 0]
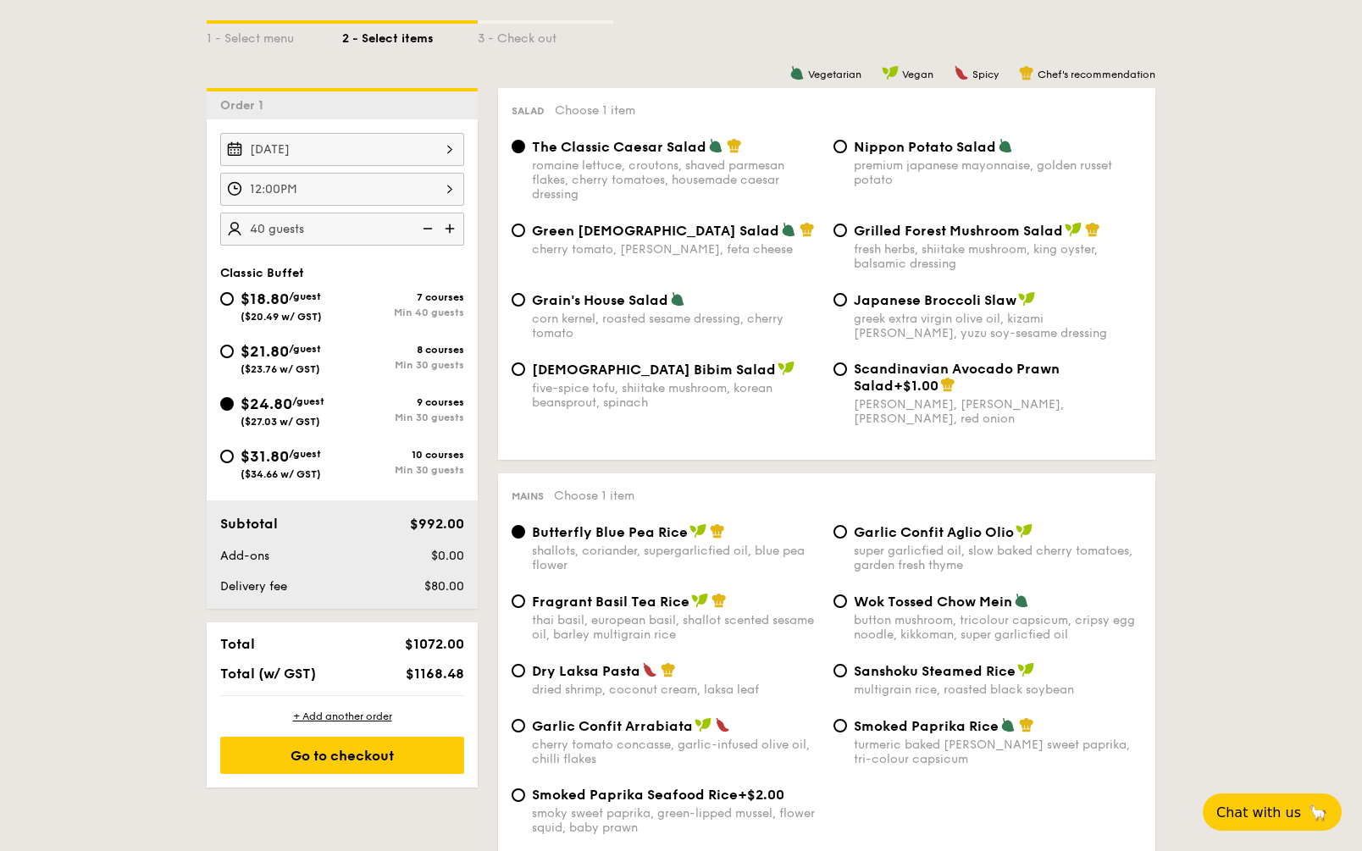
click at [933, 242] on div "fresh herbs, shiitake mushroom, king oyster, balsamic dressing" at bounding box center [998, 256] width 288 height 29
click at [847, 237] on input "Grilled Forest Mushroom Salad fresh herbs, shiitake mushroom, king oyster, bals…" at bounding box center [841, 231] width 14 height 14
radio input "true"
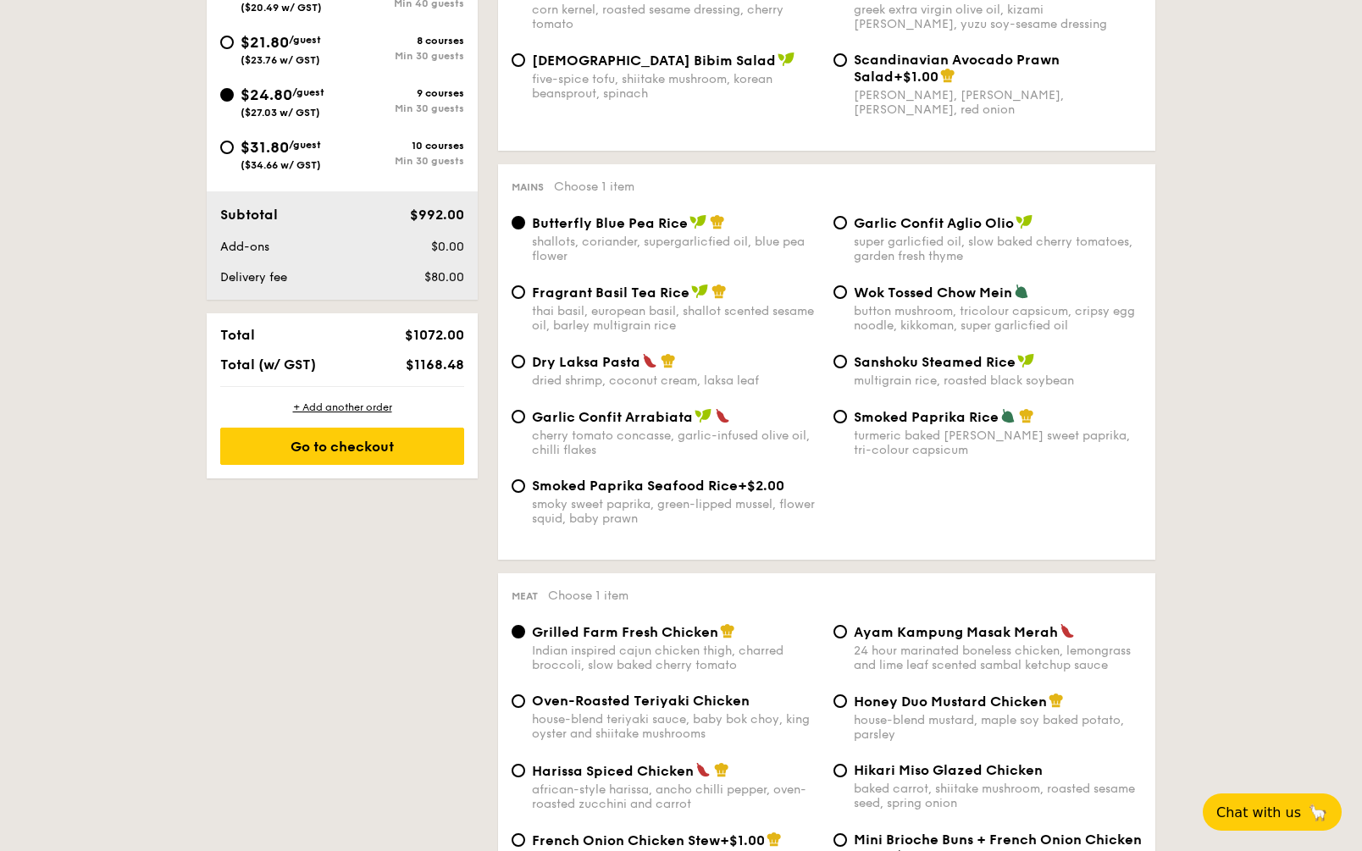
scroll to position [762, 0]
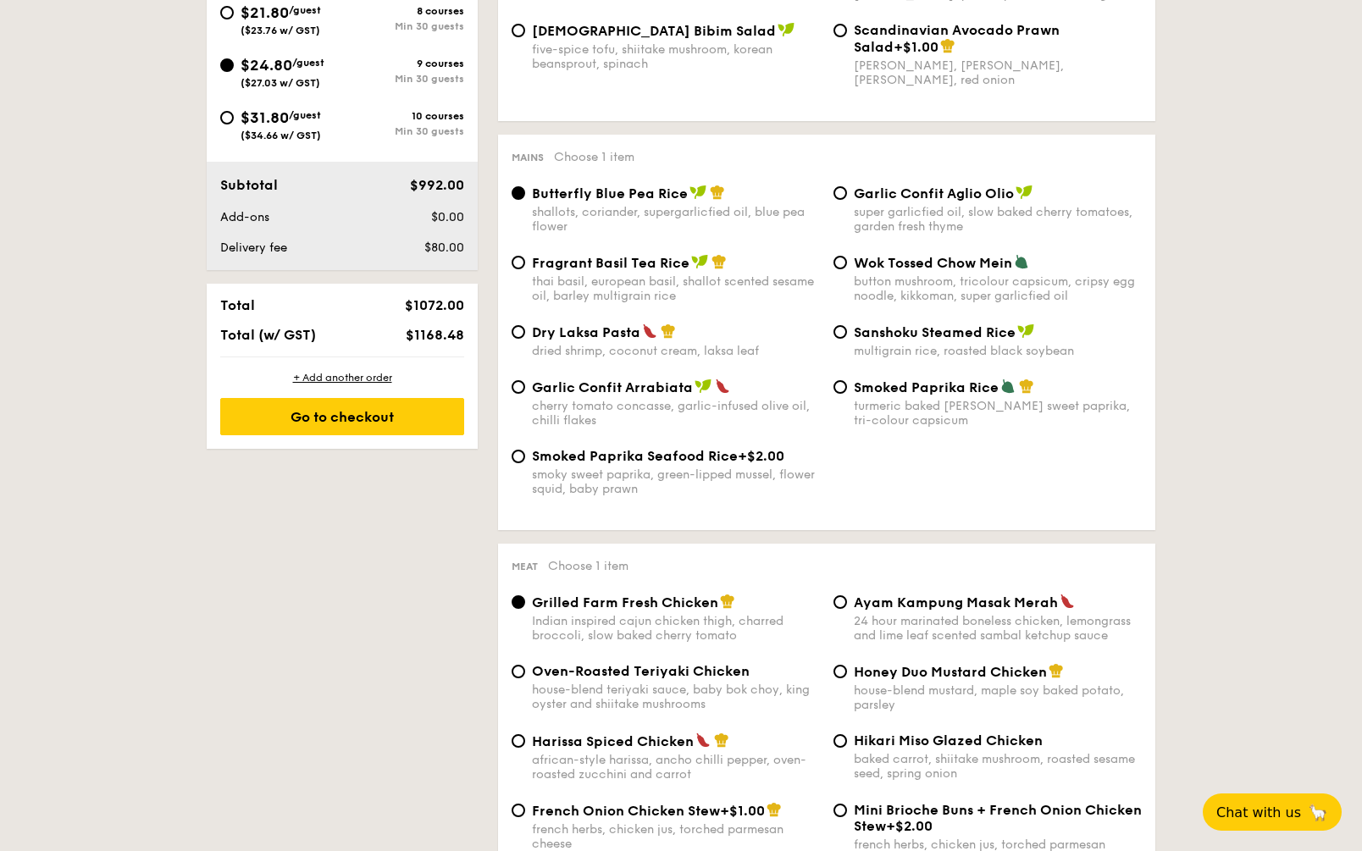
click at [882, 275] on div "button mushroom, tricolour capsicum, cripsy egg noodle, kikkoman, super garlicf…" at bounding box center [998, 288] width 288 height 29
click at [847, 269] on input "Wok Tossed Chow Mein button mushroom, tricolour capsicum, cripsy egg noodle, ki…" at bounding box center [841, 263] width 14 height 14
radio input "true"
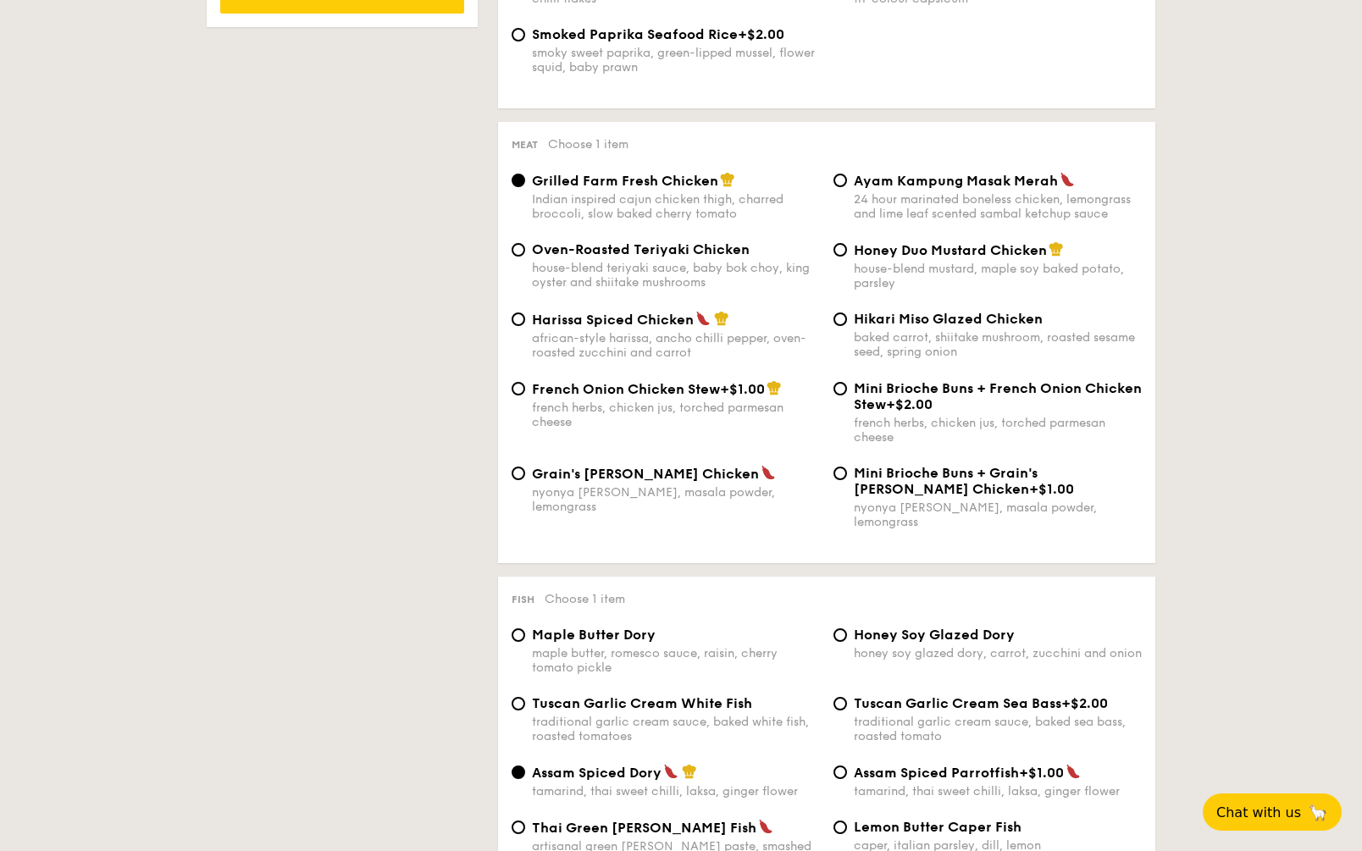
scroll to position [1186, 0]
drag, startPoint x: 368, startPoint y: 146, endPoint x: 393, endPoint y: 169, distance: 34.8
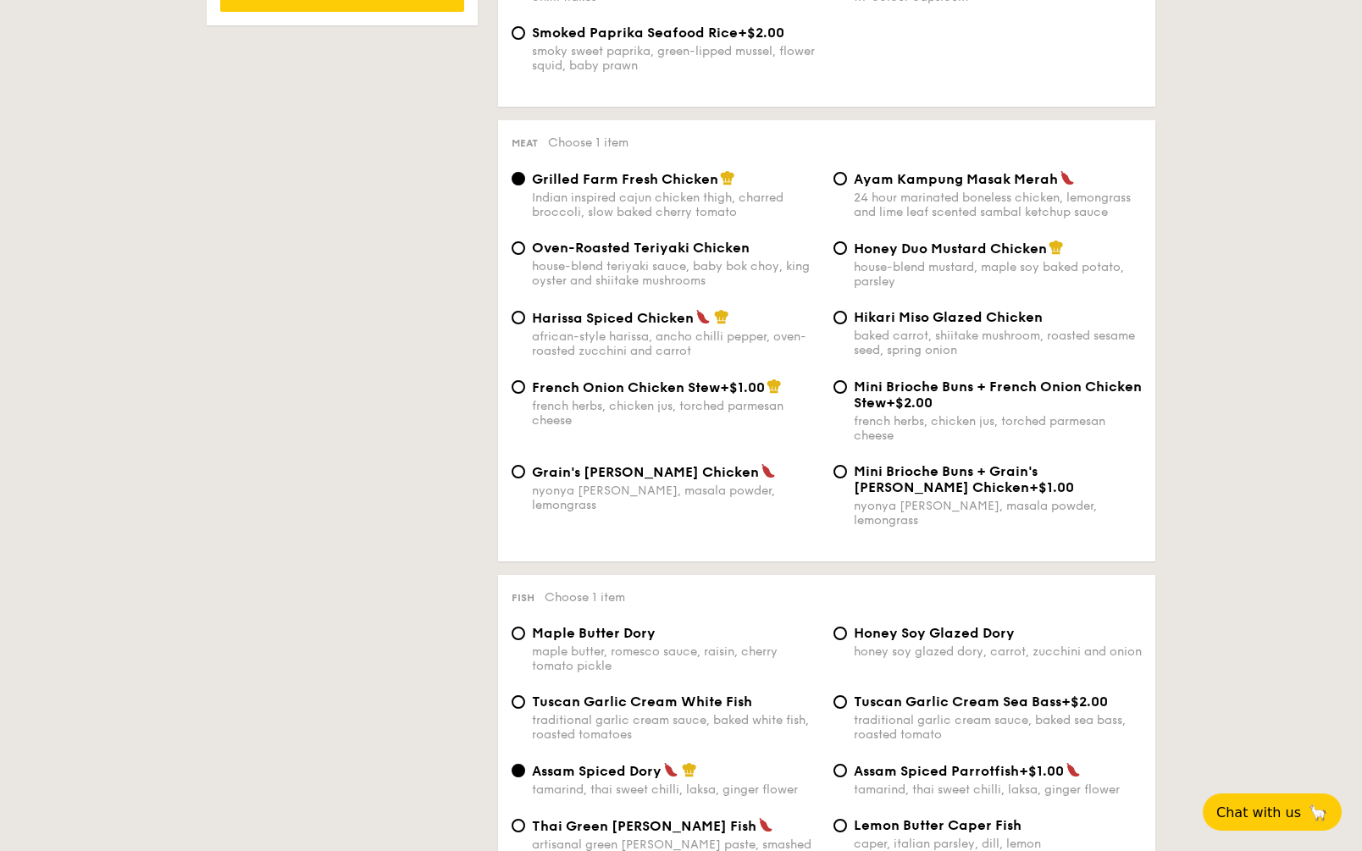
click at [917, 474] on span "Mini Brioche Buns + Grain's [PERSON_NAME] Chicken" at bounding box center [946, 479] width 184 height 32
click at [847, 474] on input "Mini Brioche Buns + Grain's [PERSON_NAME] Chicken +$1.00 nyonya [PERSON_NAME], …" at bounding box center [841, 472] width 14 height 14
radio input "true"
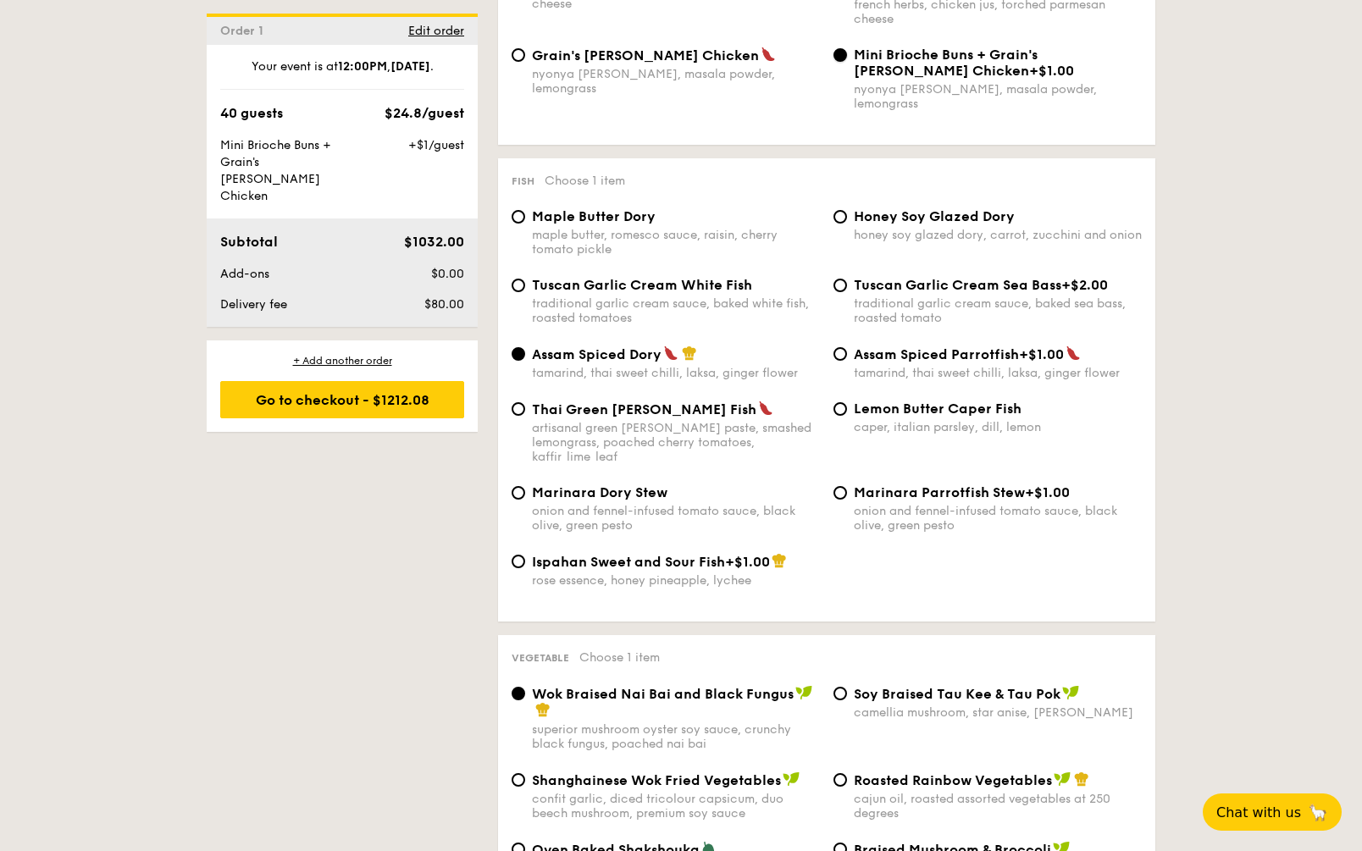
scroll to position [1687, 0]
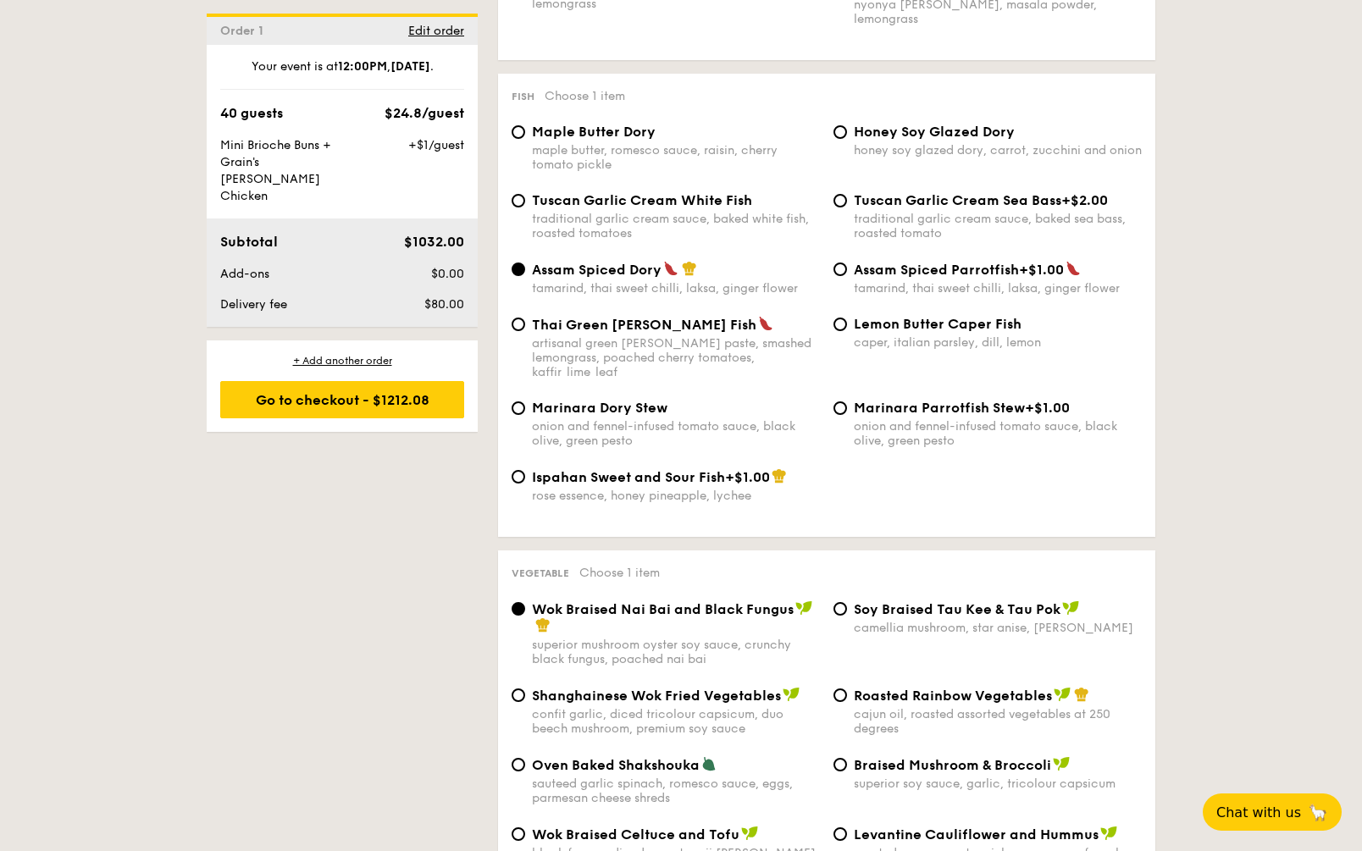
click at [436, 534] on div "1 - Select menu 2 - Select items 3 - Check out Order 1 [DATE] 12:00PM 40 guests…" at bounding box center [681, 795] width 976 height 4159
click at [574, 124] on span "Maple Butter Dory" at bounding box center [594, 132] width 124 height 16
click at [525, 125] on input "Maple Butter Dory maple butter, romesco sauce, raisin, cherry tomato pickle" at bounding box center [519, 132] width 14 height 14
radio input "true"
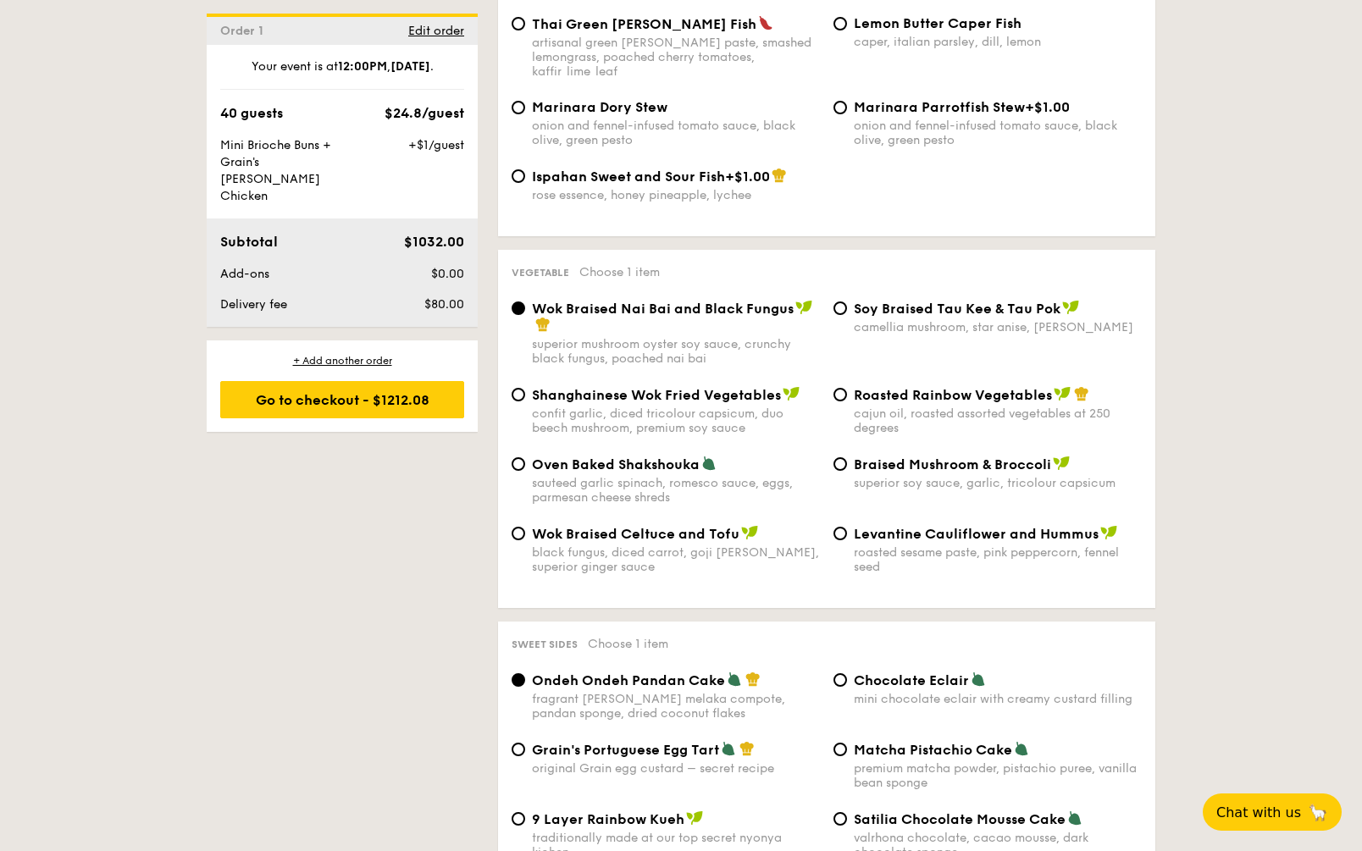
scroll to position [2026, 0]
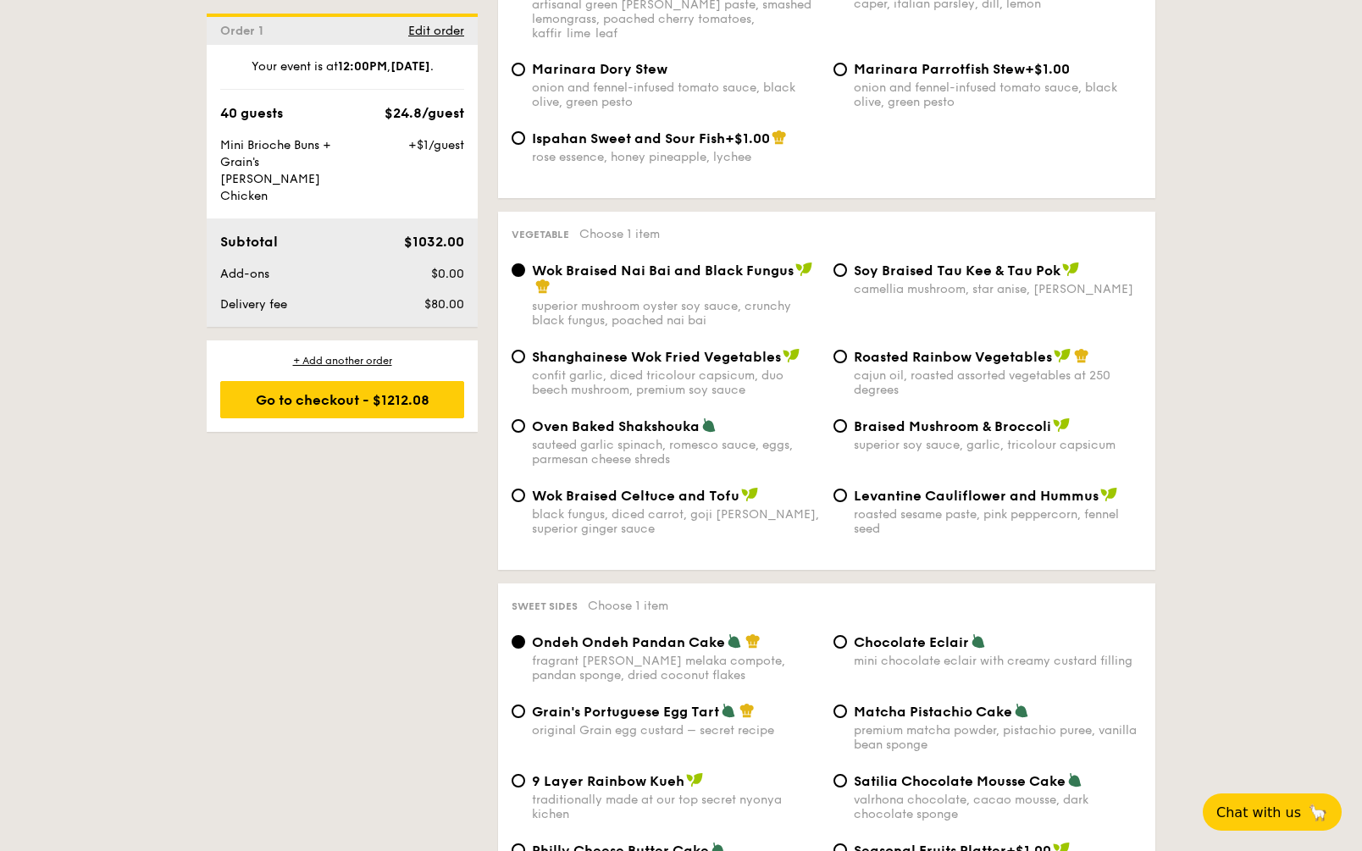
click at [642, 438] on div "sauteed garlic spinach, romesco sauce, eggs, parmesan cheese shreds" at bounding box center [676, 452] width 288 height 29
click at [525, 419] on input "Oven Baked Shakshouka sauteed garlic spinach, romesco sauce, eggs, parmesan che…" at bounding box center [519, 426] width 14 height 14
radio input "true"
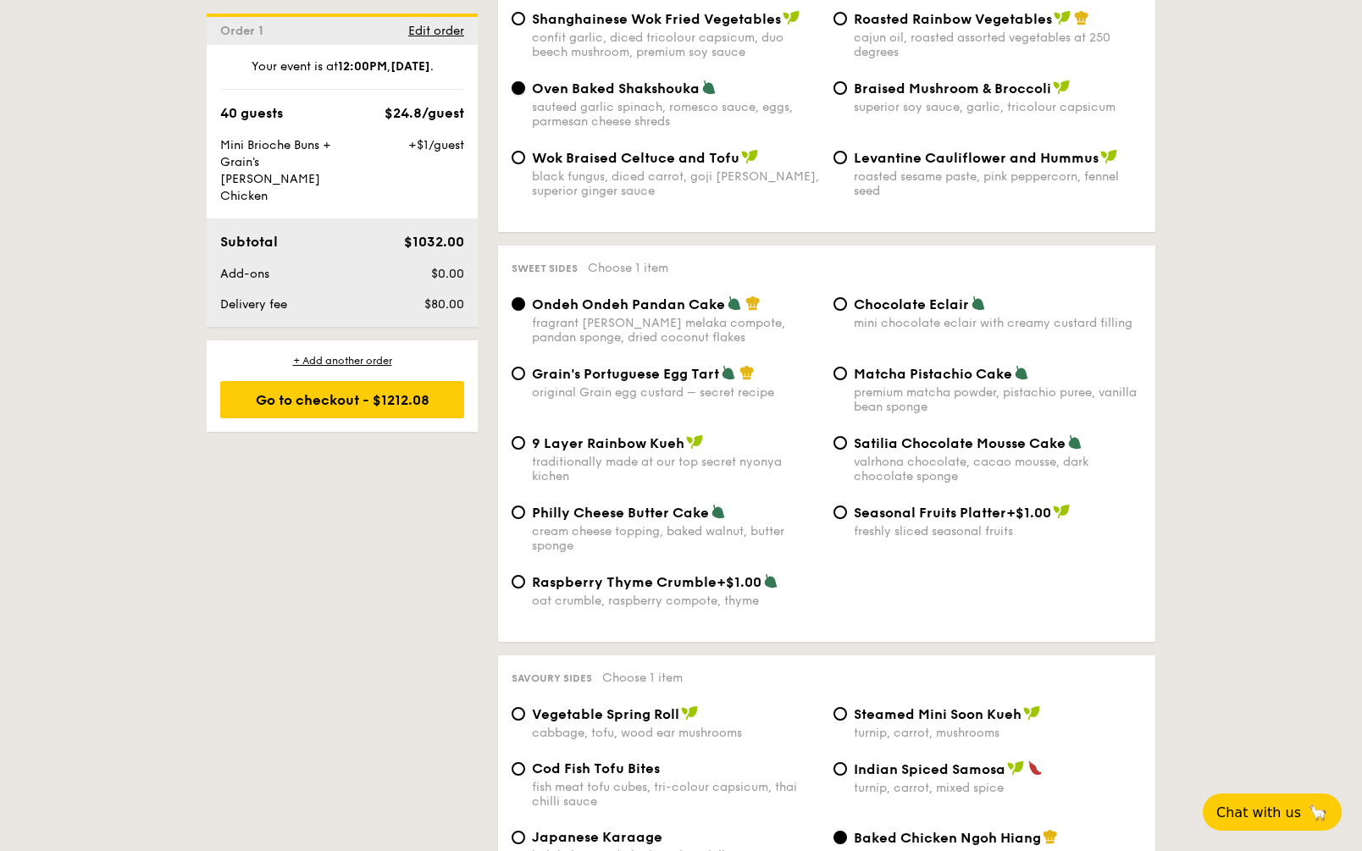
scroll to position [2365, 0]
click at [869, 434] on div "Satilia Chocolate Mousse Cake valrhona chocolate, cacao mousse, dark chocolate …" at bounding box center [998, 458] width 288 height 49
click at [847, 435] on input "Satilia Chocolate Mousse Cake valrhona chocolate, cacao mousse, dark chocolate …" at bounding box center [841, 442] width 14 height 14
radio input "true"
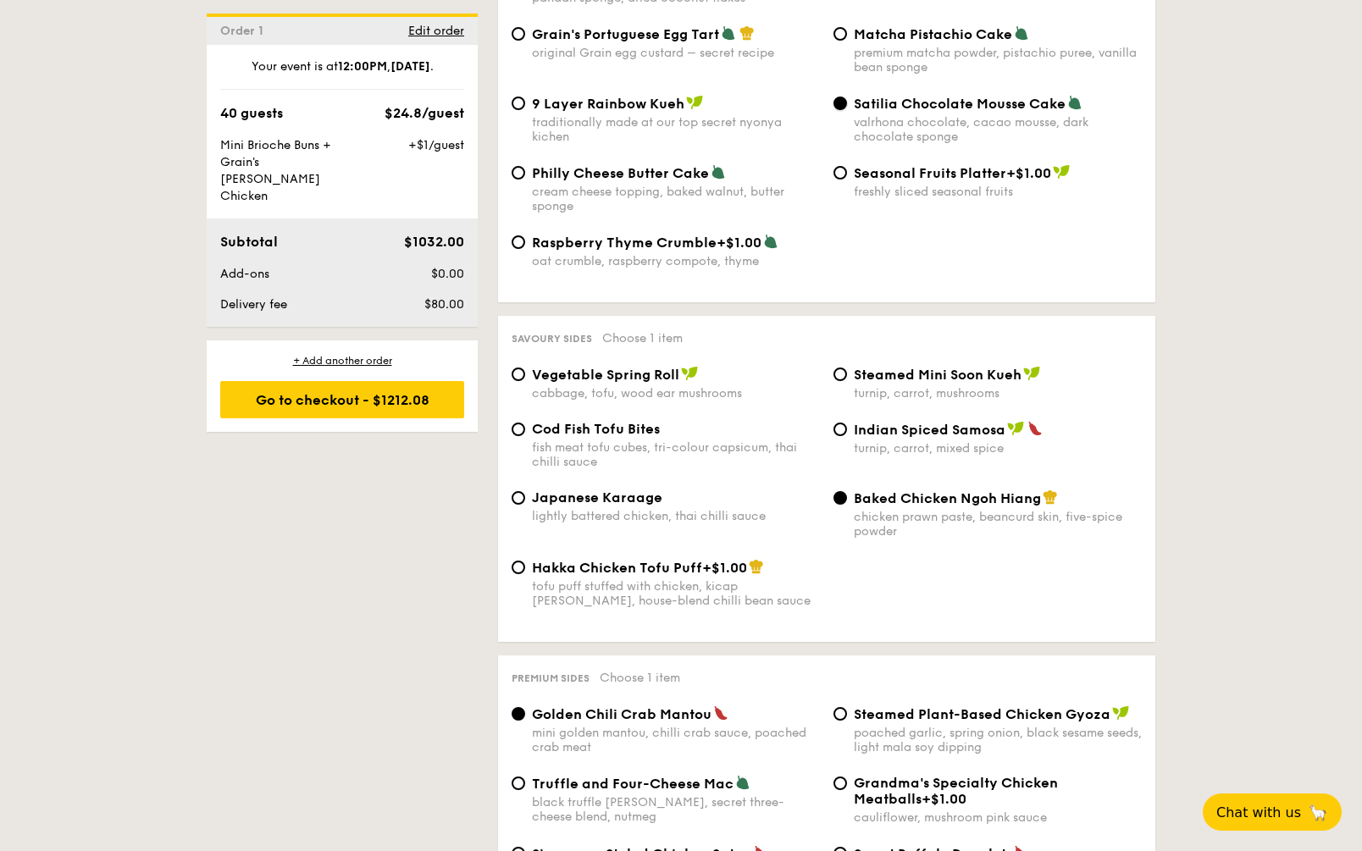
scroll to position [2789, 0]
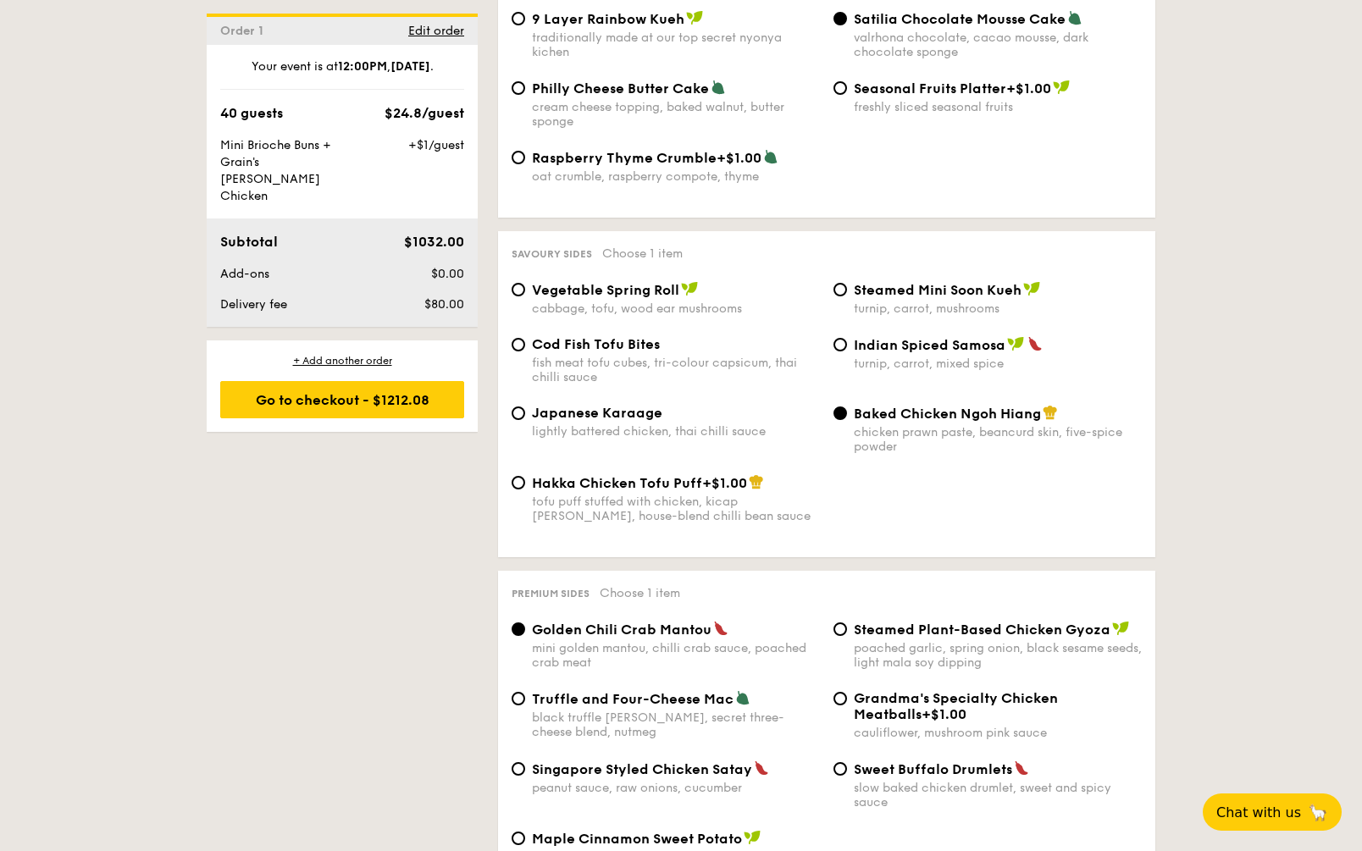
click at [951, 405] on div "Baked Chicken Ngoh Hiang chicken prawn paste, beancurd skin, five-spice powder" at bounding box center [998, 429] width 288 height 49
click at [847, 407] on input "Baked Chicken Ngoh Hiang chicken prawn paste, beancurd skin, five-spice powder" at bounding box center [841, 414] width 14 height 14
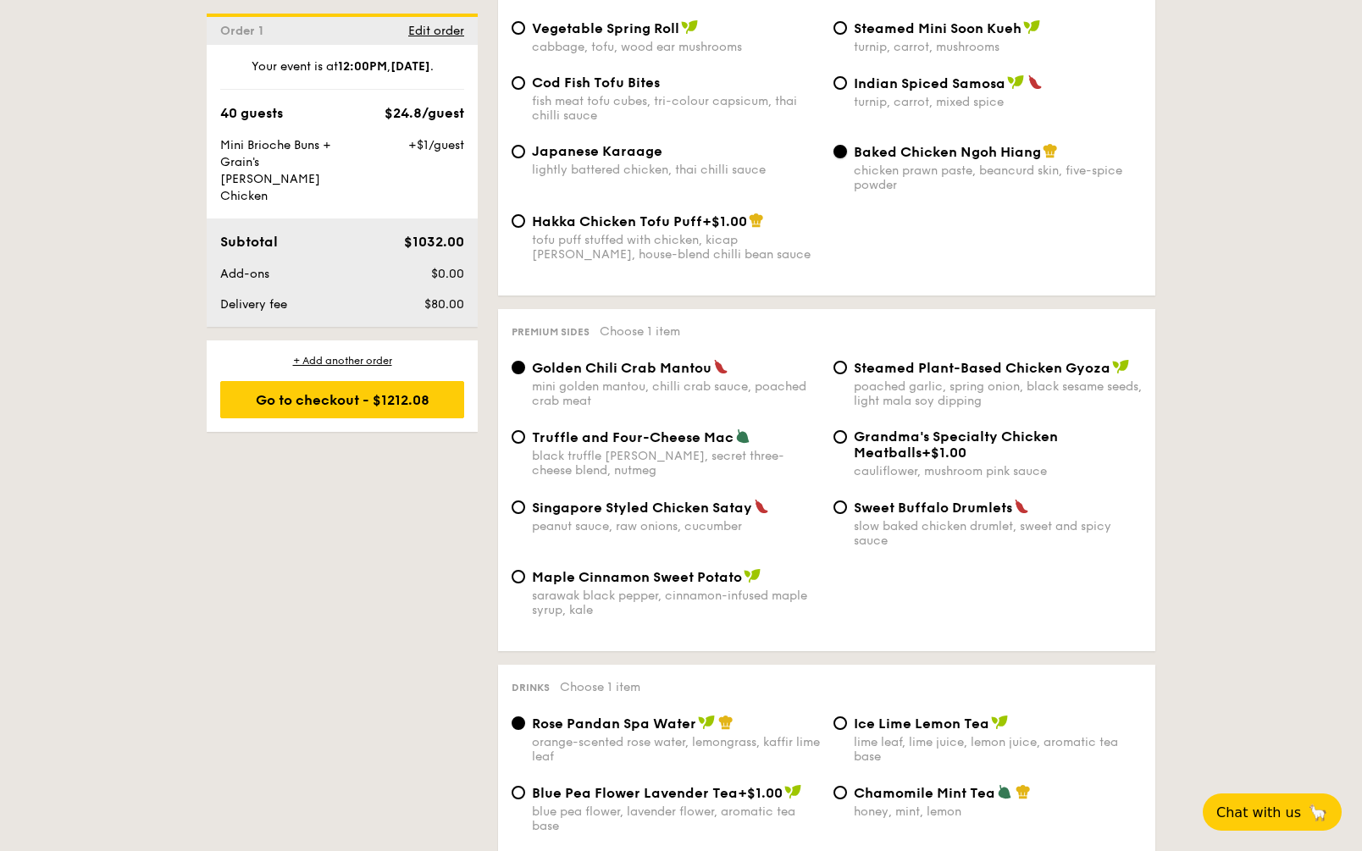
scroll to position [3127, 0]
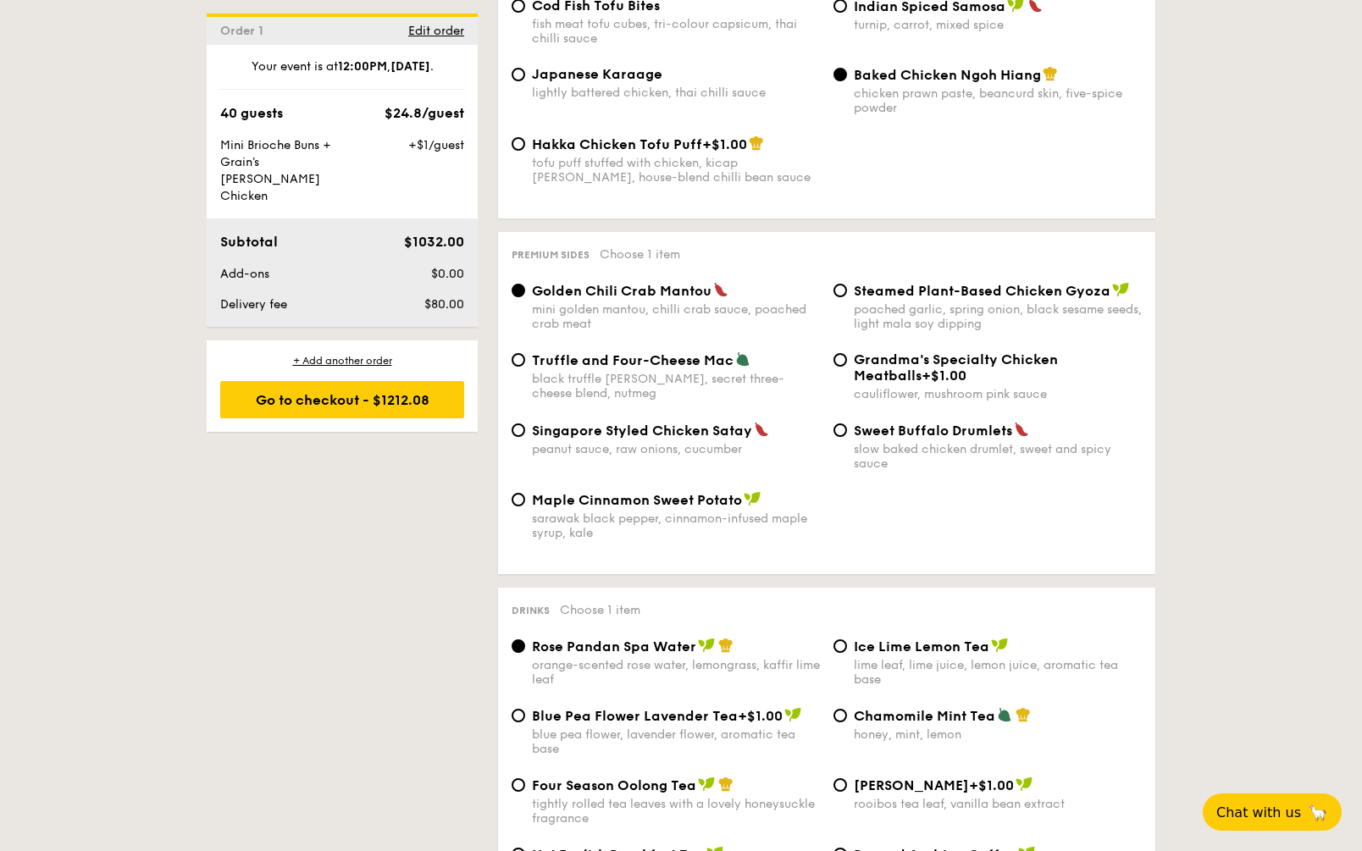
click at [654, 442] on div "peanut sauce, raw onions, cucumber" at bounding box center [676, 449] width 288 height 14
click at [525, 424] on input "Singapore Styled Chicken Satay peanut sauce, raw onions, cucumber" at bounding box center [519, 431] width 14 height 14
radio input "true"
click at [636, 302] on div "mini golden mantou, chilli crab sauce, poached crab meat" at bounding box center [676, 316] width 288 height 29
click at [525, 284] on input "Golden Chili Crab Mantou mini golden mantou, chilli crab sauce, poached crab me…" at bounding box center [519, 291] width 14 height 14
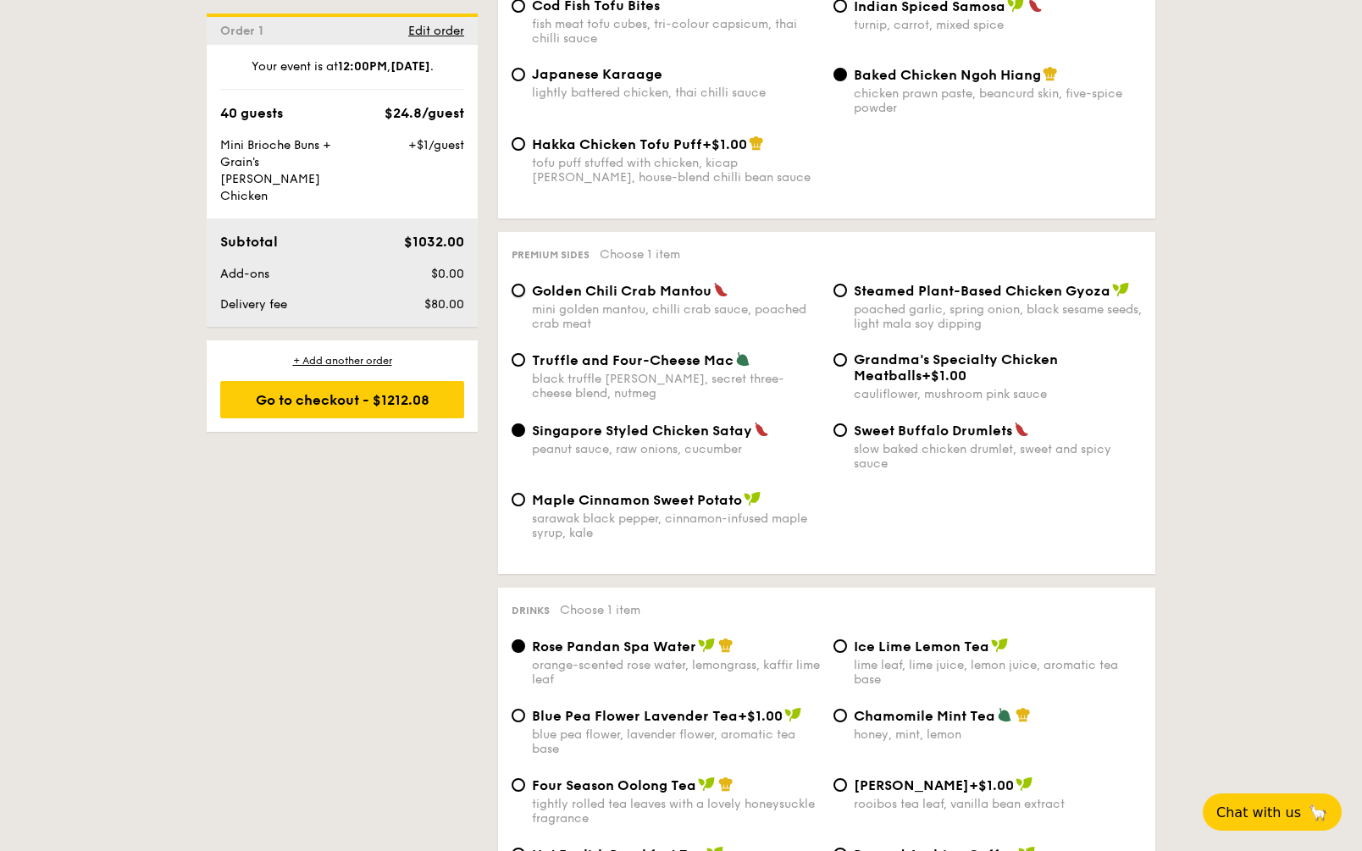
radio input "true"
click at [654, 491] on div "Maple Cinnamon Sweet Potato sarawak black pepper, cinnamon-infused maple syrup,…" at bounding box center [676, 515] width 288 height 49
click at [525, 493] on input "Maple Cinnamon Sweet Potato sarawak black pepper, cinnamon-infused maple syrup,…" at bounding box center [519, 500] width 14 height 14
radio input "true"
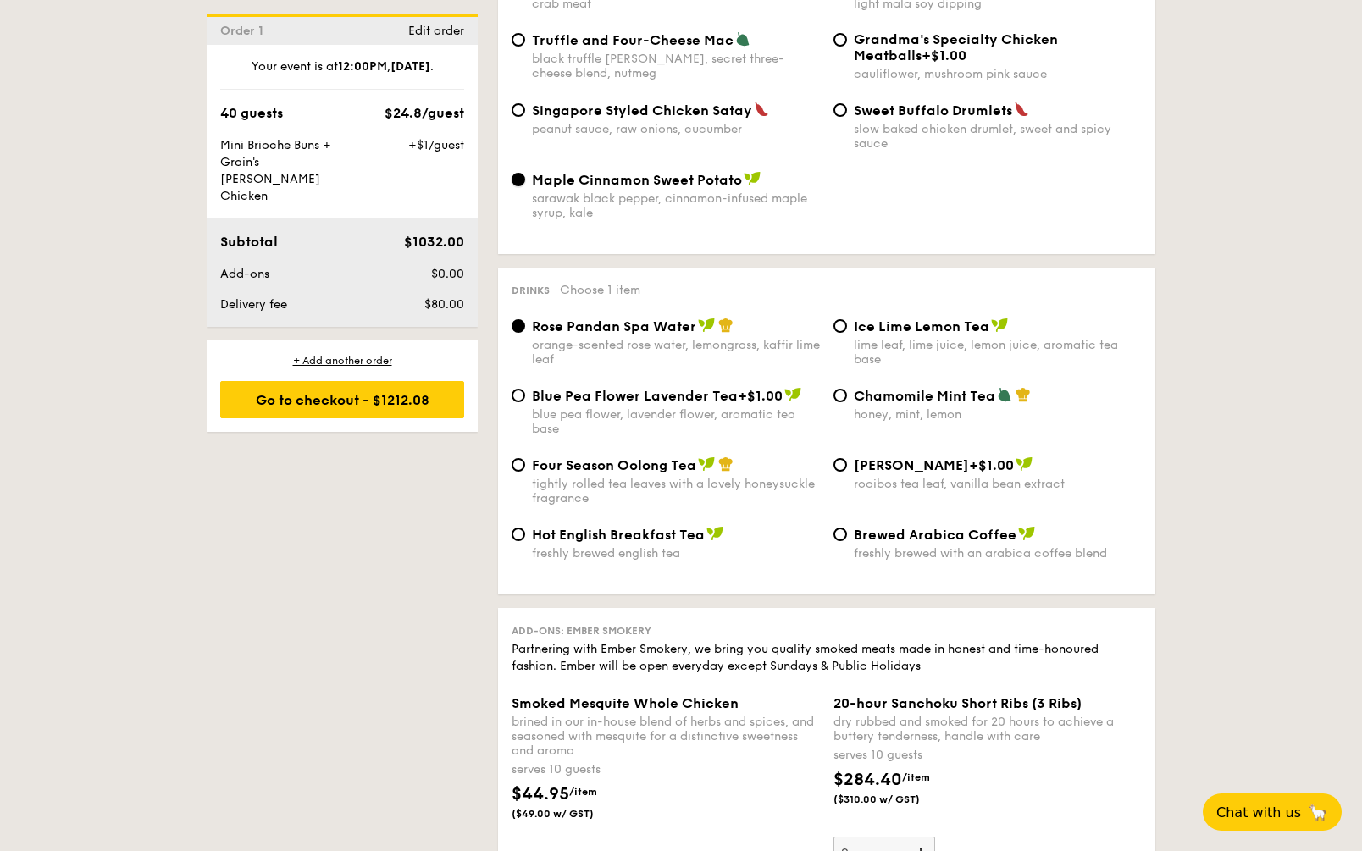
scroll to position [3551, 0]
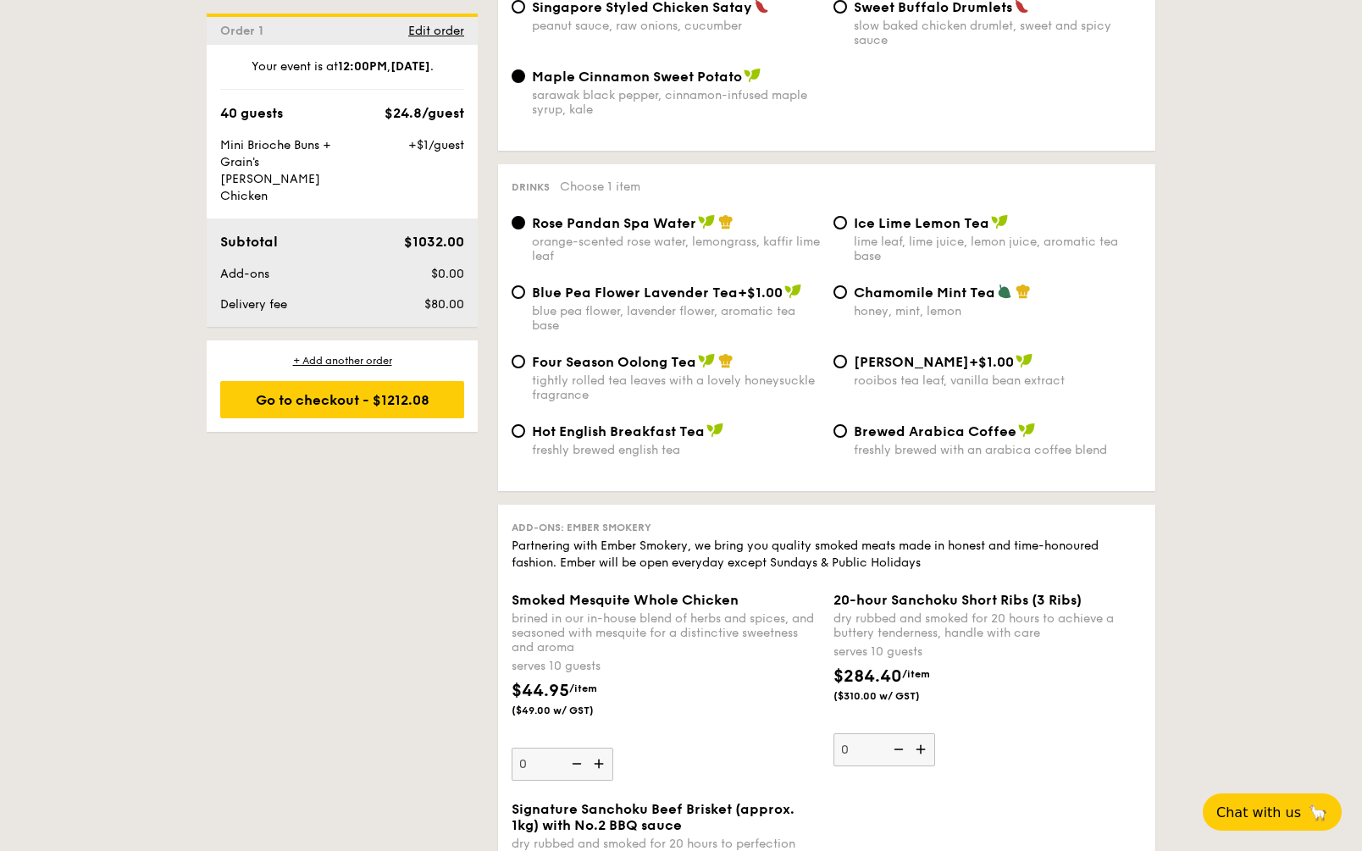
click at [658, 354] on span "Four Season Oolong Tea" at bounding box center [614, 362] width 164 height 16
click at [525, 355] on input "Four Season Oolong Tea tightly rolled tea leaves with a lovely honeysuckle frag…" at bounding box center [519, 362] width 14 height 14
radio input "true"
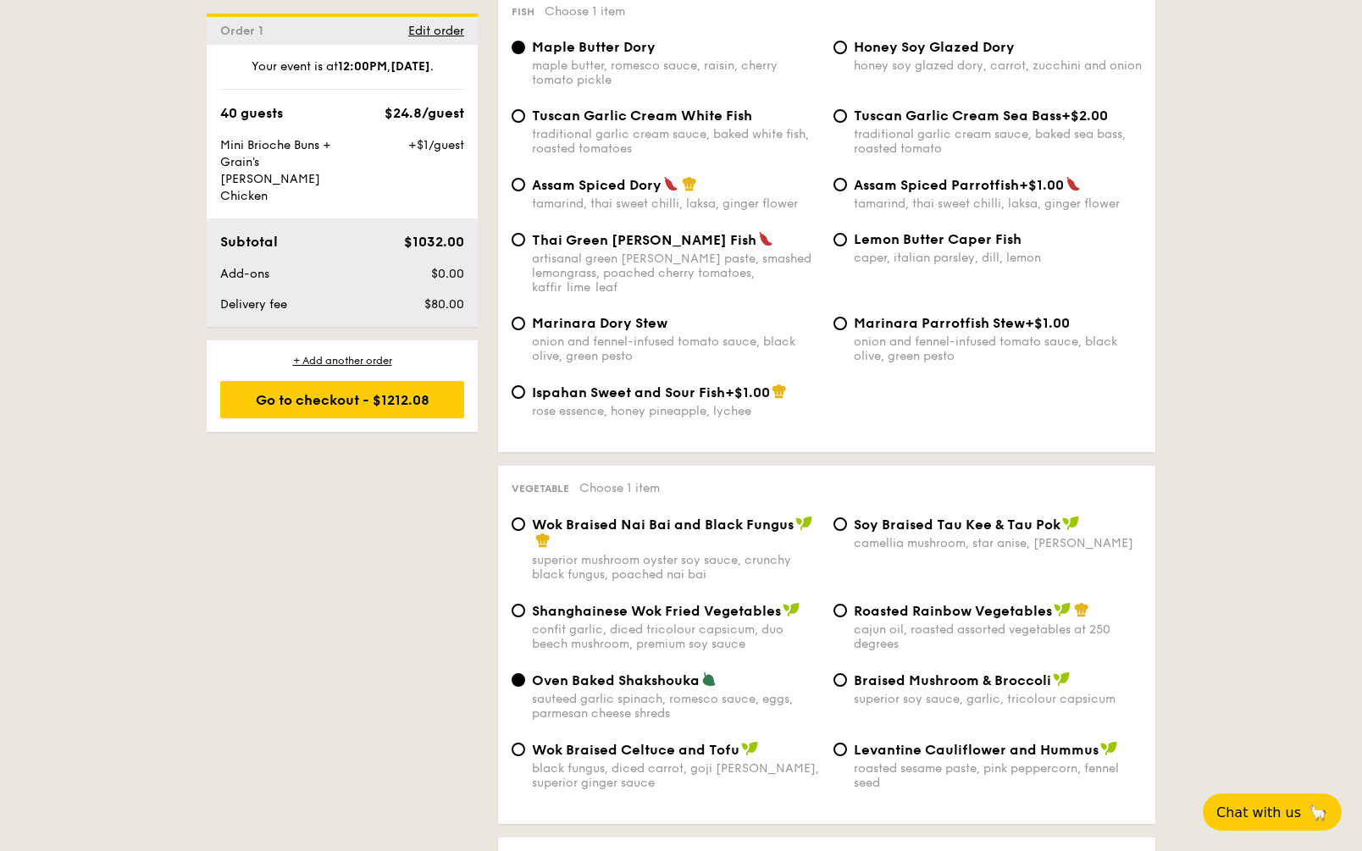
scroll to position [1857, 0]
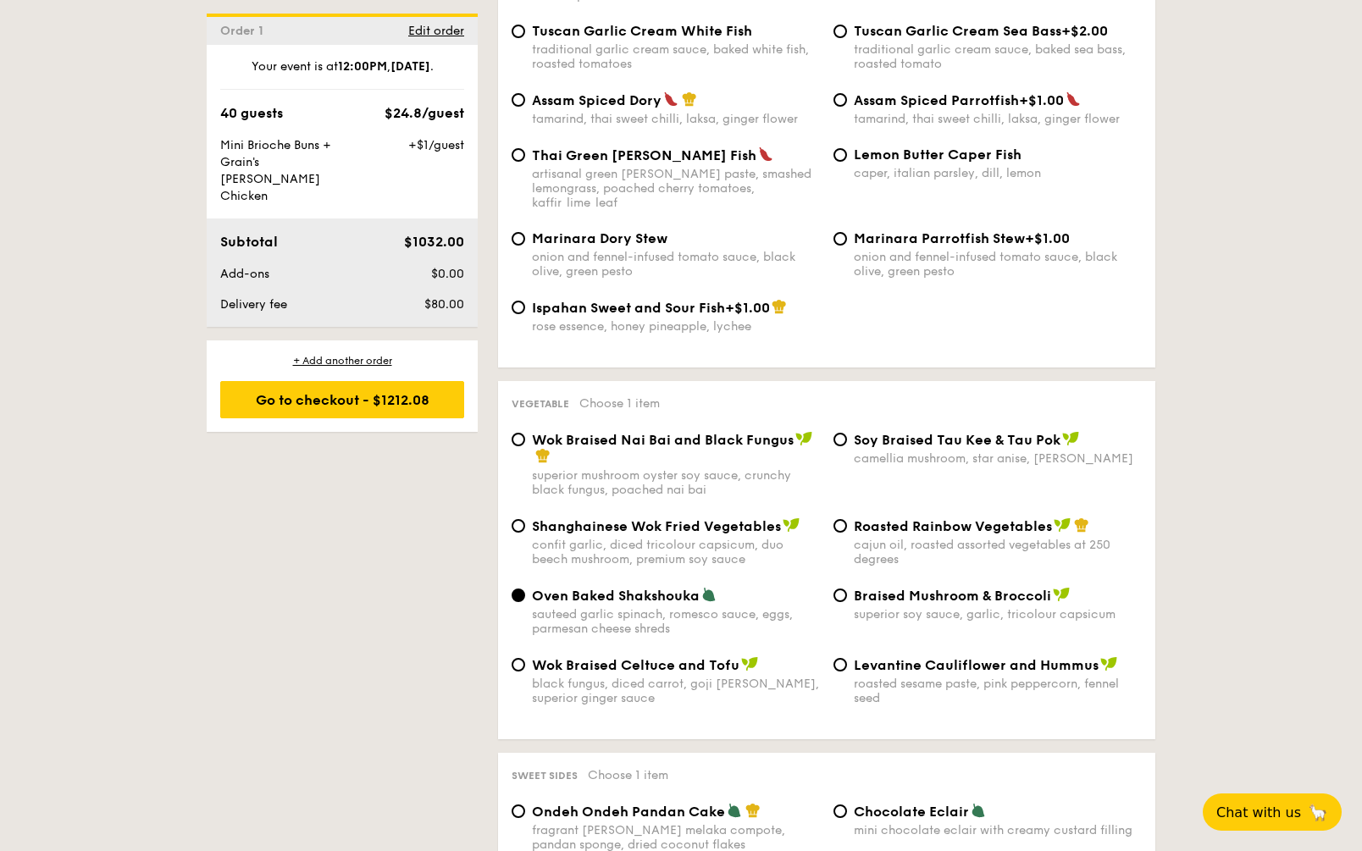
click at [881, 432] on span "⁠Soy Braised Tau Kee & Tau Pok" at bounding box center [957, 440] width 207 height 16
click at [847, 433] on input "⁠Soy Braised Tau Kee & Tau Pok camellia mushroom, star anise, goji [PERSON_NAME]" at bounding box center [841, 440] width 14 height 14
radio input "true"
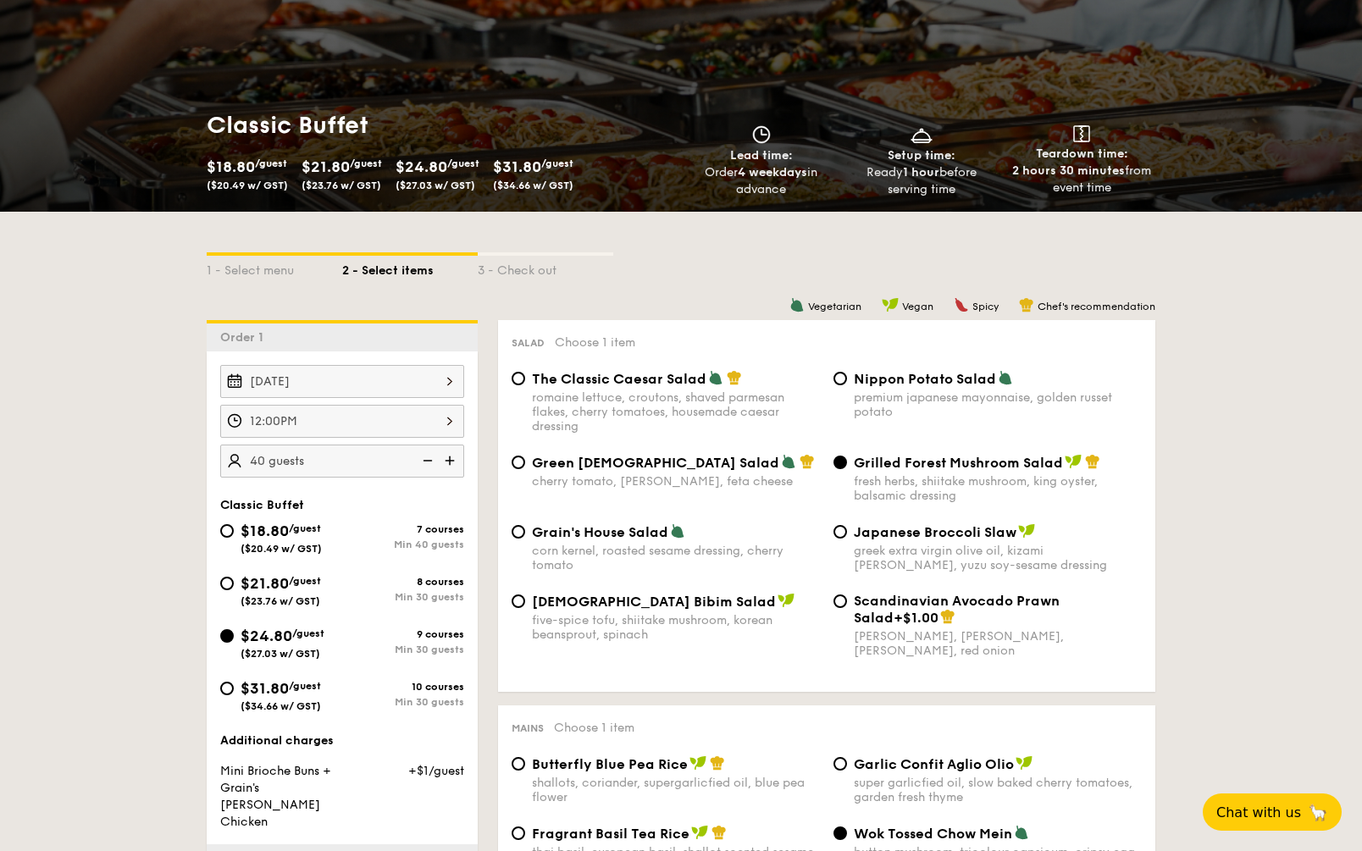
scroll to position [163, 0]
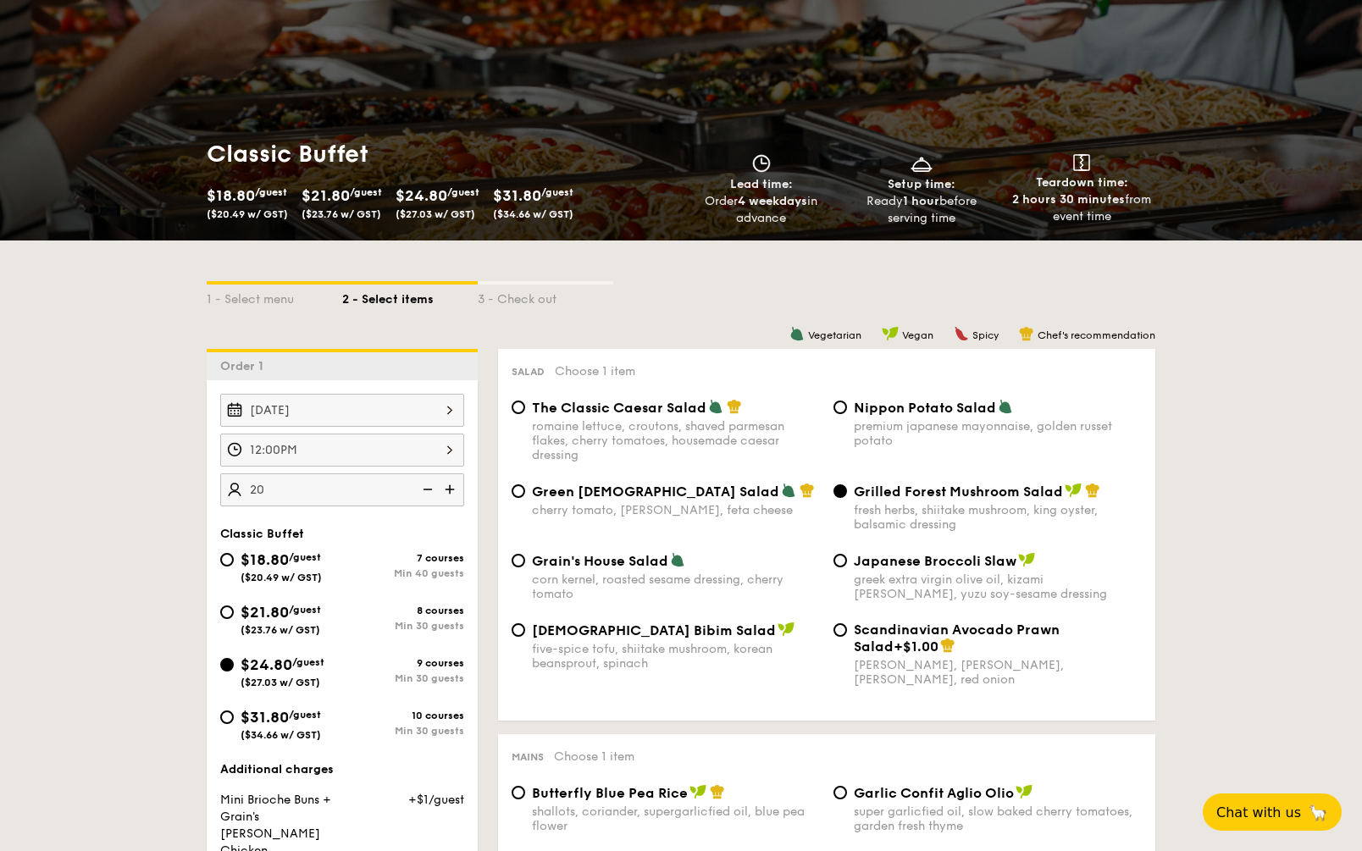
type input "20 guests"
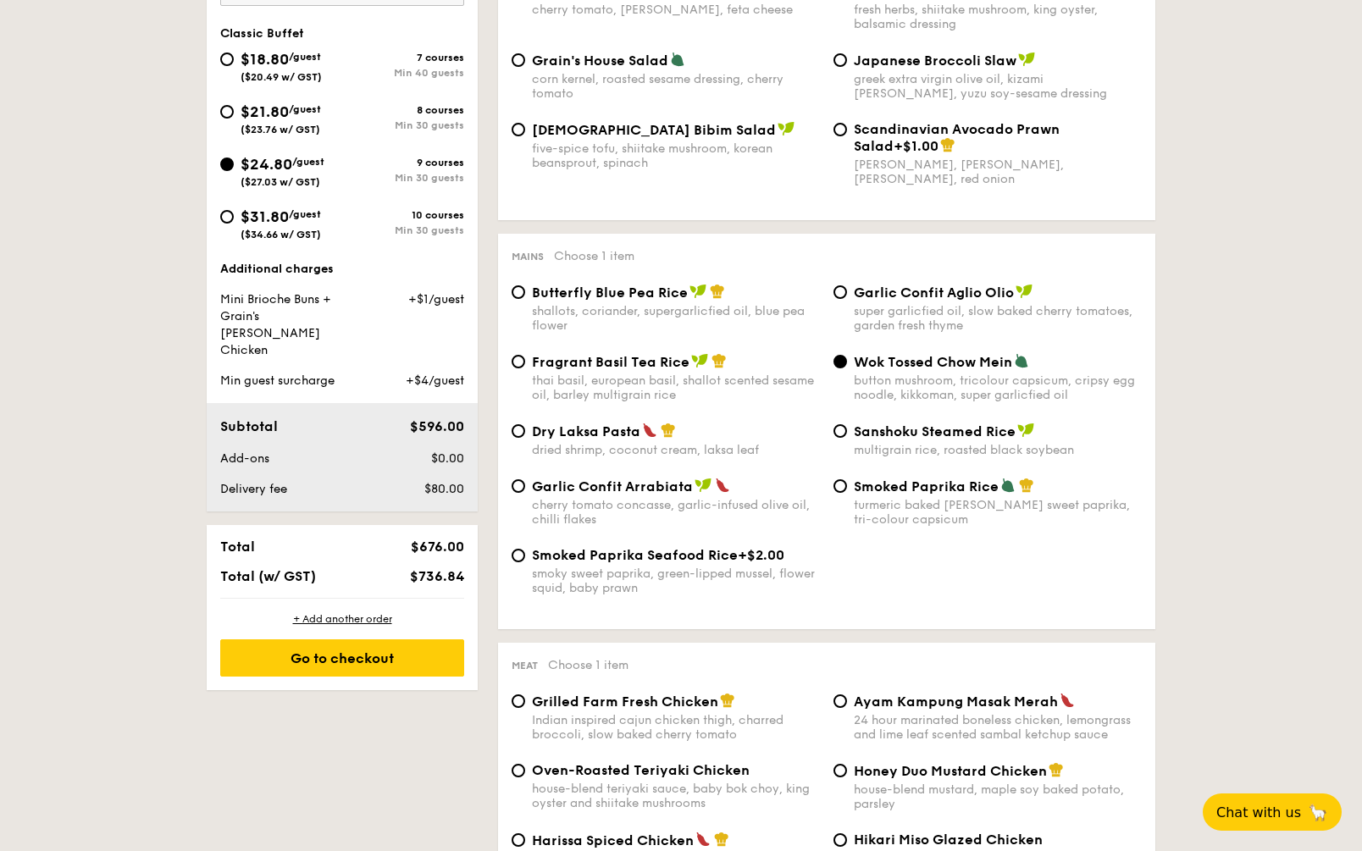
scroll to position [671, 0]
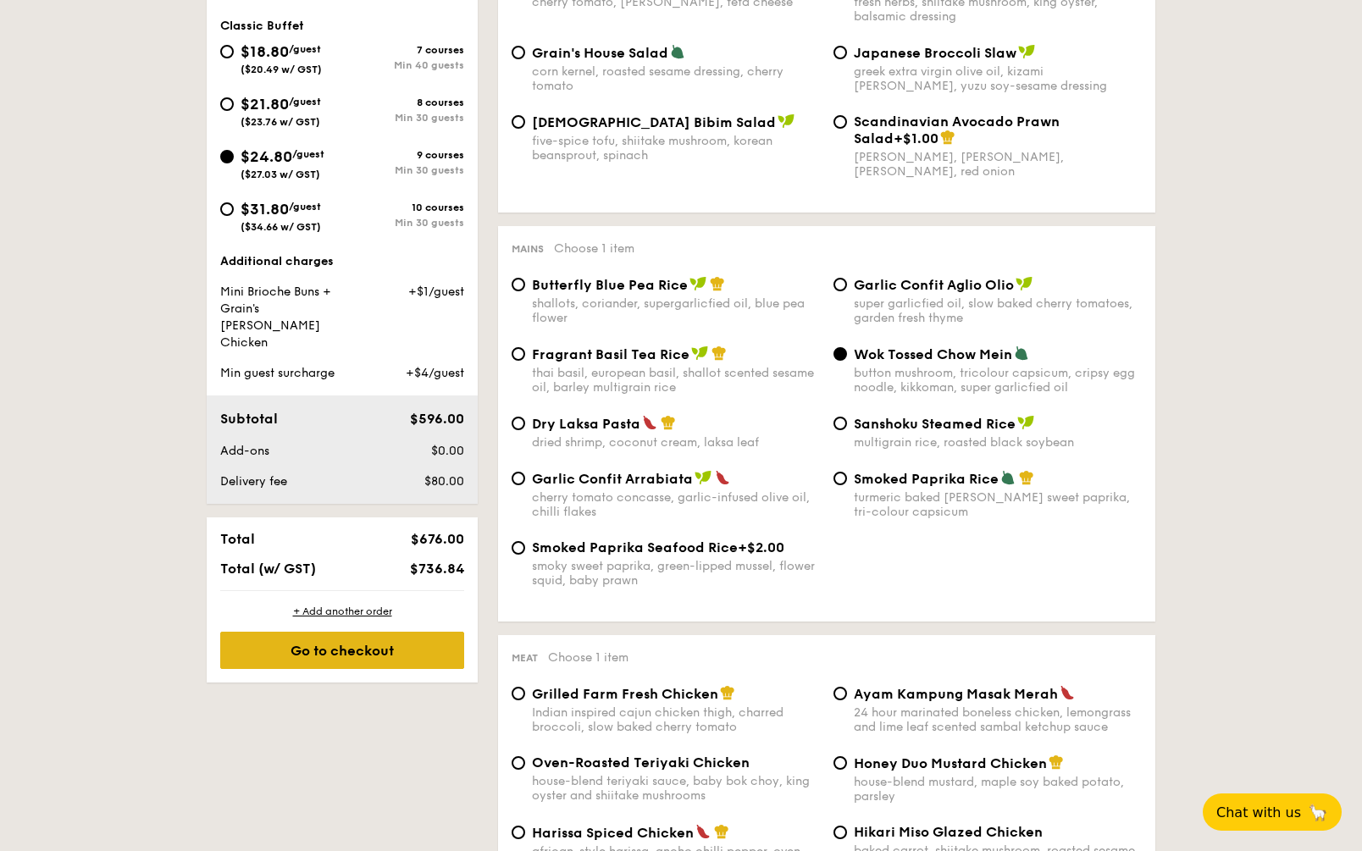
click at [374, 534] on div "Go to checkout" at bounding box center [342, 650] width 244 height 37
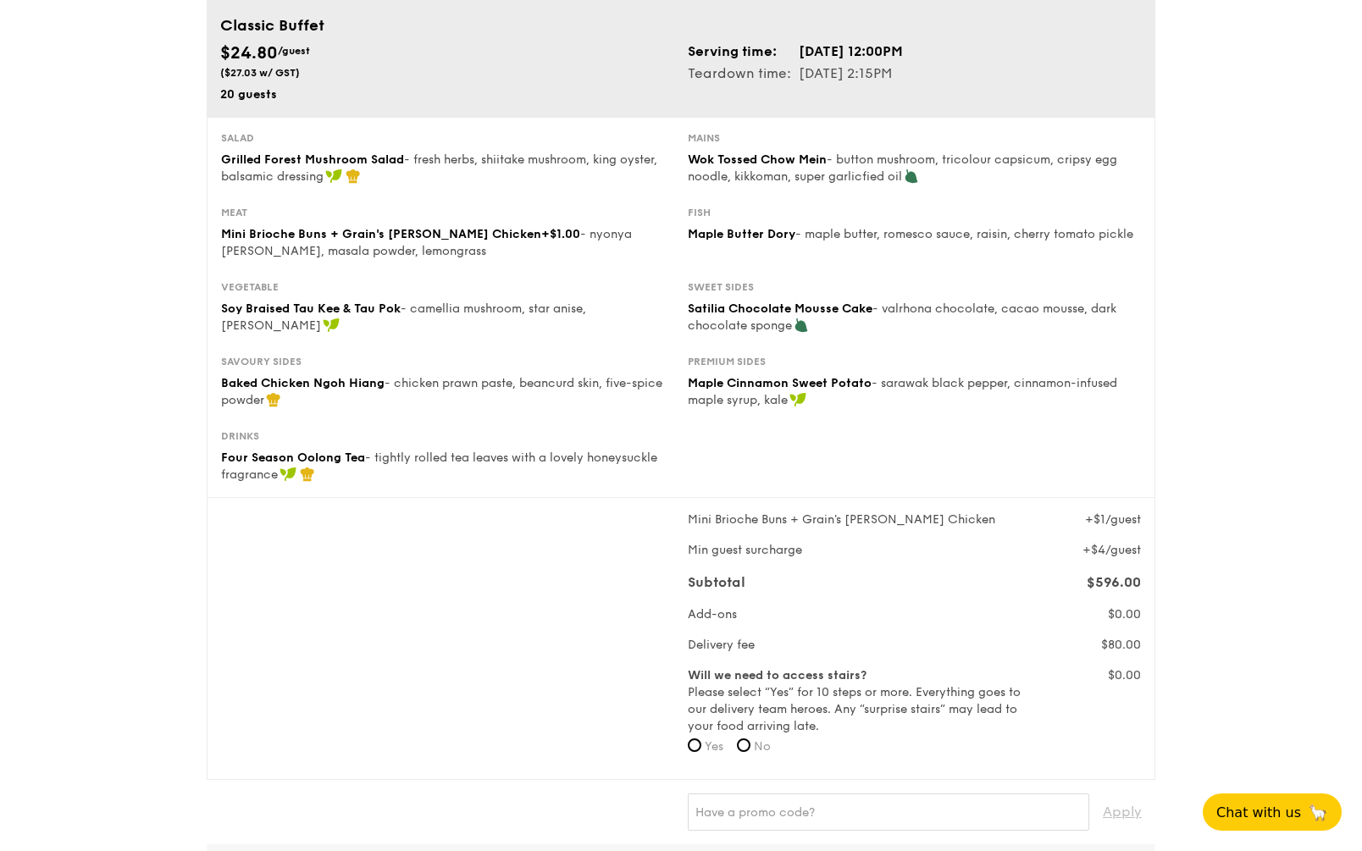
scroll to position [85, 0]
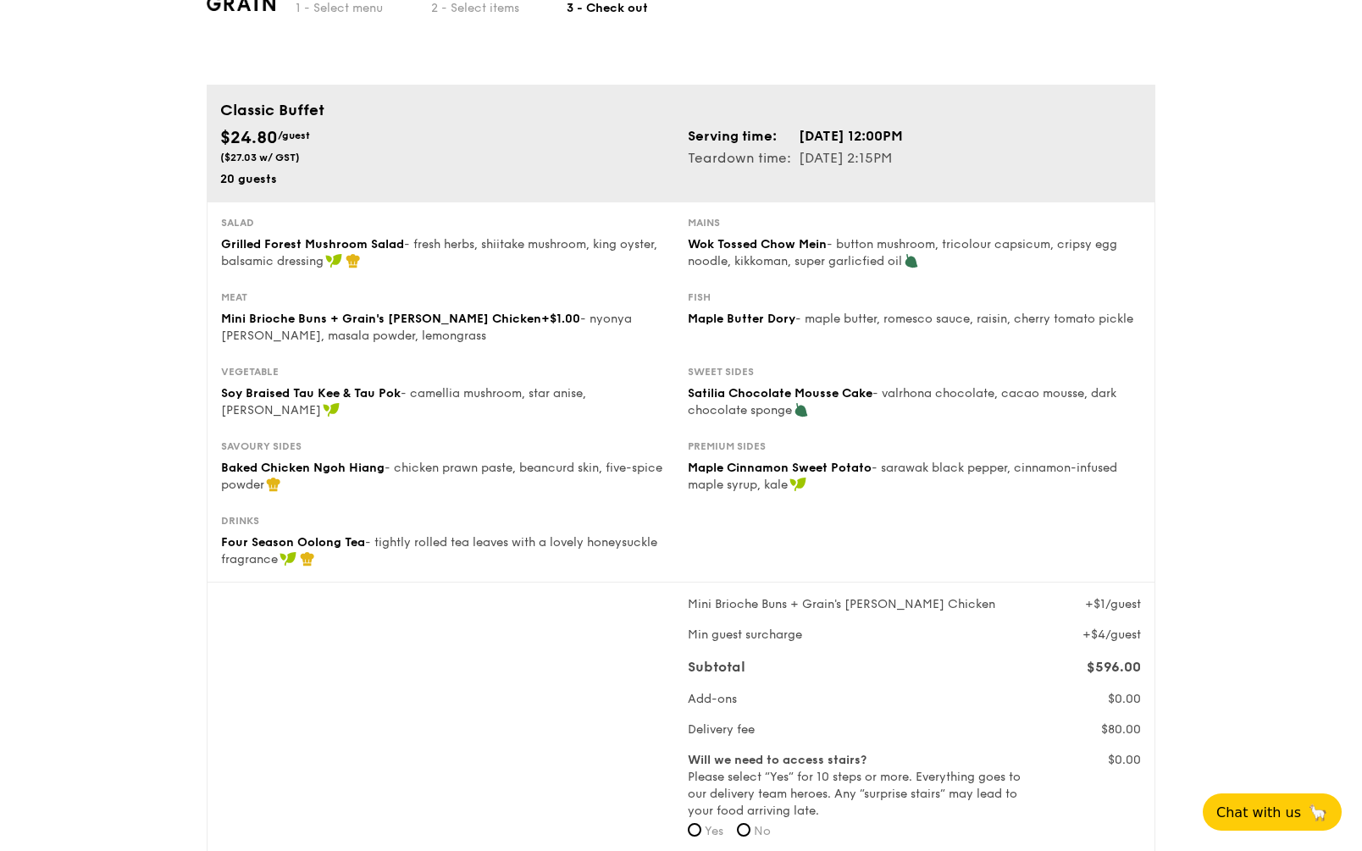
click at [362, 246] on span "Grilled Forest Mushroom Salad" at bounding box center [312, 244] width 183 height 14
drag, startPoint x: 223, startPoint y: 242, endPoint x: 404, endPoint y: 243, distance: 181.3
click at [404, 243] on div "Grilled Forest Mushroom Salad - fresh herbs, shiitake mushroom, king oyster, ba…" at bounding box center [447, 253] width 453 height 34
copy span "Grilled Forest Mushroom Salad"
drag, startPoint x: 752, startPoint y: 229, endPoint x: 690, endPoint y: 230, distance: 61.9
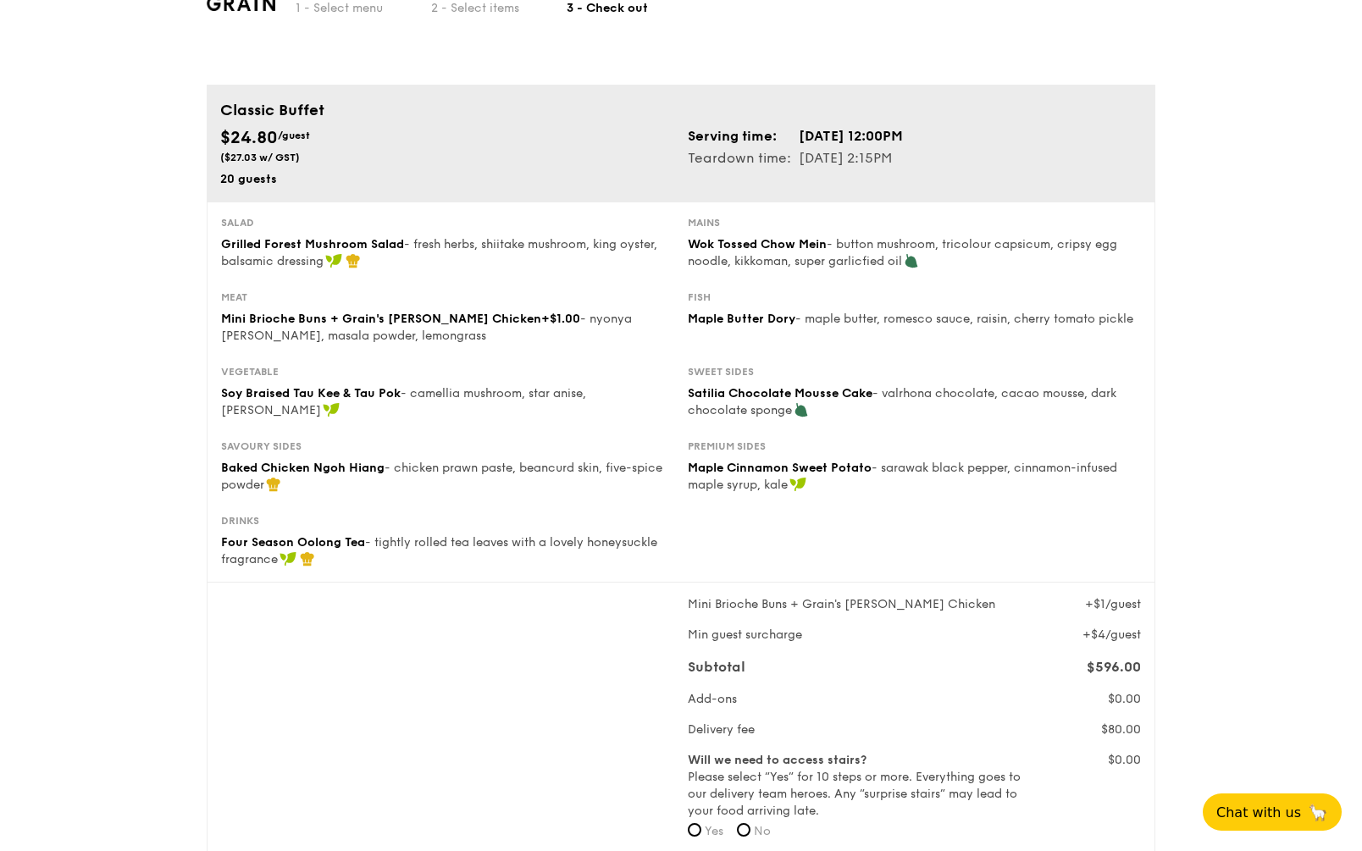
click at [750, 228] on div "Mains" at bounding box center [914, 223] width 453 height 14
drag, startPoint x: 690, startPoint y: 241, endPoint x: 825, endPoint y: 246, distance: 134.8
click at [825, 246] on span "Wok Tossed Chow Mein" at bounding box center [757, 244] width 139 height 14
drag, startPoint x: 266, startPoint y: 321, endPoint x: 232, endPoint y: 313, distance: 34.7
click at [266, 321] on span "Mini Brioche Buns + Grain's [PERSON_NAME] Chicken" at bounding box center [381, 319] width 320 height 14
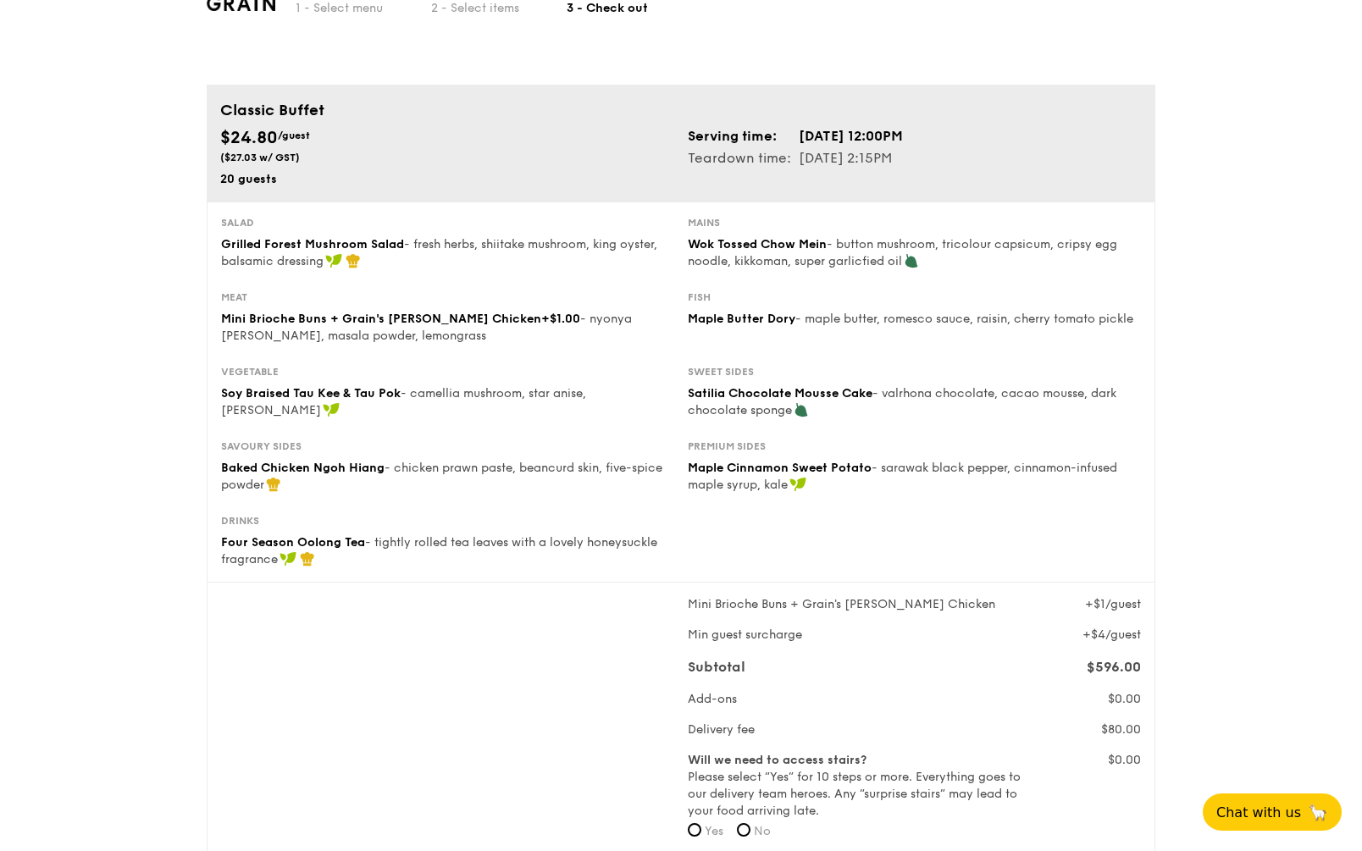
drag, startPoint x: 222, startPoint y: 315, endPoint x: 515, endPoint y: 321, distance: 293.1
click at [515, 321] on div "Mini Brioche Buns + Grain's [PERSON_NAME] Chicken +$1.00 - nyonya [PERSON_NAME]…" at bounding box center [447, 328] width 453 height 34
click at [687, 318] on div "Fish Maple Butter Dory - maple butter, romesco sauce, raisin, cherry tomato pic…" at bounding box center [914, 309] width 467 height 37
drag, startPoint x: 689, startPoint y: 318, endPoint x: 776, endPoint y: 319, distance: 87.3
click at [776, 319] on span "Maple Butter Dory" at bounding box center [742, 319] width 108 height 14
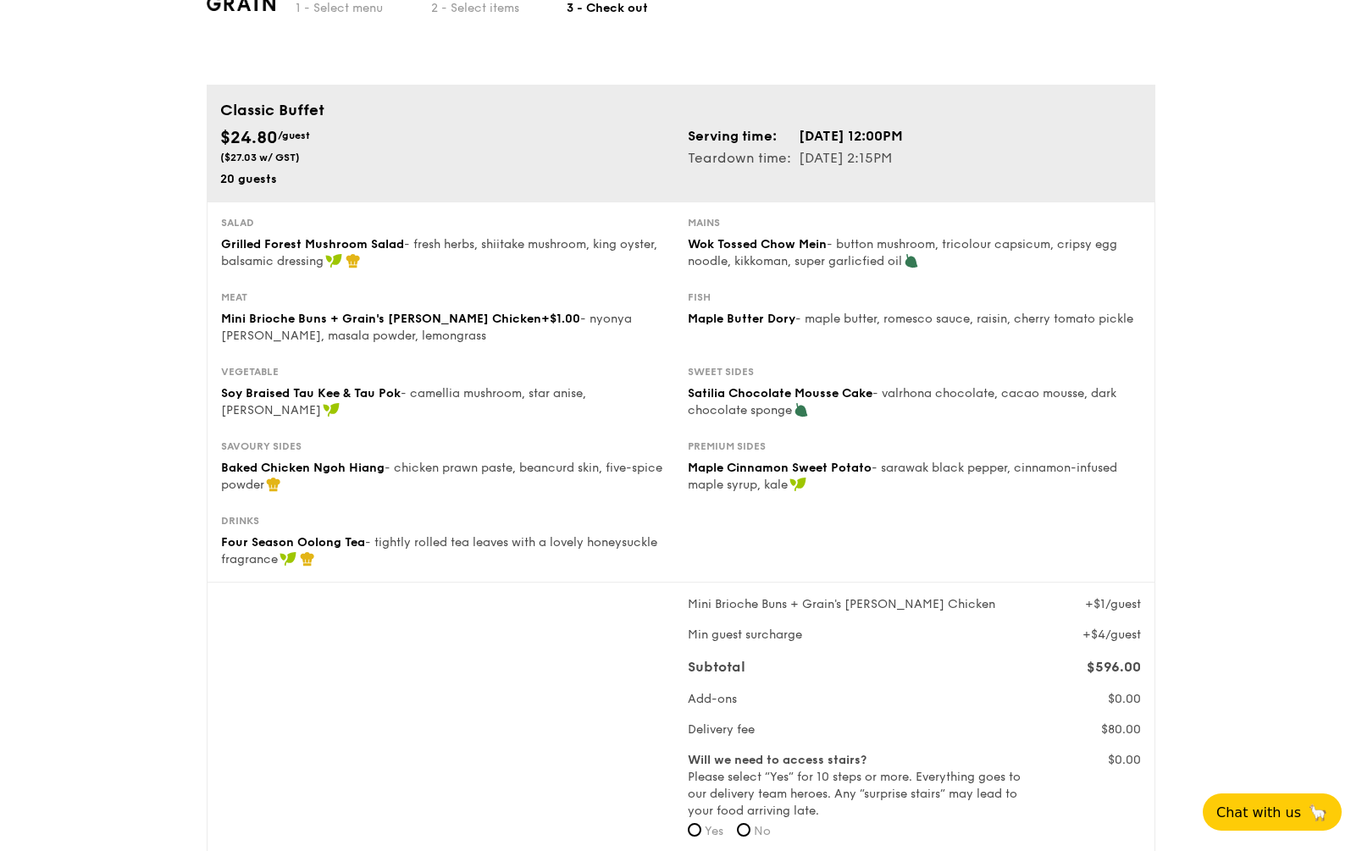
drag, startPoint x: 300, startPoint y: 395, endPoint x: 239, endPoint y: 391, distance: 61.1
click at [299, 395] on span "⁠Soy Braised Tau Kee & Tau Pok" at bounding box center [311, 393] width 180 height 14
drag, startPoint x: 225, startPoint y: 392, endPoint x: 345, endPoint y: 389, distance: 119.5
click at [354, 389] on span "⁠Soy Braised Tau Kee & Tau Pok" at bounding box center [311, 393] width 180 height 14
click at [246, 391] on span "⁠Soy Braised Tau Kee & Tau Pok" at bounding box center [311, 393] width 180 height 14
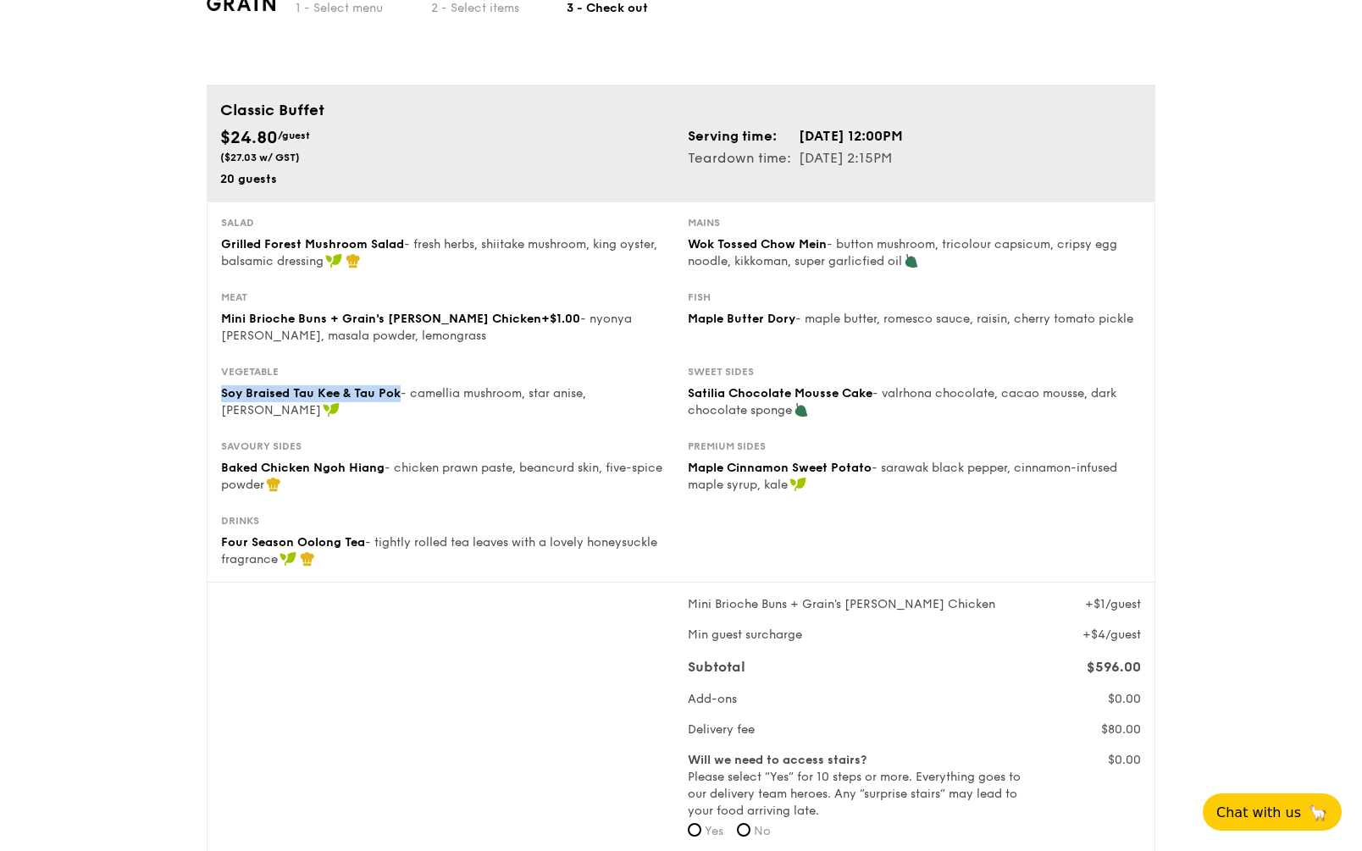
drag, startPoint x: 219, startPoint y: 396, endPoint x: 400, endPoint y: 395, distance: 180.4
click at [400, 395] on div "Vegetable ⁠Soy Braised Tau Kee & Tau Pok - camellia mushroom, star anise, goji …" at bounding box center [447, 392] width 467 height 54
drag, startPoint x: 327, startPoint y: 466, endPoint x: 274, endPoint y: 462, distance: 52.7
click at [325, 464] on span "Baked Chicken Ngoh Hiang" at bounding box center [302, 468] width 163 height 14
drag, startPoint x: 219, startPoint y: 468, endPoint x: 380, endPoint y: 467, distance: 160.9
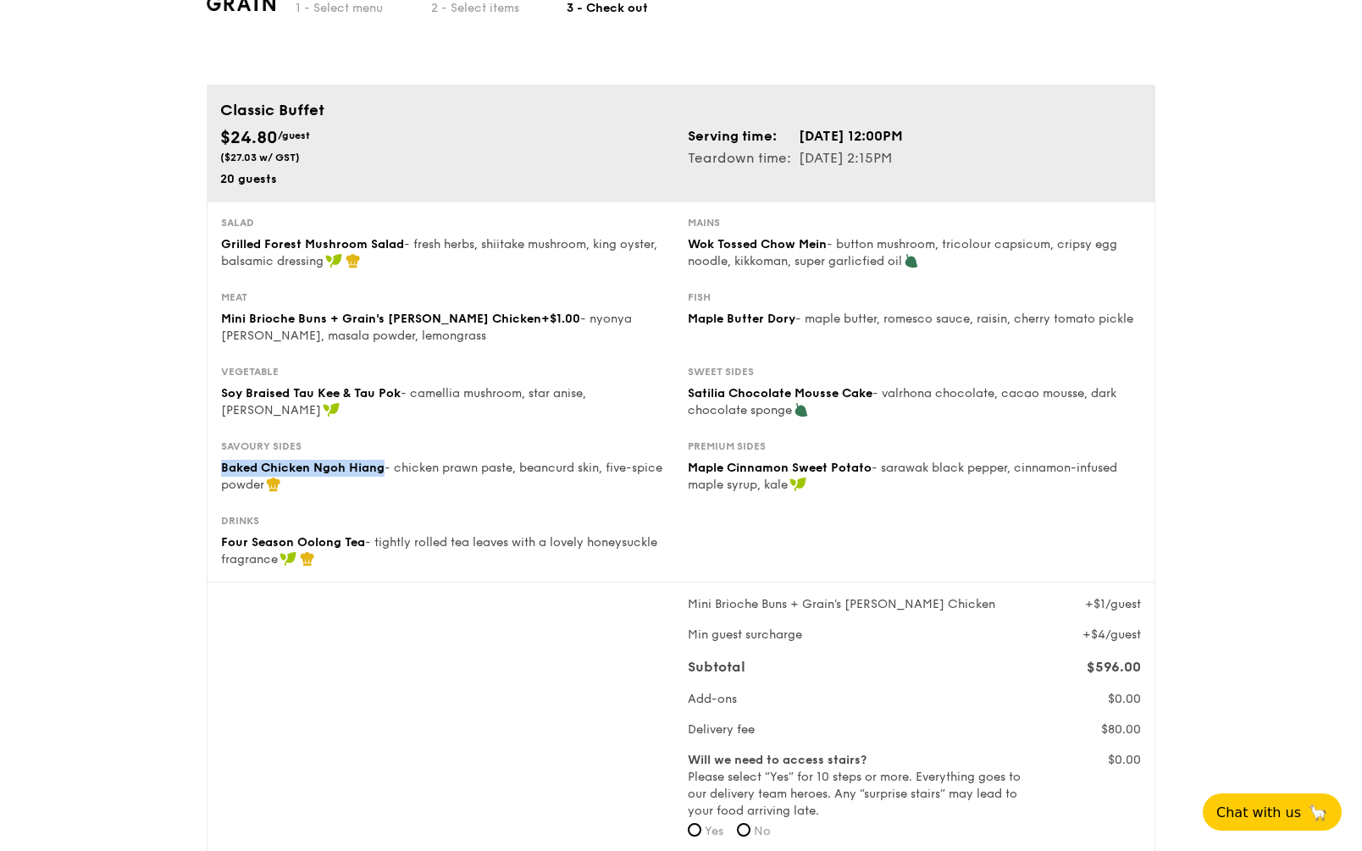
click at [380, 467] on div "Savoury sides Baked Chicken Ngoh Hiang - chicken prawn paste, beancurd skin, fi…" at bounding box center [447, 467] width 467 height 54
click at [711, 463] on span "Maple Cinnamon Sweet Potato" at bounding box center [780, 468] width 184 height 14
drag, startPoint x: 690, startPoint y: 467, endPoint x: 868, endPoint y: 462, distance: 178.8
click at [868, 462] on span "Maple Cinnamon Sweet Potato" at bounding box center [780, 468] width 184 height 14
click at [685, 396] on div "Sweet sides Satilia Chocolate Mousse Cake - valrhona chocolate, cacao mousse, d…" at bounding box center [914, 392] width 467 height 54
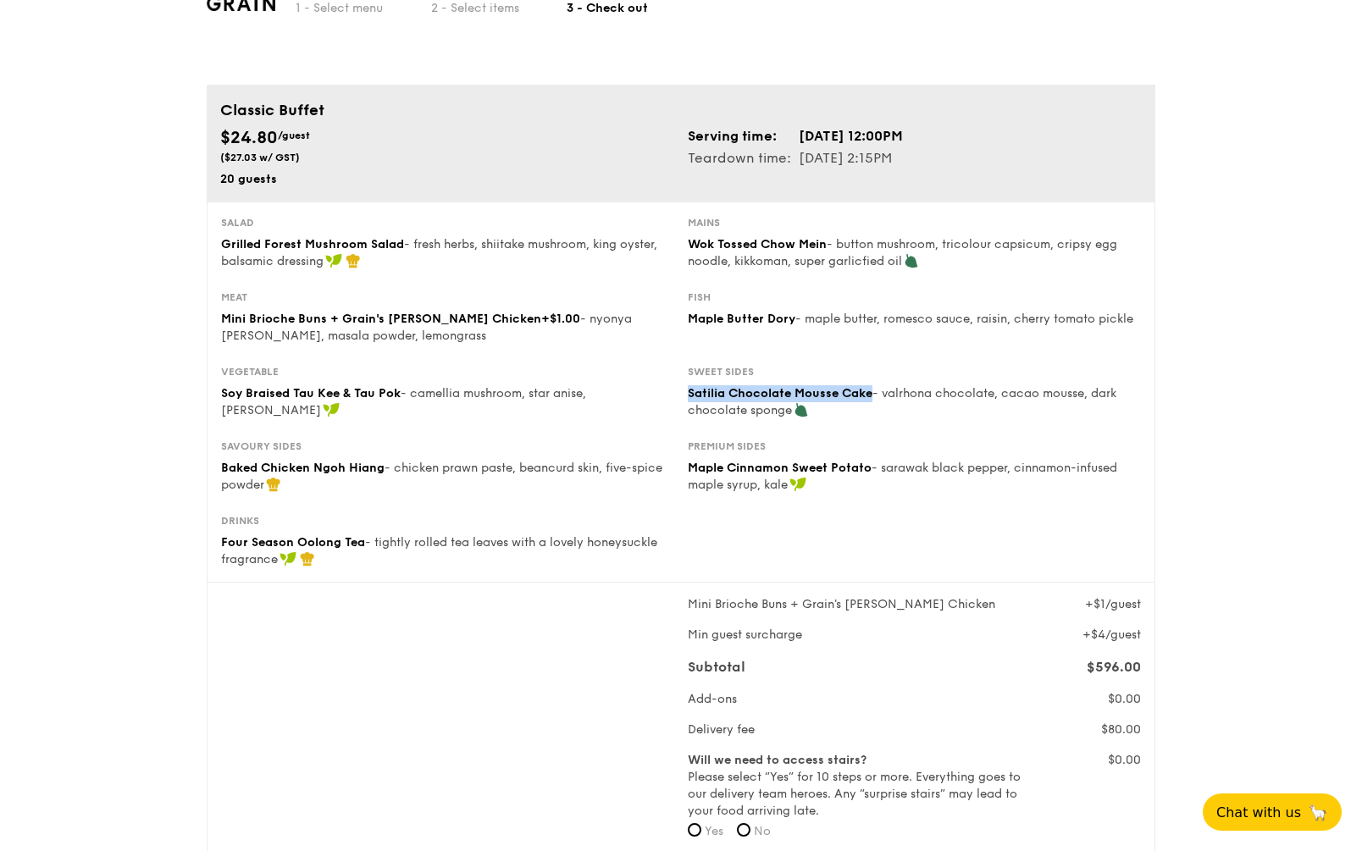
drag, startPoint x: 690, startPoint y: 396, endPoint x: 870, endPoint y: 398, distance: 180.4
click at [870, 398] on span "Satilia Chocolate Mousse Cake" at bounding box center [780, 393] width 185 height 14
click at [228, 534] on span "Four Season Oolong Tea" at bounding box center [293, 542] width 144 height 14
drag, startPoint x: 221, startPoint y: 542, endPoint x: 360, endPoint y: 543, distance: 138.9
click at [360, 534] on span "Four Season Oolong Tea" at bounding box center [293, 542] width 144 height 14
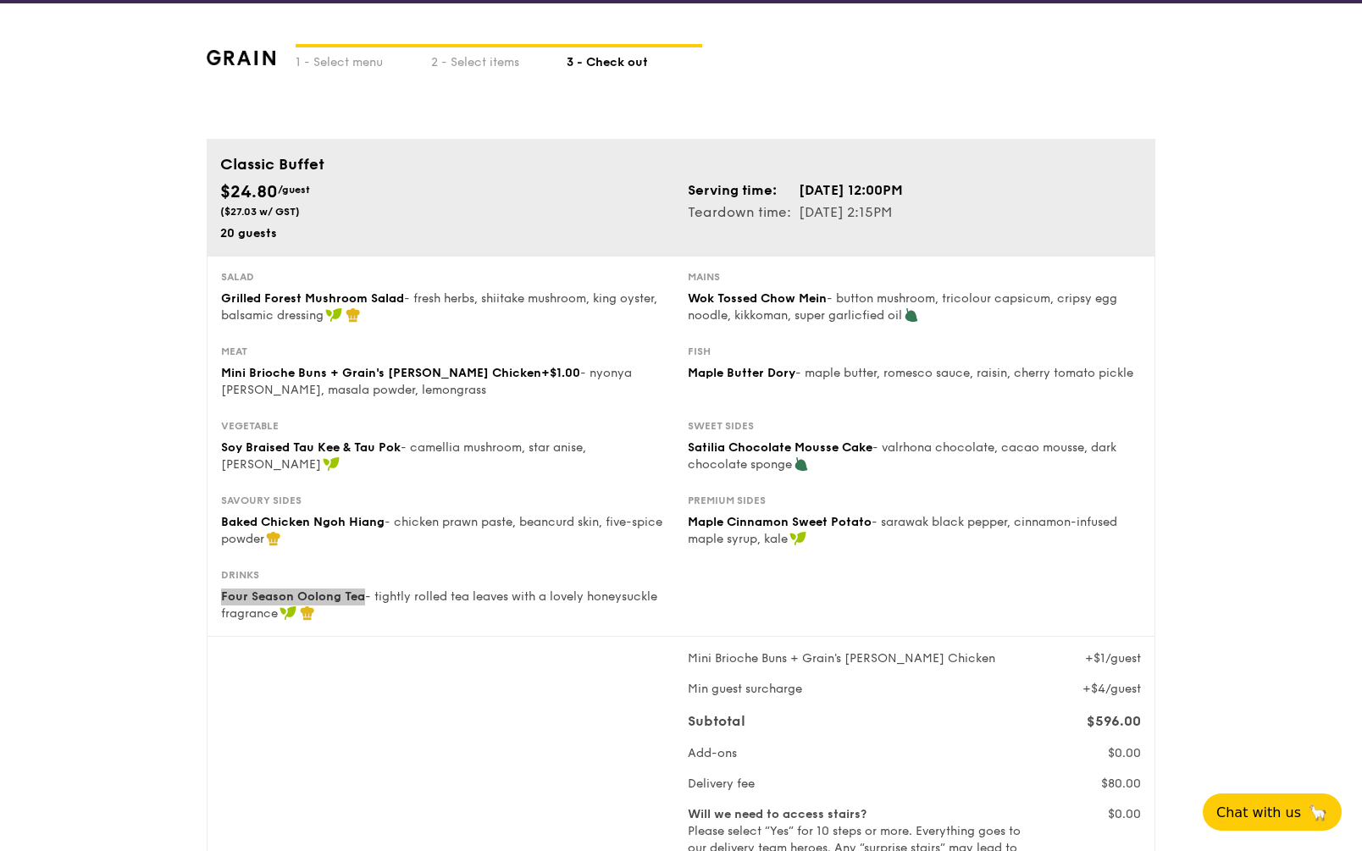
scroll to position [0, 0]
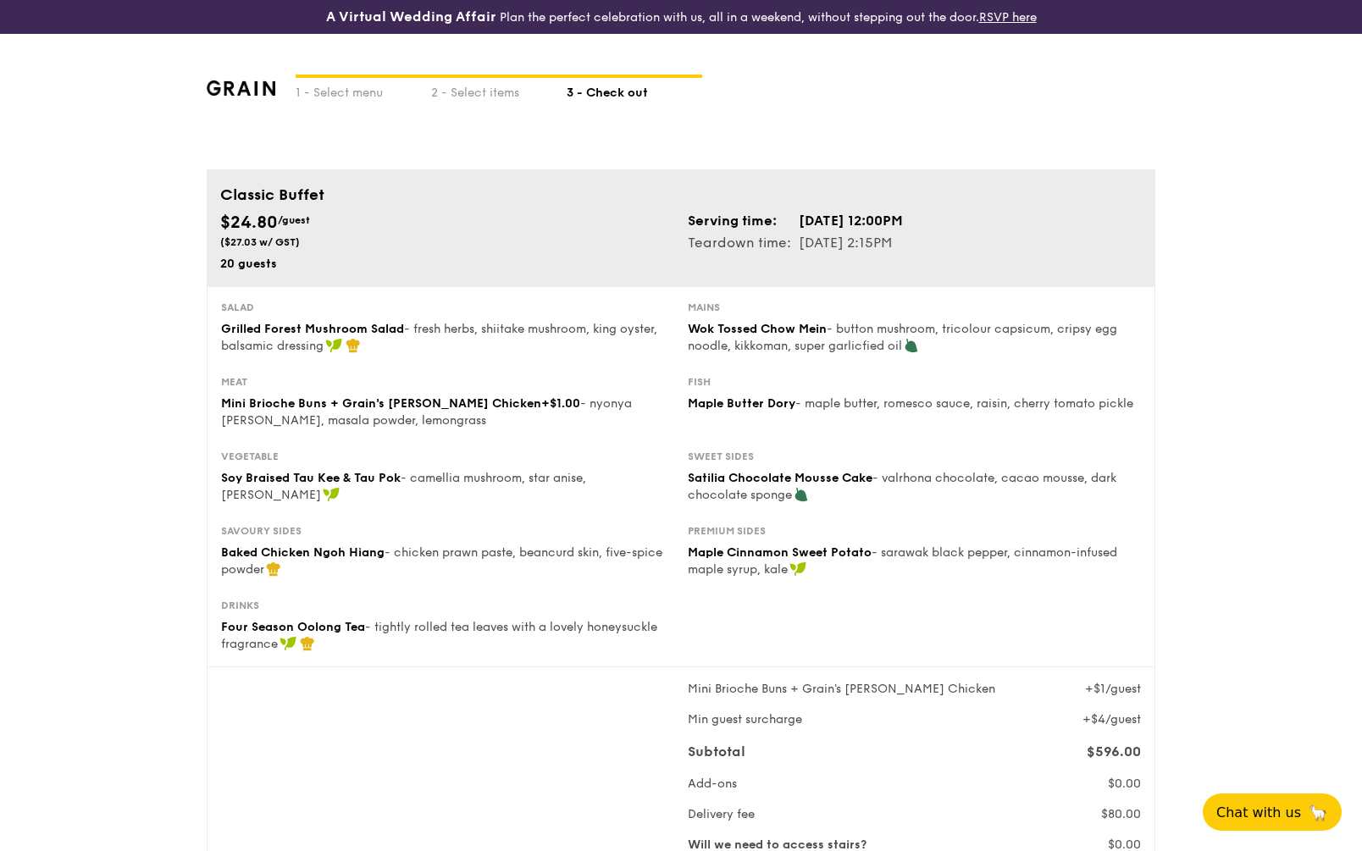
click at [378, 534] on div "Mini Brioche Buns + Grain's [PERSON_NAME] Chicken +$1/guest Min guest surcharge…" at bounding box center [680, 808] width 933 height 254
